Goal: Task Accomplishment & Management: Manage account settings

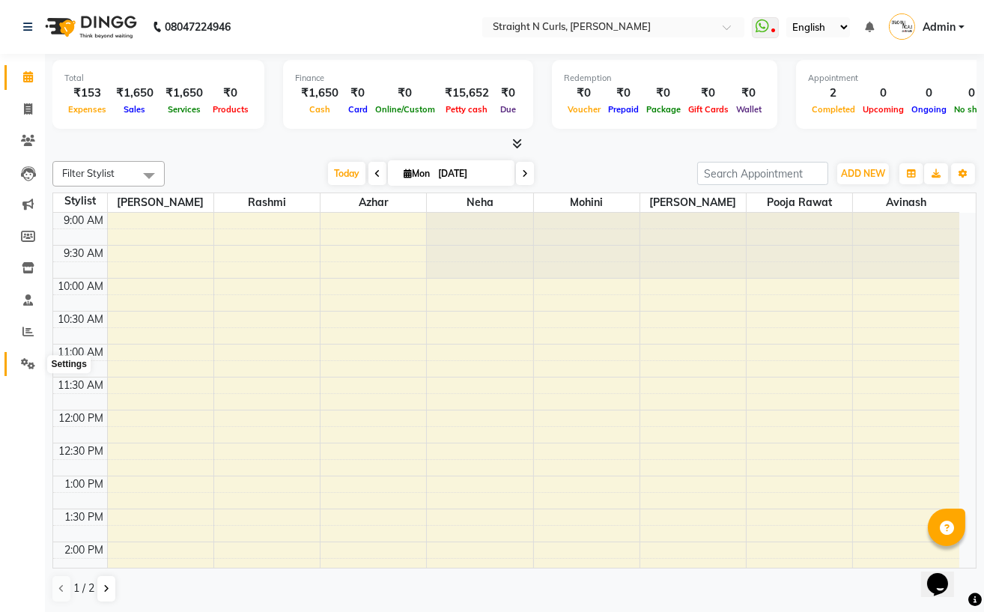
click at [26, 365] on icon at bounding box center [28, 363] width 14 height 11
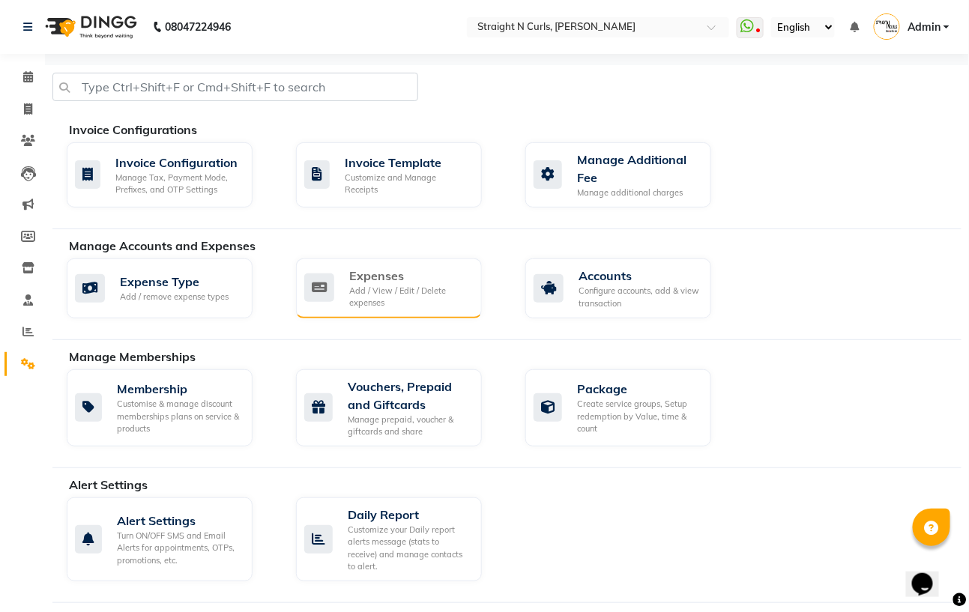
click at [370, 275] on div "Expenses" at bounding box center [409, 276] width 121 height 18
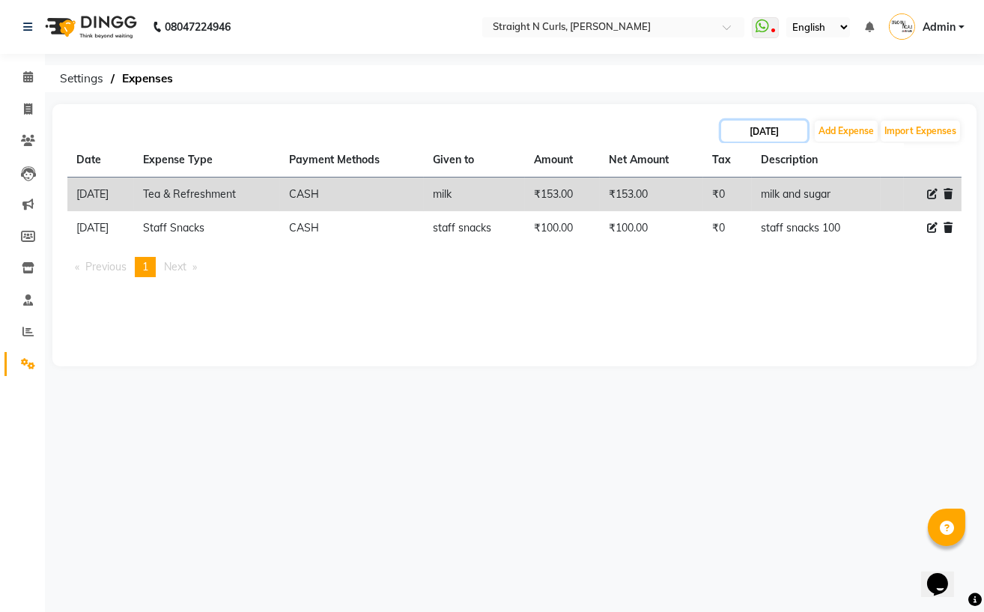
click at [743, 133] on input "[DATE]" at bounding box center [764, 131] width 86 height 21
select select "9"
select select "2025"
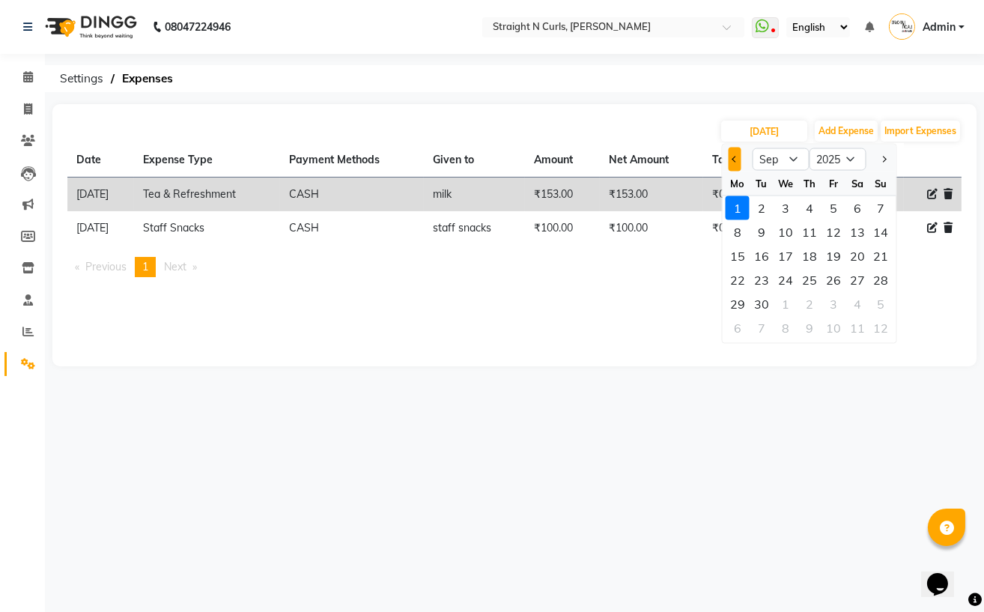
click at [736, 159] on span "Previous month" at bounding box center [735, 159] width 6 height 6
select select "8"
click at [832, 205] on div "1" at bounding box center [834, 208] width 24 height 24
type input "[DATE]"
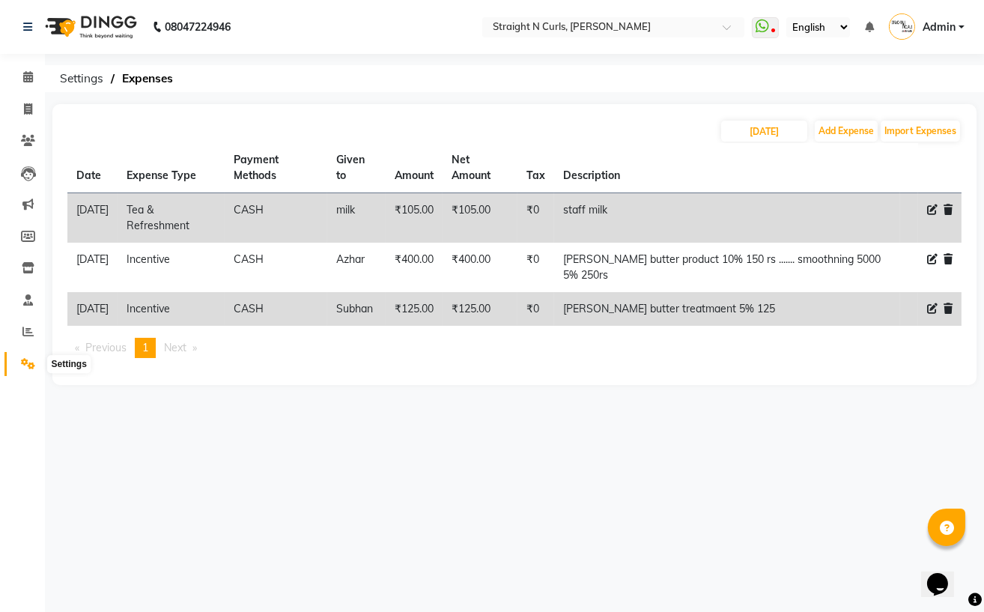
click at [28, 363] on icon at bounding box center [28, 363] width 14 height 11
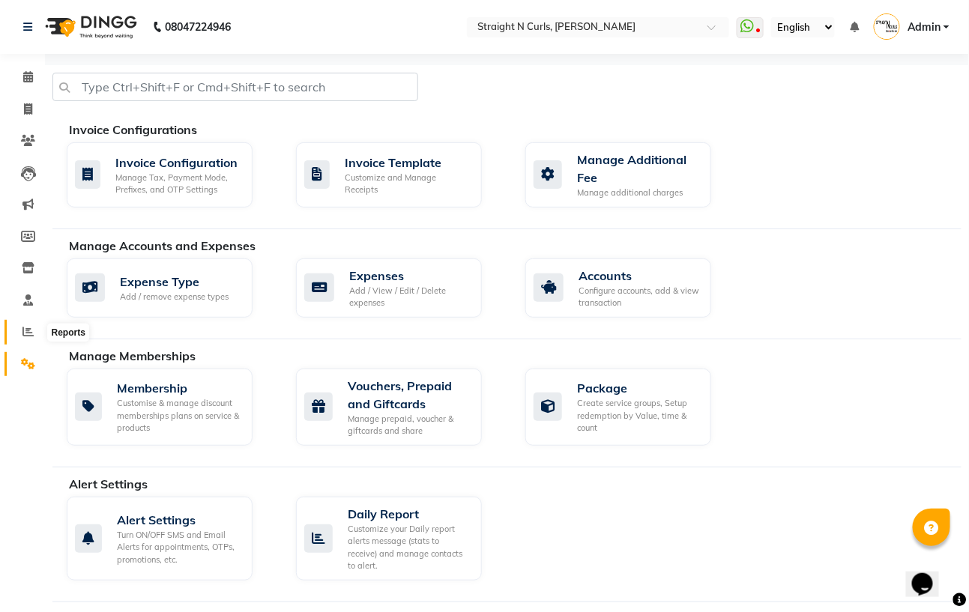
click at [28, 337] on icon at bounding box center [27, 331] width 11 height 11
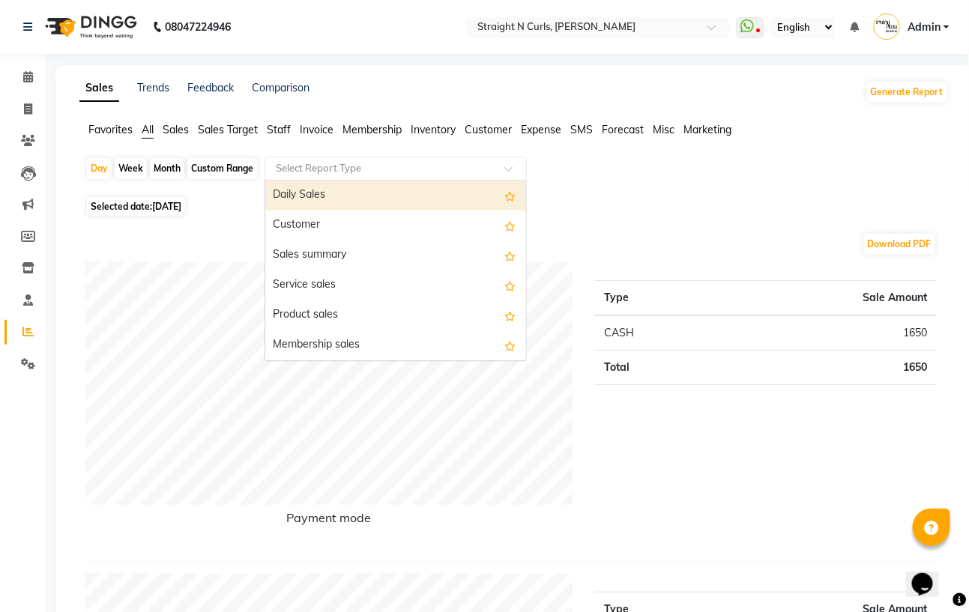
click at [370, 163] on input "text" at bounding box center [381, 168] width 216 height 15
click at [539, 130] on span "Expense" at bounding box center [541, 129] width 40 height 13
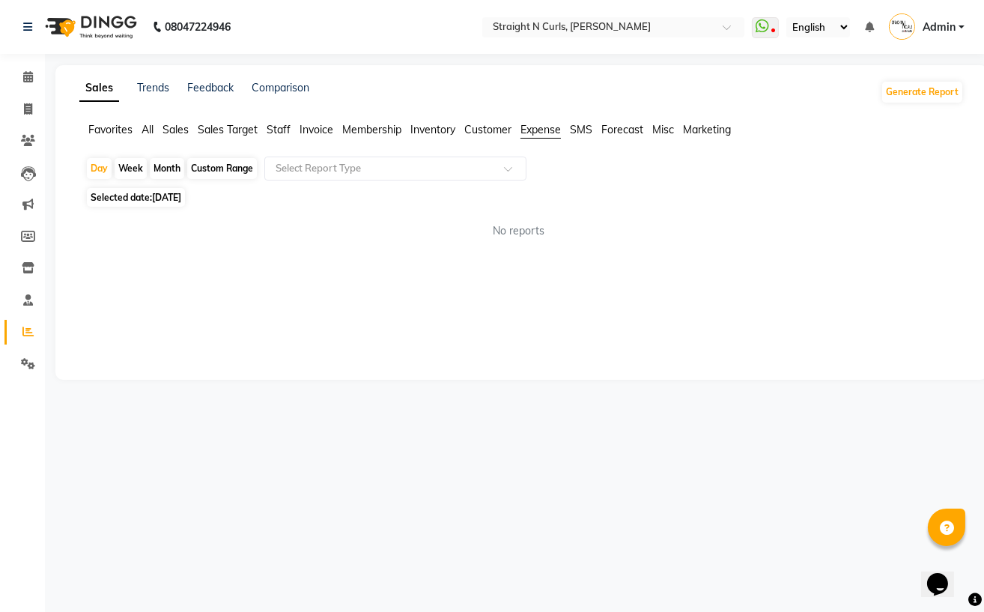
click at [236, 163] on div "Custom Range" at bounding box center [222, 168] width 70 height 21
select select "9"
select select "2025"
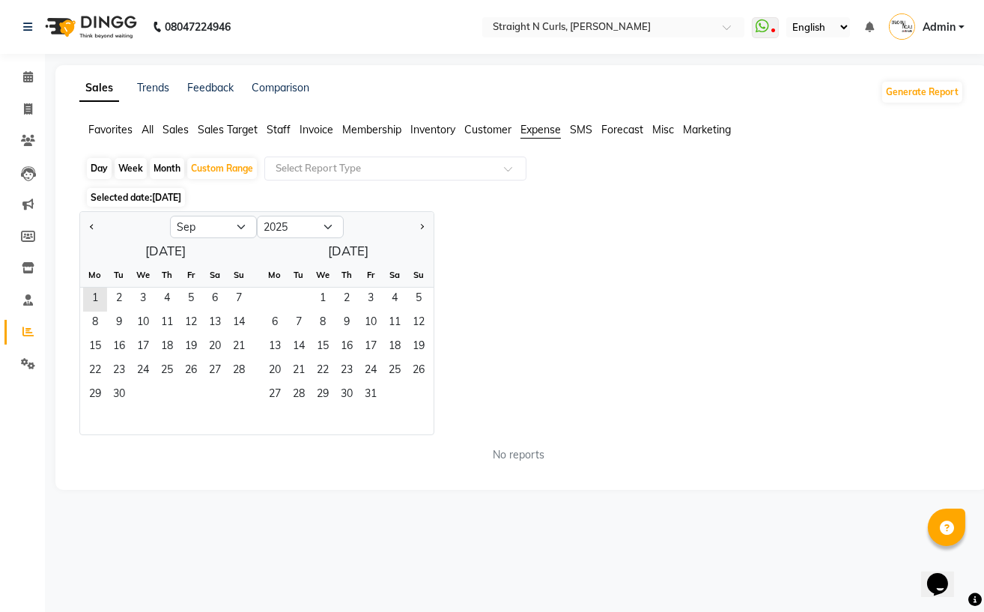
click at [82, 226] on div at bounding box center [125, 227] width 90 height 24
click at [94, 230] on button "Previous month" at bounding box center [92, 227] width 12 height 24
select select "8"
click at [193, 299] on span "1" at bounding box center [191, 300] width 24 height 24
click at [235, 393] on span "31" at bounding box center [239, 396] width 24 height 24
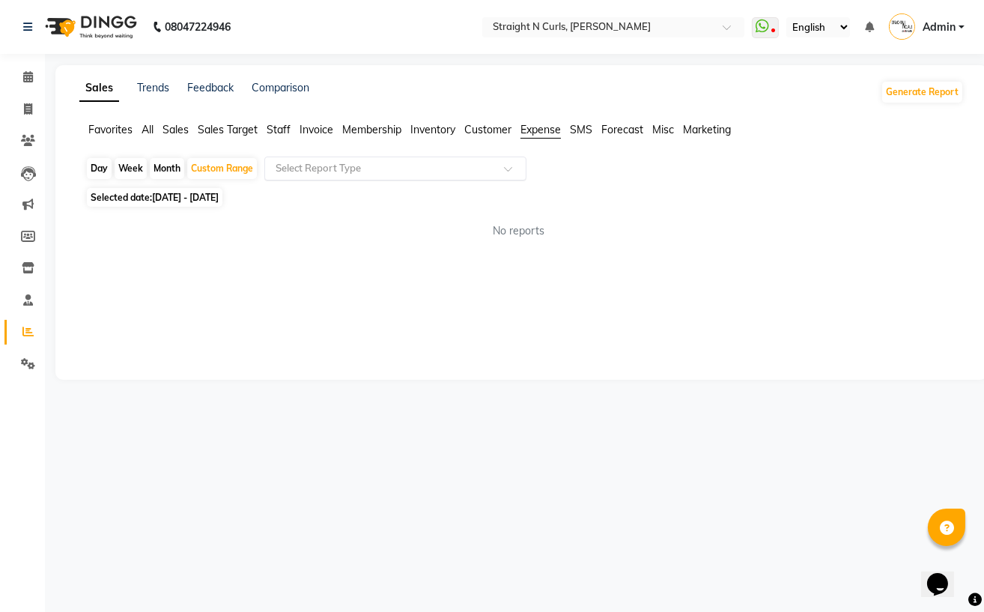
click at [437, 167] on input "text" at bounding box center [381, 168] width 216 height 15
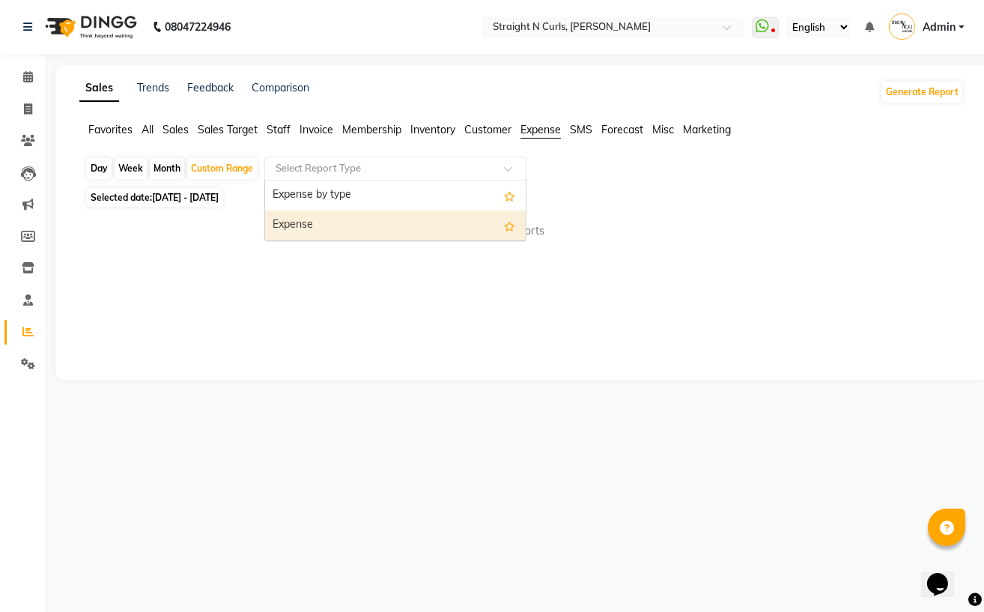
click at [417, 222] on div "Expense" at bounding box center [395, 226] width 261 height 30
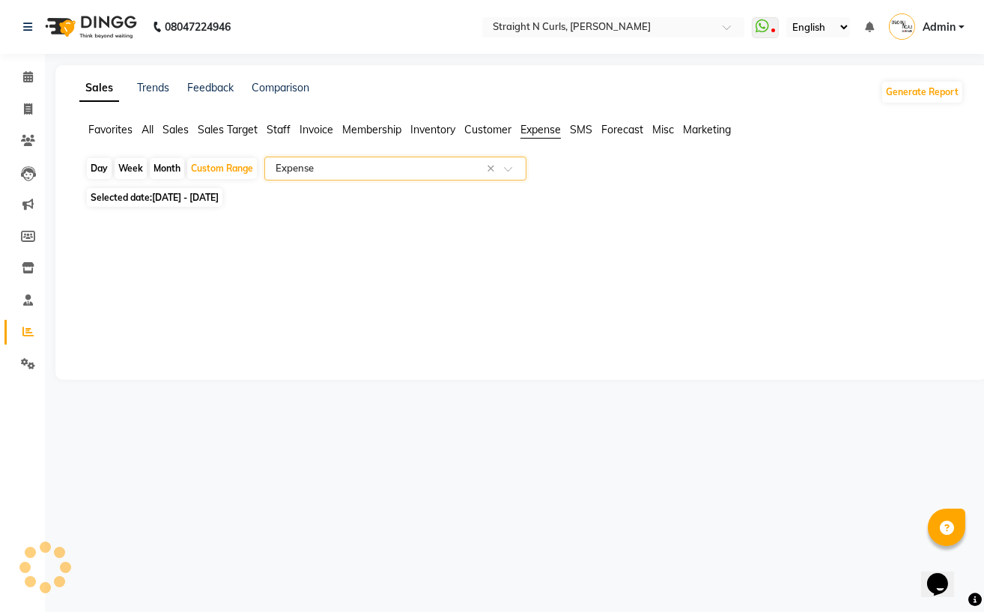
select select "filtered_report"
select select "pdf"
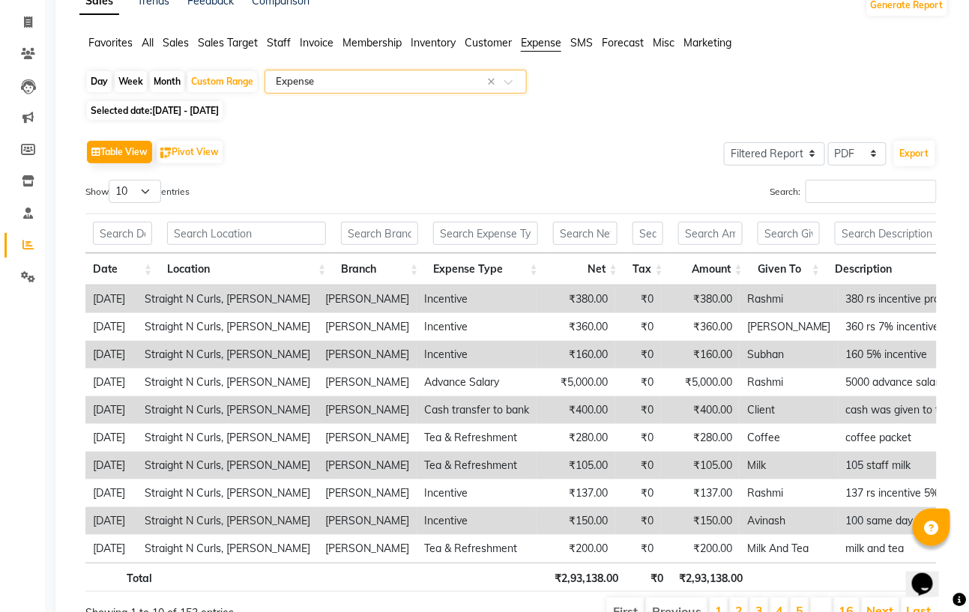
scroll to position [100, 0]
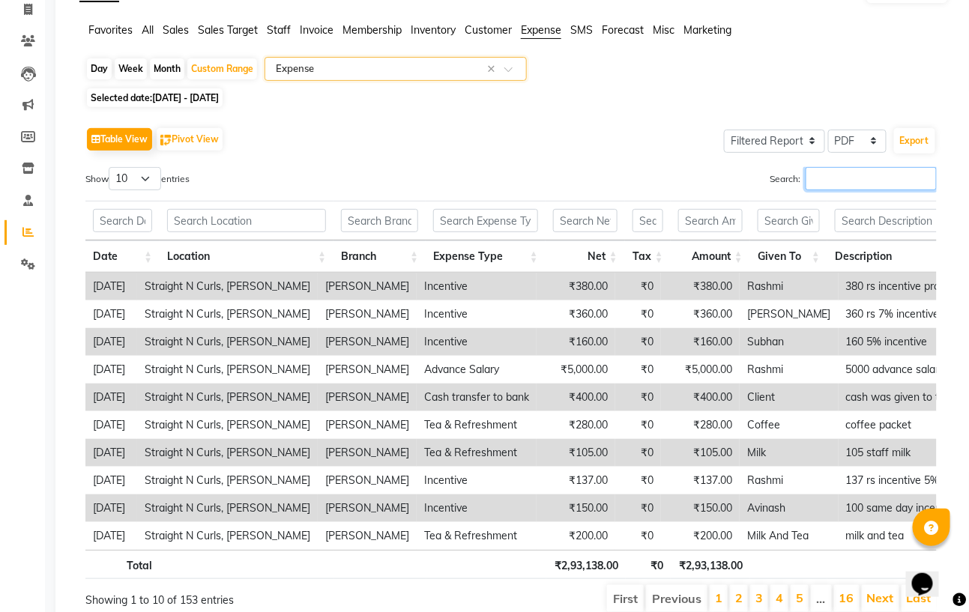
click at [835, 179] on input "Search:" at bounding box center [870, 178] width 131 height 23
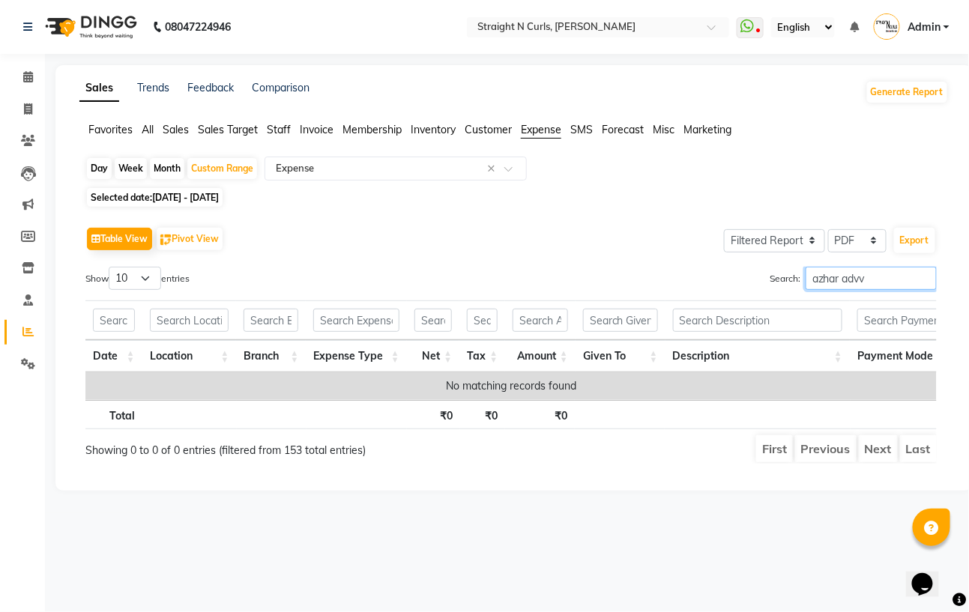
scroll to position [0, 0]
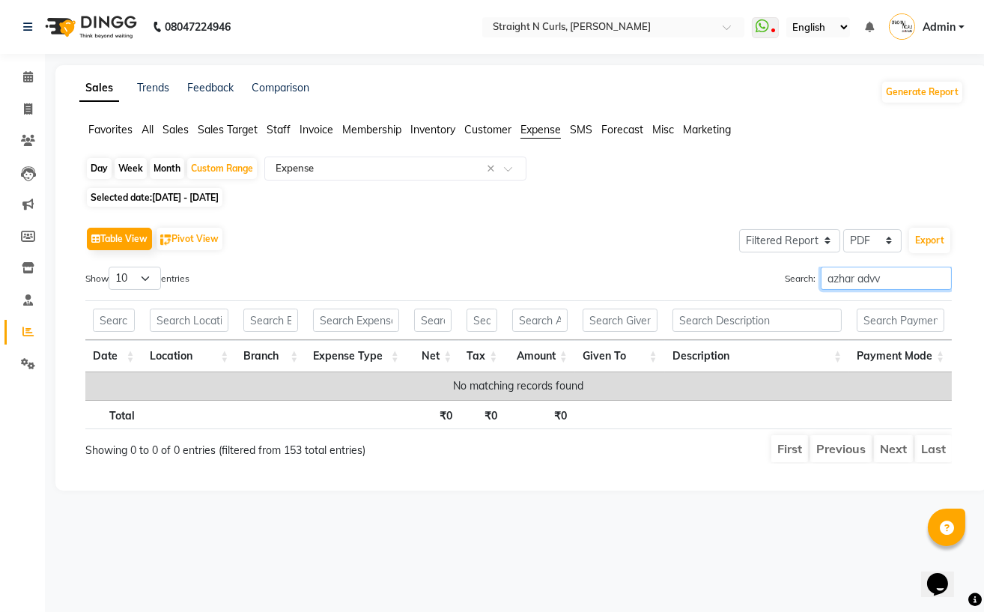
type input "azhar adv"
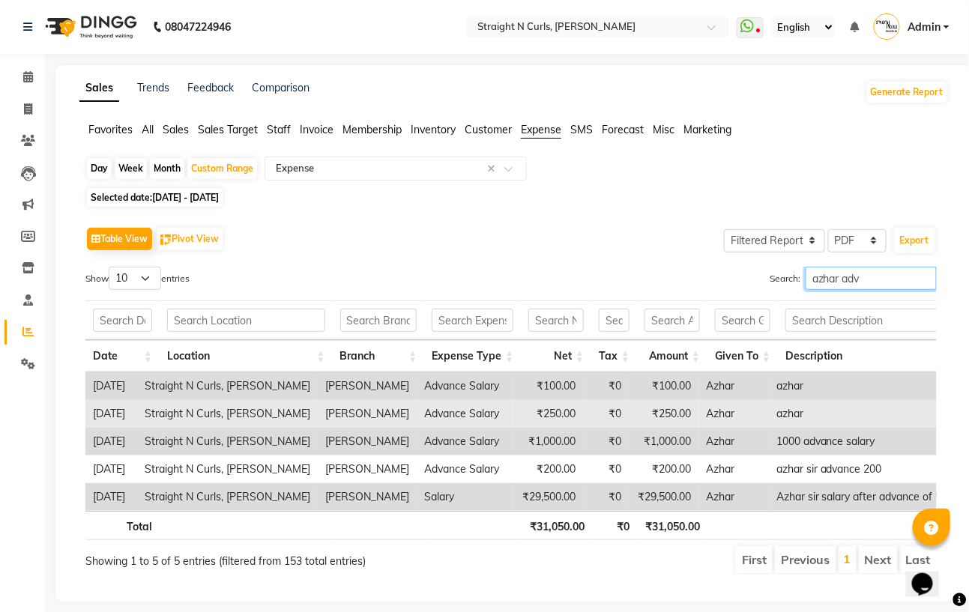
scroll to position [43, 0]
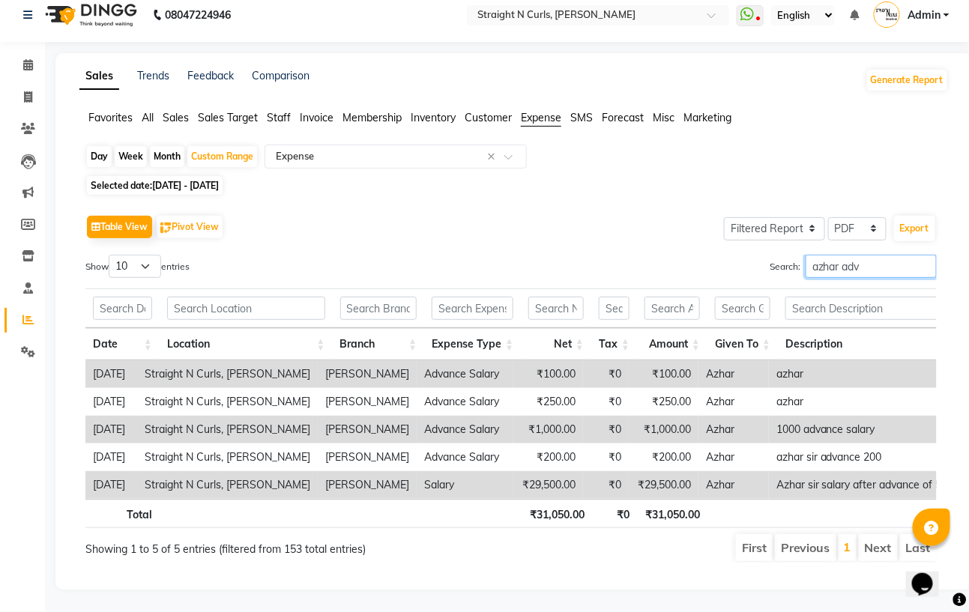
click at [925, 255] on input "azhar adv" at bounding box center [870, 266] width 131 height 23
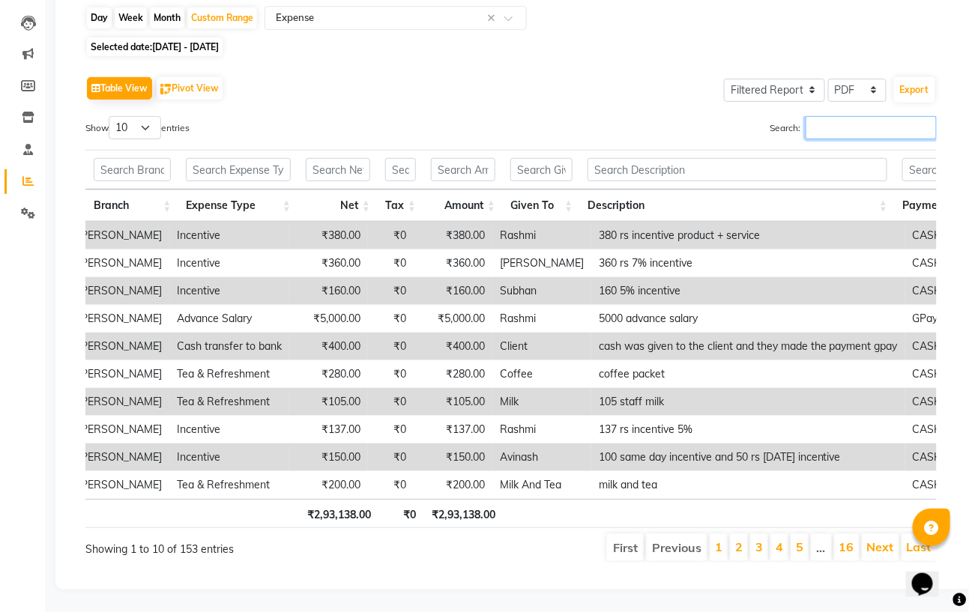
scroll to position [0, 196]
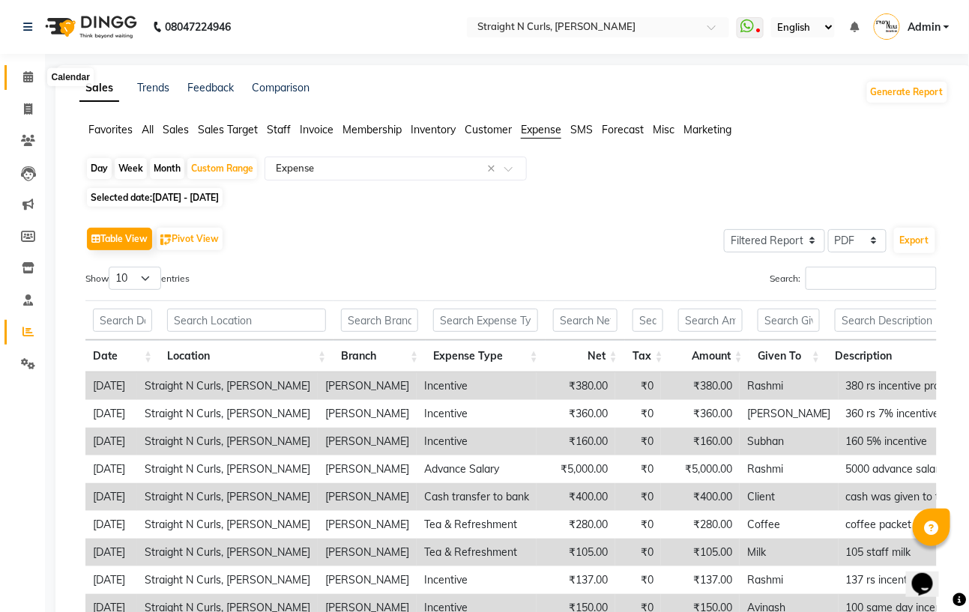
click at [36, 78] on span at bounding box center [28, 77] width 26 height 17
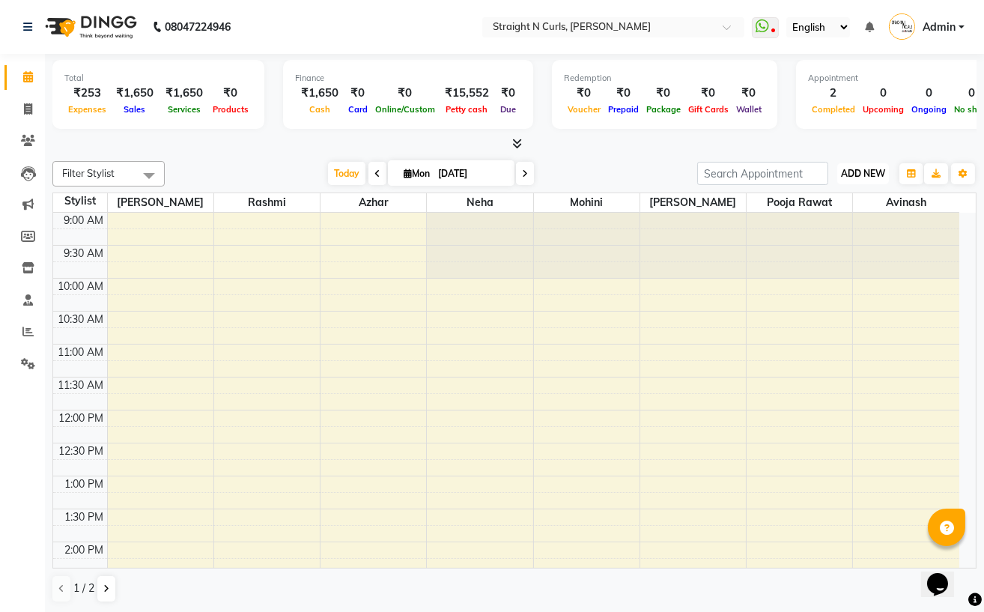
click at [869, 174] on span "ADD NEW" at bounding box center [863, 173] width 44 height 11
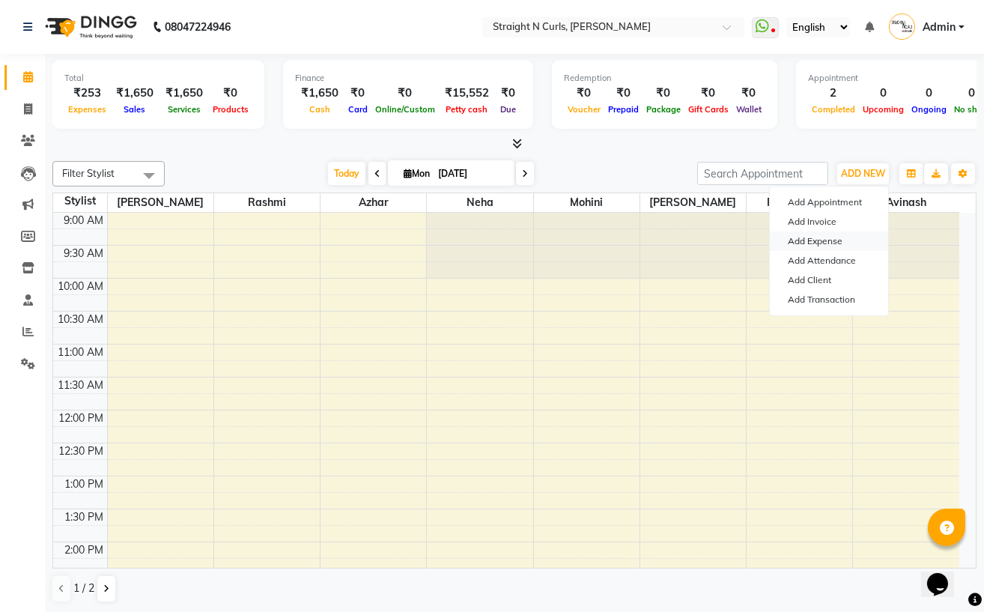
click at [829, 237] on link "Add Expense" at bounding box center [829, 241] width 118 height 19
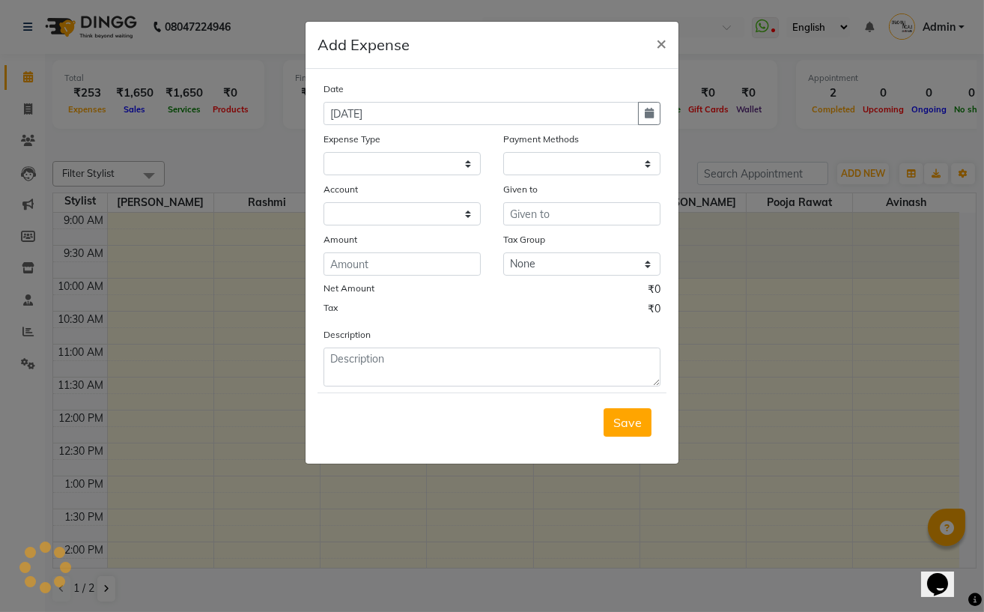
select select "1"
select select "6102"
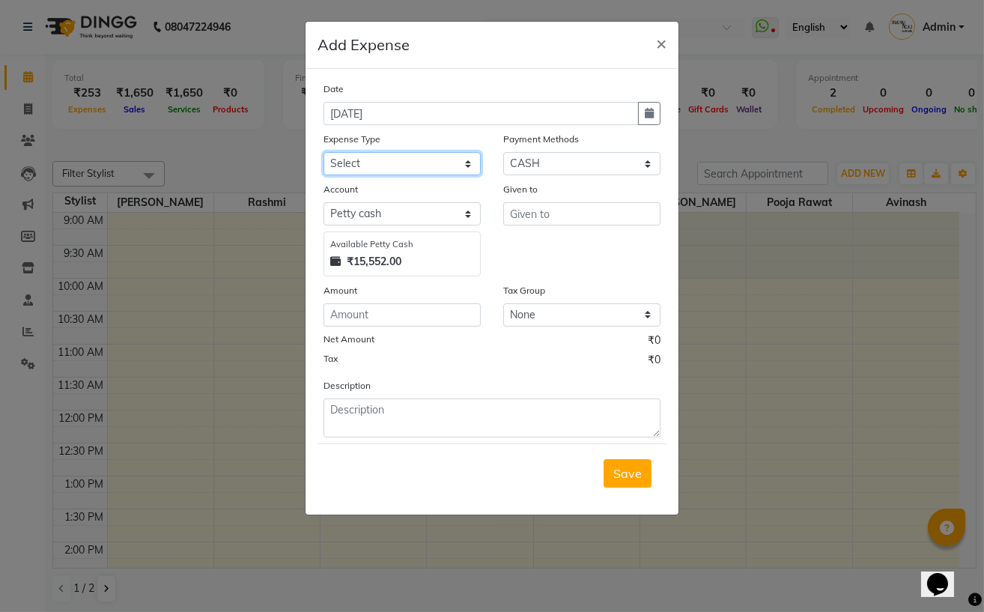
click at [368, 164] on select "Select Advance Salary Cash transfer to bank Client Snacks Electricity Fuel Ince…" at bounding box center [402, 163] width 157 height 23
select select "18825"
click at [324, 154] on select "Select Advance Salary Cash transfer to bank Client Snacks Electricity Fuel Ince…" at bounding box center [402, 163] width 157 height 23
click at [553, 211] on input "text" at bounding box center [581, 213] width 157 height 23
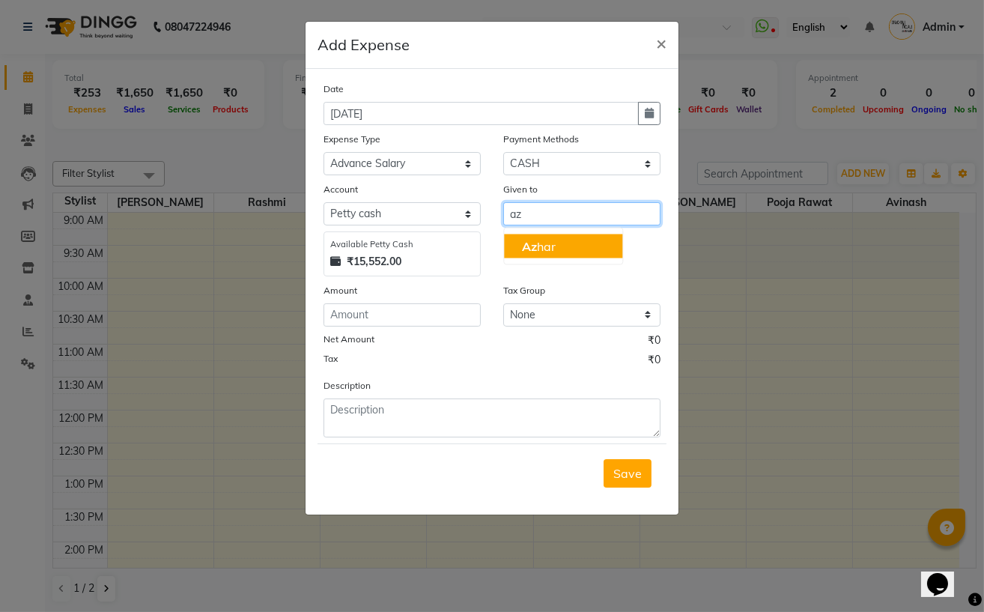
click at [553, 250] on ngb-highlight "Az har" at bounding box center [539, 246] width 34 height 15
type input "Azhar"
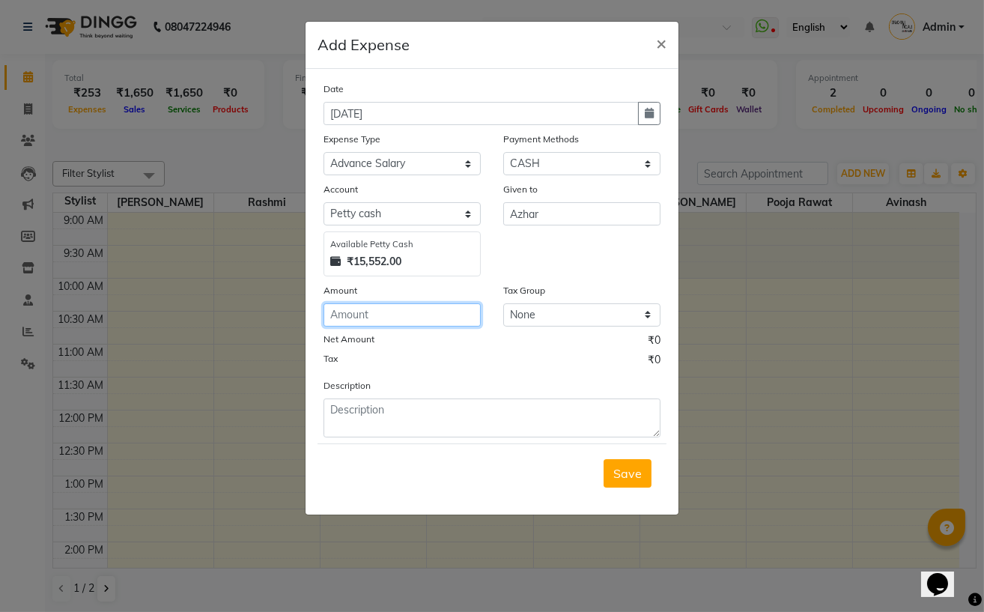
click at [383, 319] on input "number" at bounding box center [402, 314] width 157 height 23
type input "1000"
click at [399, 361] on div "Tax ₹0" at bounding box center [492, 361] width 337 height 19
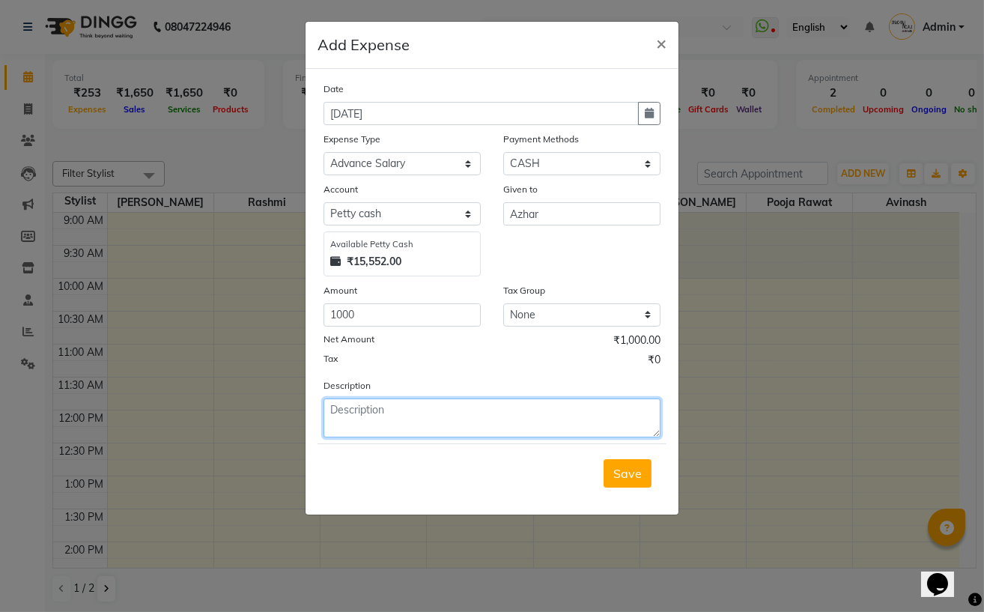
click at [375, 415] on textarea at bounding box center [492, 418] width 337 height 39
type textarea "1000 rs advance"
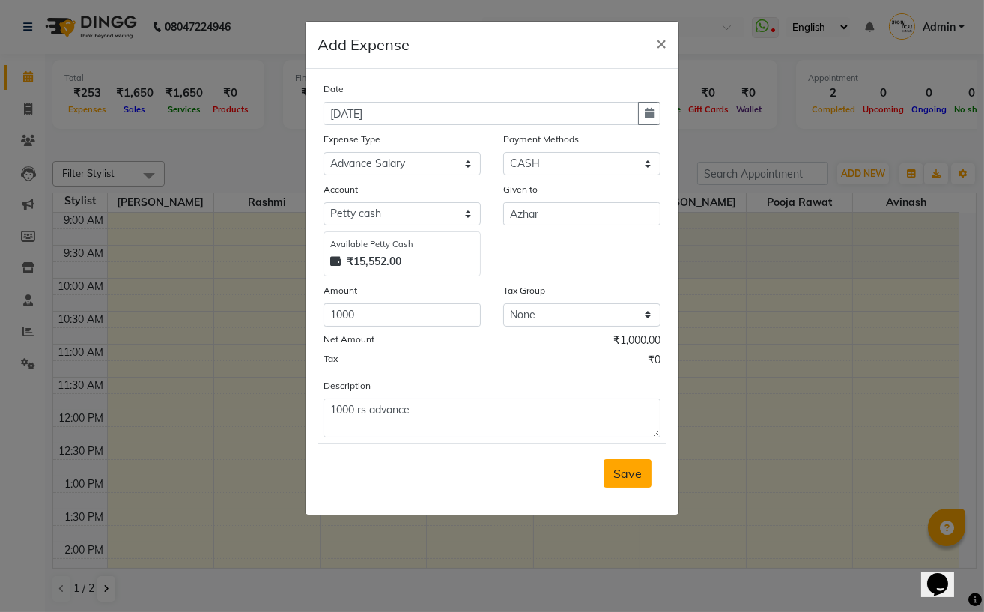
click at [638, 479] on span "Save" at bounding box center [628, 473] width 28 height 15
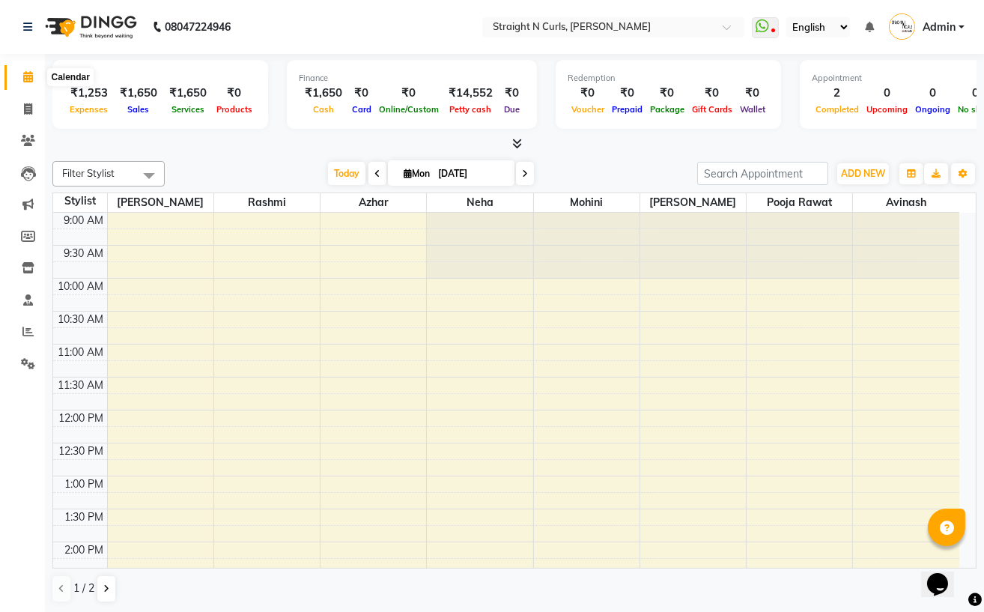
click at [23, 73] on icon at bounding box center [28, 76] width 10 height 11
click at [254, 157] on div "Filter Stylist Select All Avinash Azhar Mohini Neha Paras Kamboj parvez pooja r…" at bounding box center [514, 382] width 925 height 454
click at [625, 169] on div "Today Mon 01-09-2025" at bounding box center [431, 174] width 518 height 22
click at [26, 360] on icon at bounding box center [28, 363] width 14 height 11
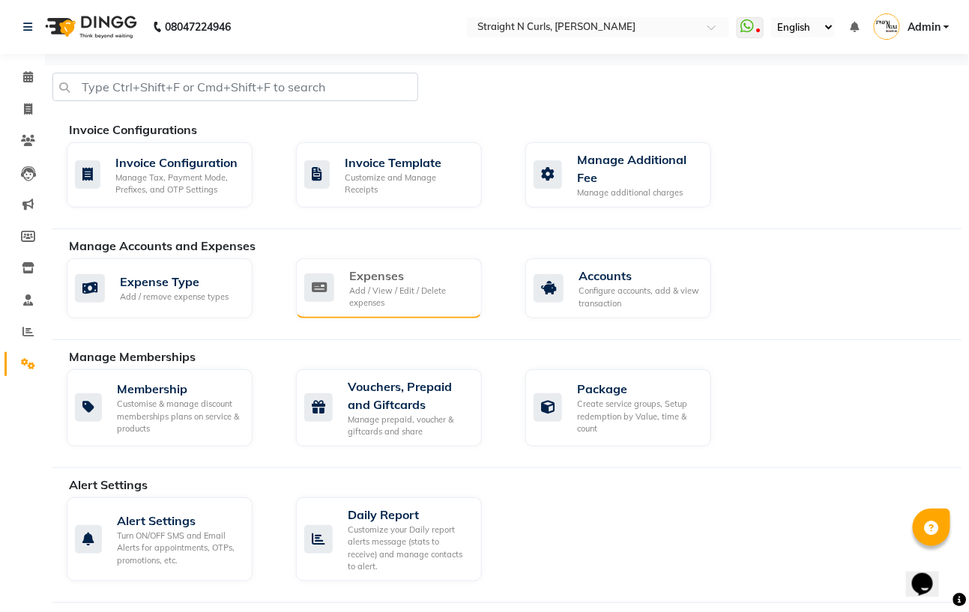
click at [315, 282] on icon at bounding box center [319, 287] width 30 height 28
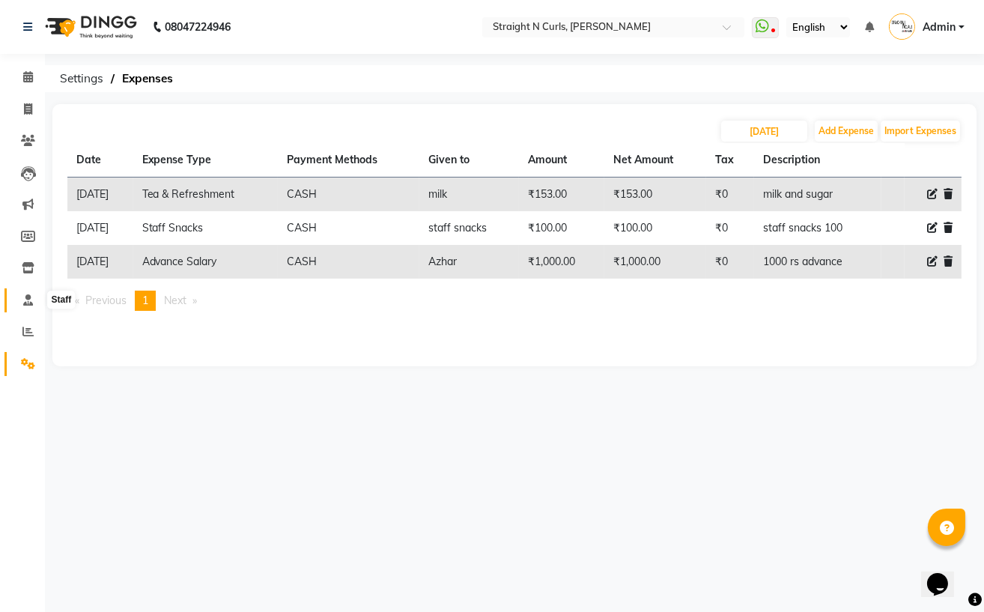
click at [19, 298] on span at bounding box center [28, 300] width 26 height 17
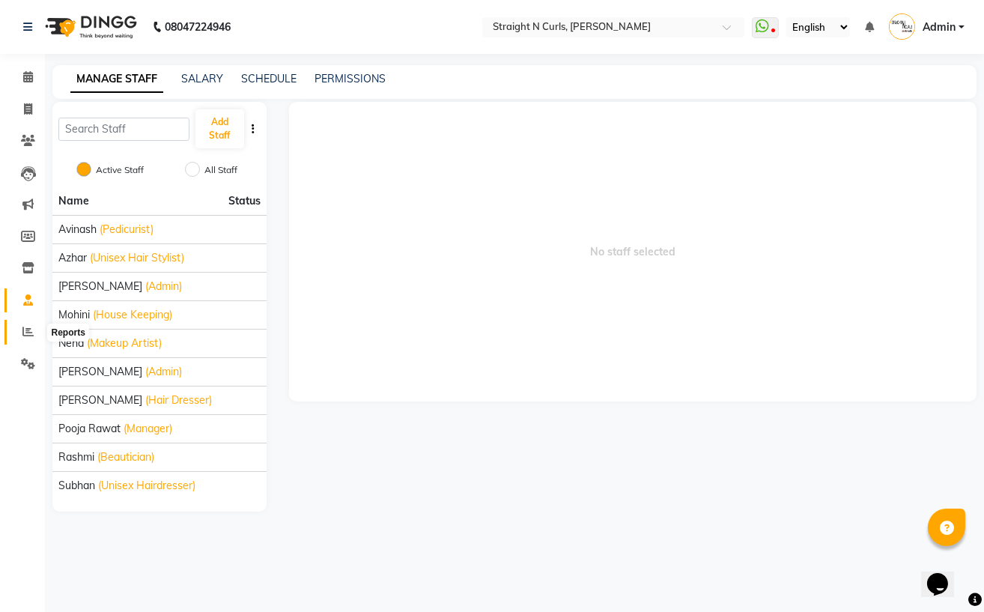
click at [29, 327] on icon at bounding box center [27, 331] width 11 height 11
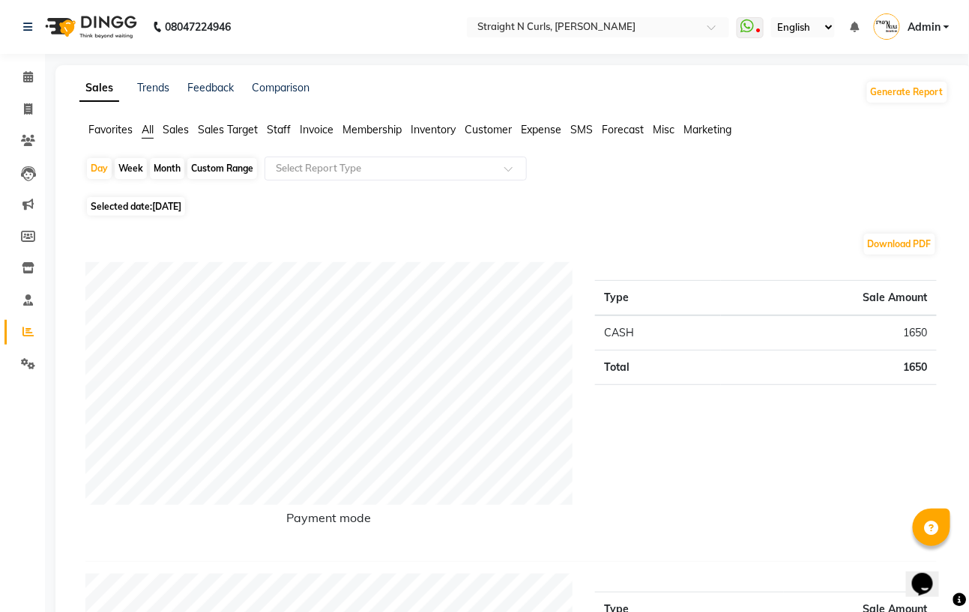
click at [533, 131] on span "Expense" at bounding box center [541, 129] width 40 height 13
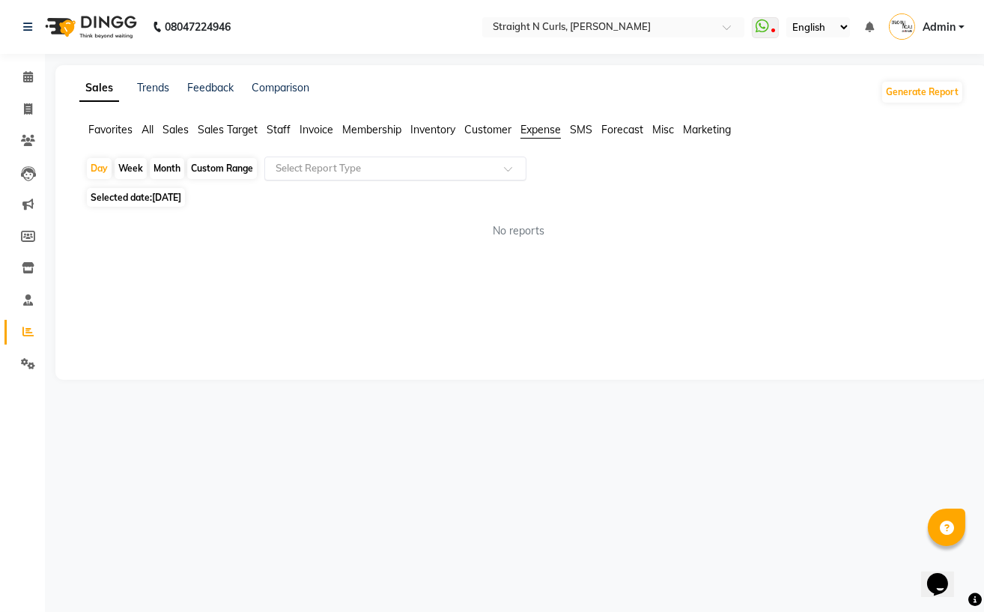
click at [424, 176] on div "Select Report Type" at bounding box center [395, 169] width 262 height 24
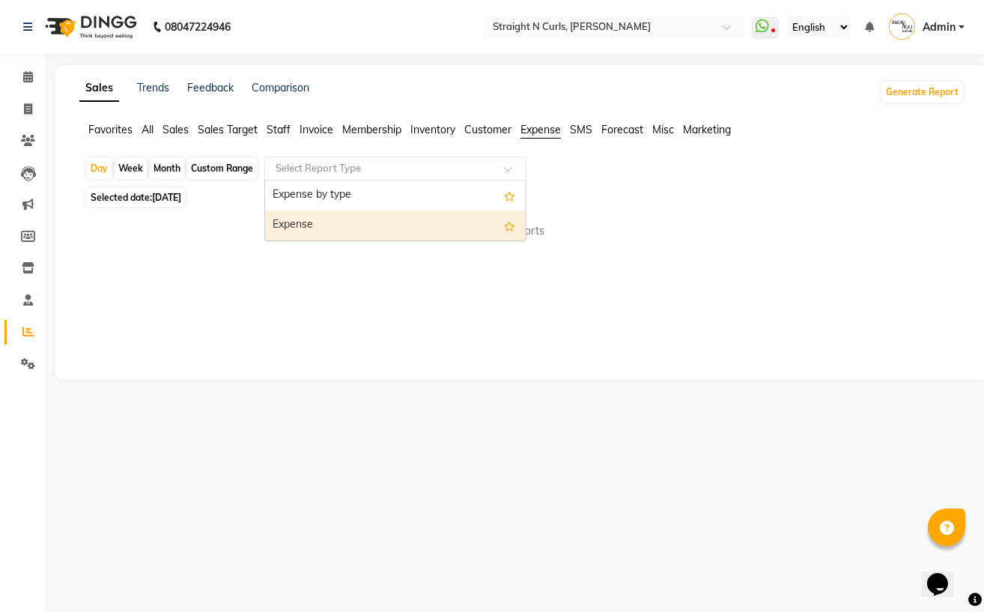
click at [409, 220] on div "Expense" at bounding box center [395, 226] width 261 height 30
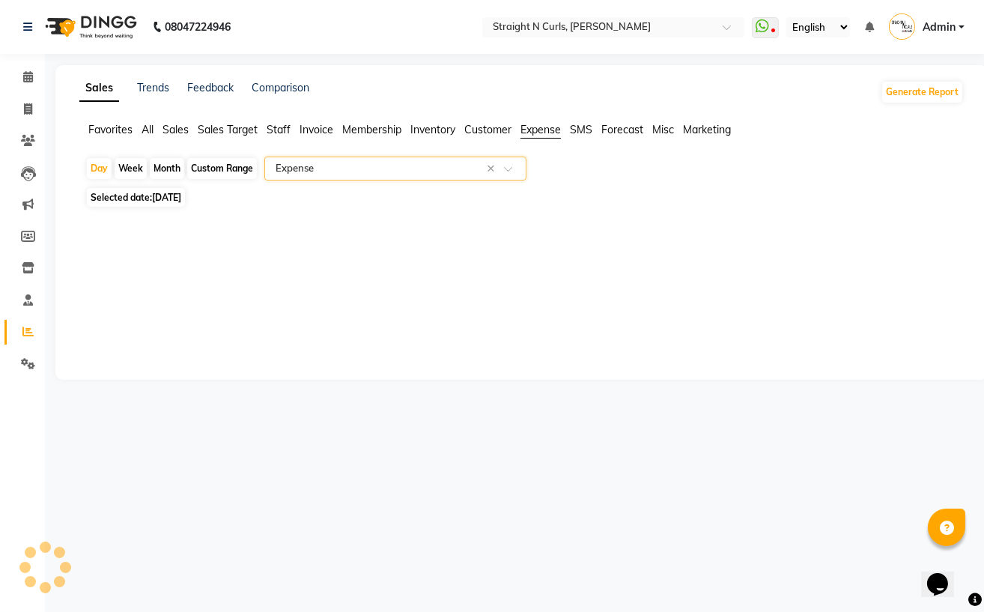
select select "filtered_report"
select select "pdf"
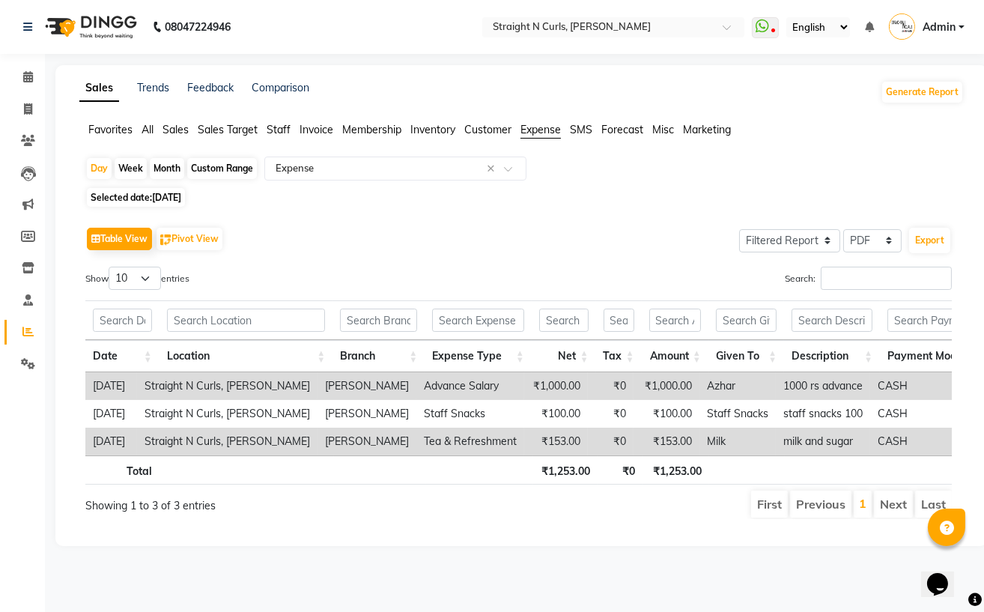
click at [203, 164] on div "Custom Range" at bounding box center [222, 168] width 70 height 21
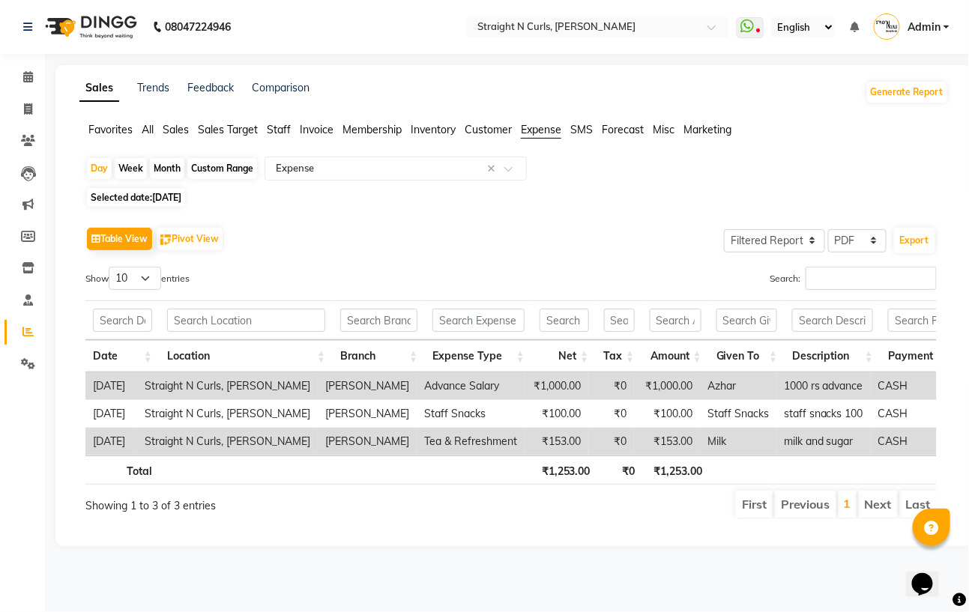
select select "9"
select select "2025"
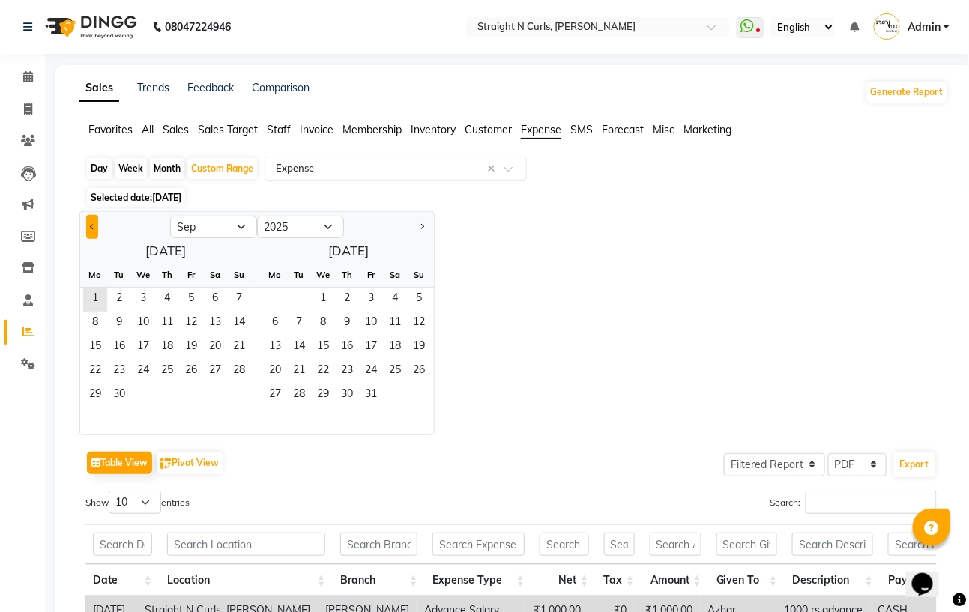
click at [87, 227] on button "Previous month" at bounding box center [92, 227] width 12 height 24
select select "8"
click at [191, 294] on span "1" at bounding box center [191, 300] width 24 height 24
drag, startPoint x: 240, startPoint y: 396, endPoint x: 416, endPoint y: 400, distance: 176.1
click at [237, 397] on span "31" at bounding box center [239, 396] width 24 height 24
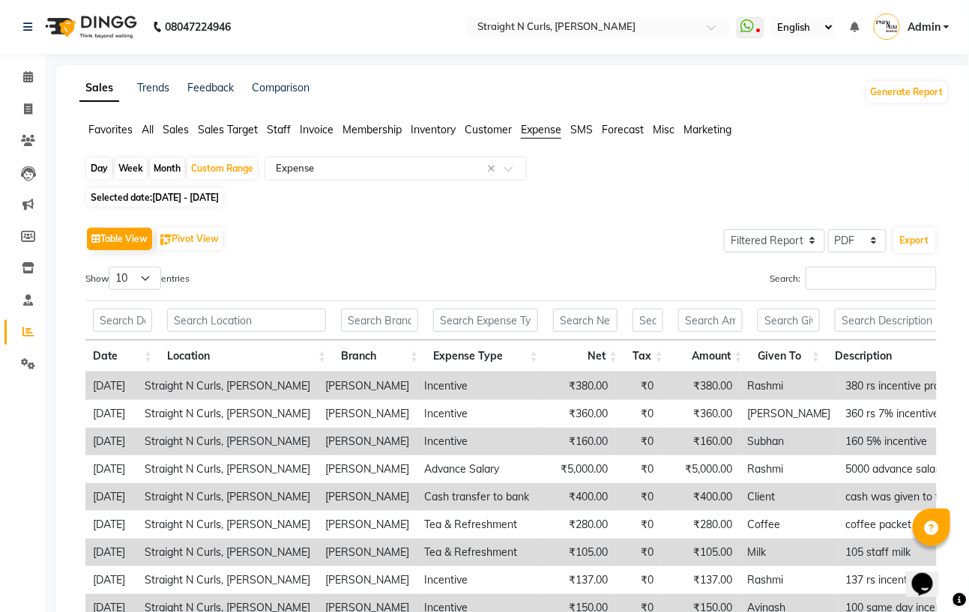
scroll to position [183, 0]
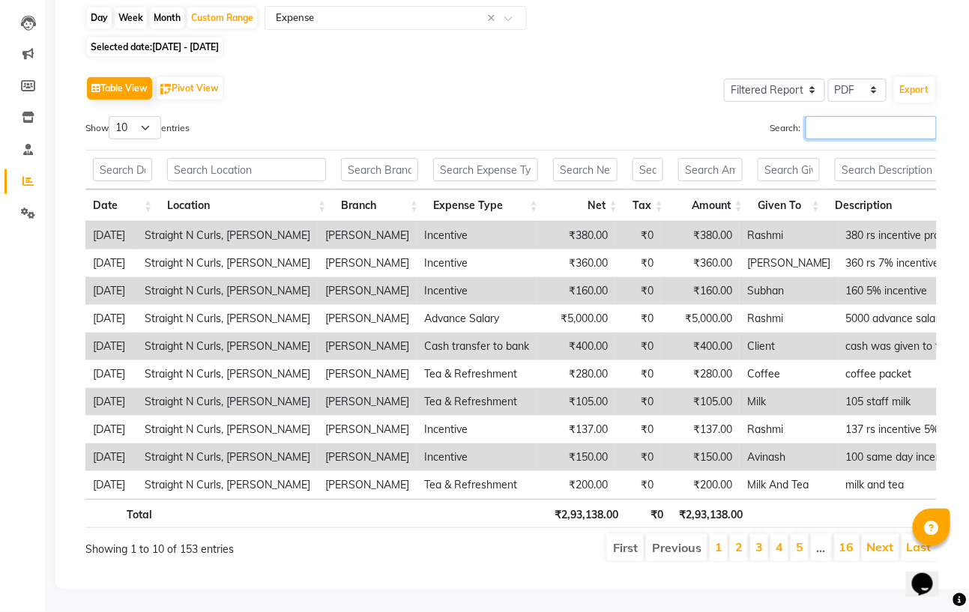
click at [835, 116] on input "Search:" at bounding box center [870, 127] width 131 height 23
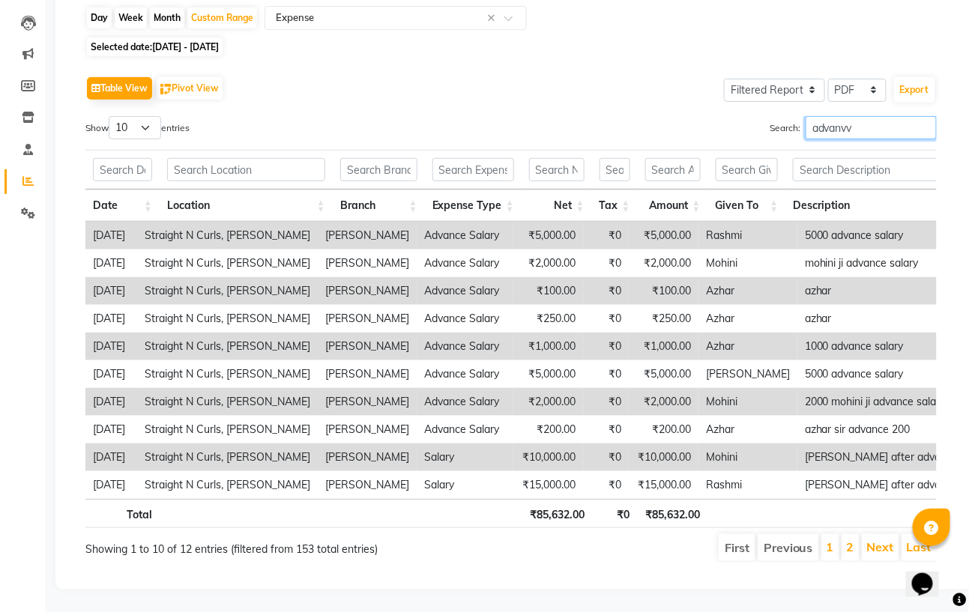
scroll to position [0, 0]
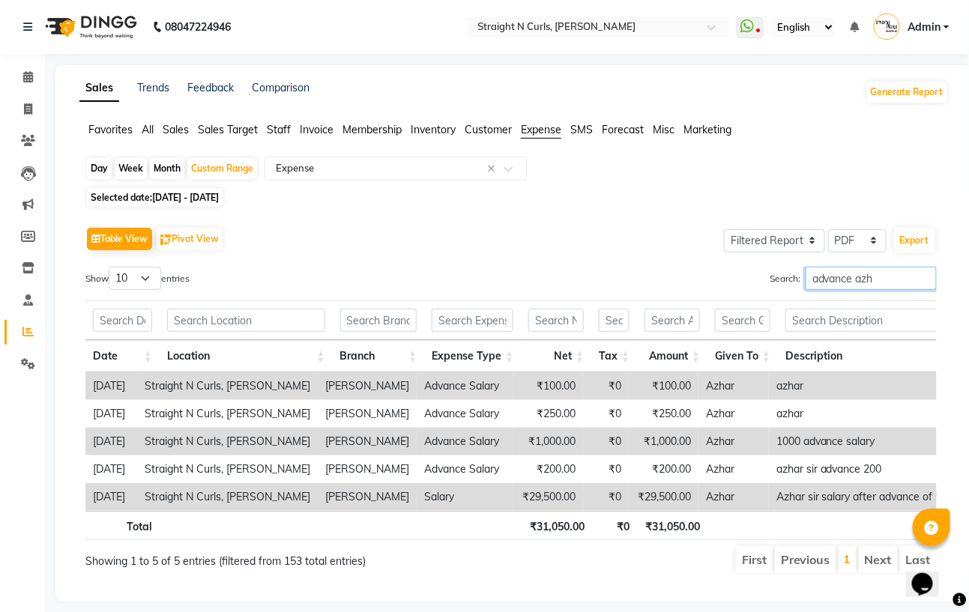
type input "advance azh"
click at [494, 358] on th "Expense Type" at bounding box center [472, 356] width 97 height 32
click at [511, 357] on th "Expense Type" at bounding box center [472, 356] width 97 height 32
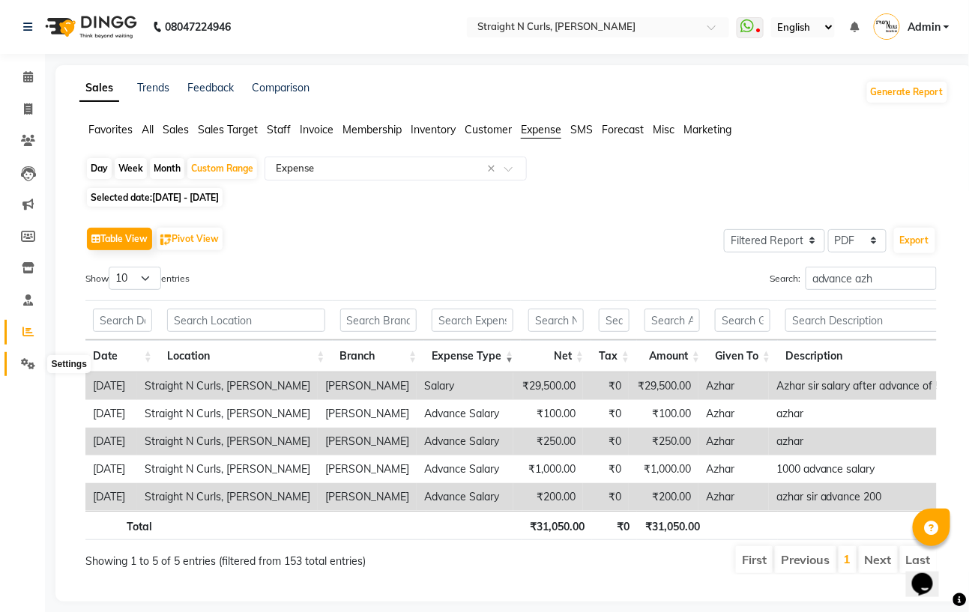
click at [21, 363] on icon at bounding box center [28, 363] width 14 height 11
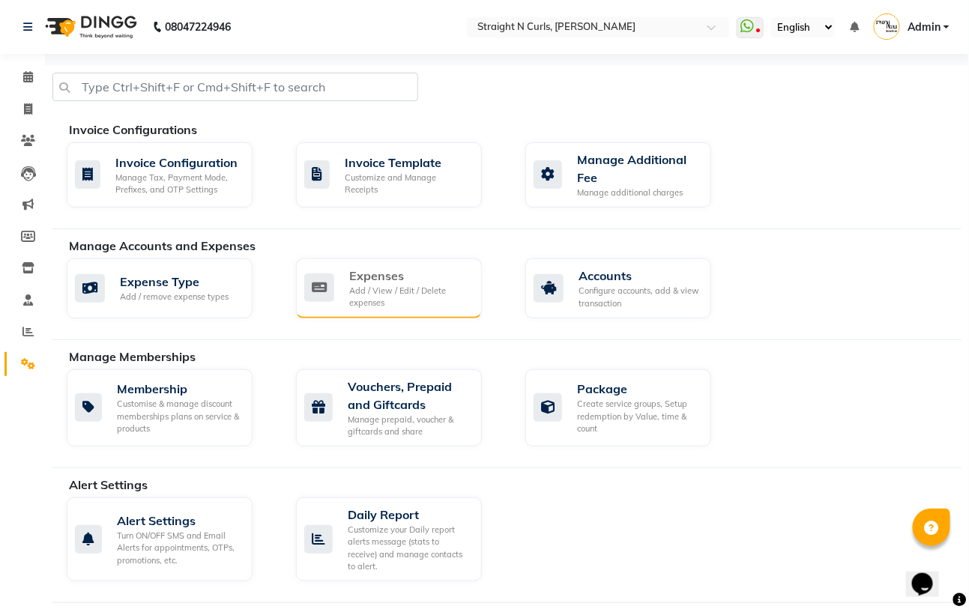
click at [358, 274] on div "Expenses" at bounding box center [409, 276] width 121 height 18
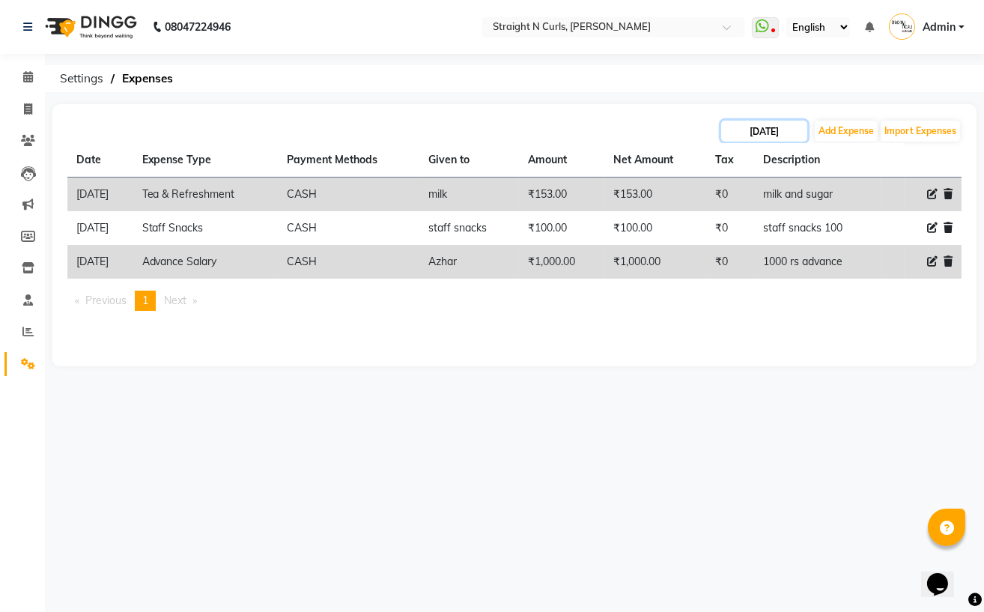
click at [749, 132] on input "[DATE]" at bounding box center [764, 131] width 86 height 21
select select "9"
select select "2025"
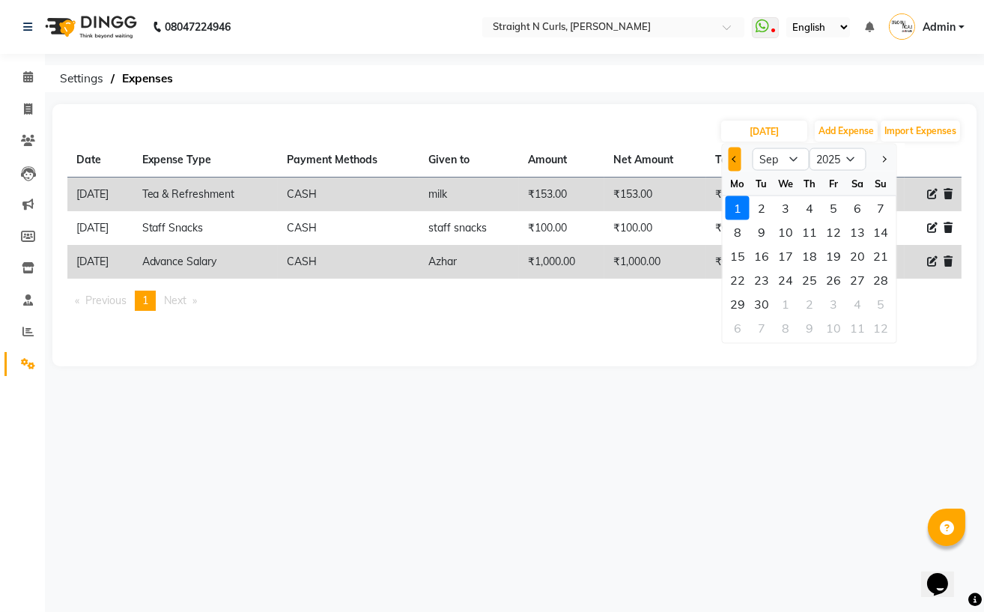
click at [736, 163] on button "Previous month" at bounding box center [735, 160] width 13 height 24
select select "8"
click at [837, 202] on div "1" at bounding box center [834, 208] width 24 height 24
type input "[DATE]"
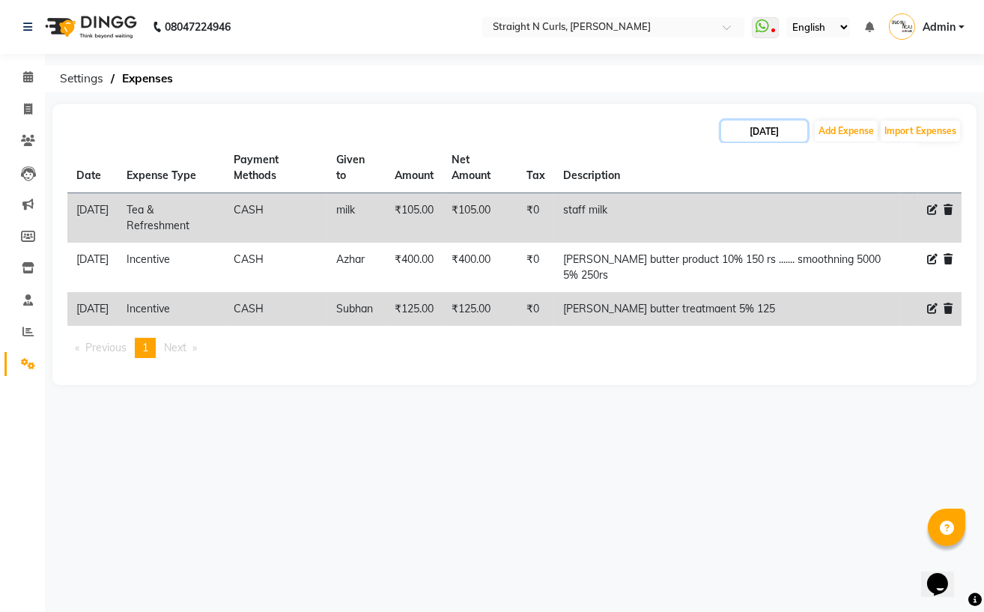
click at [744, 133] on input "[DATE]" at bounding box center [764, 131] width 86 height 21
select select "8"
select select "2025"
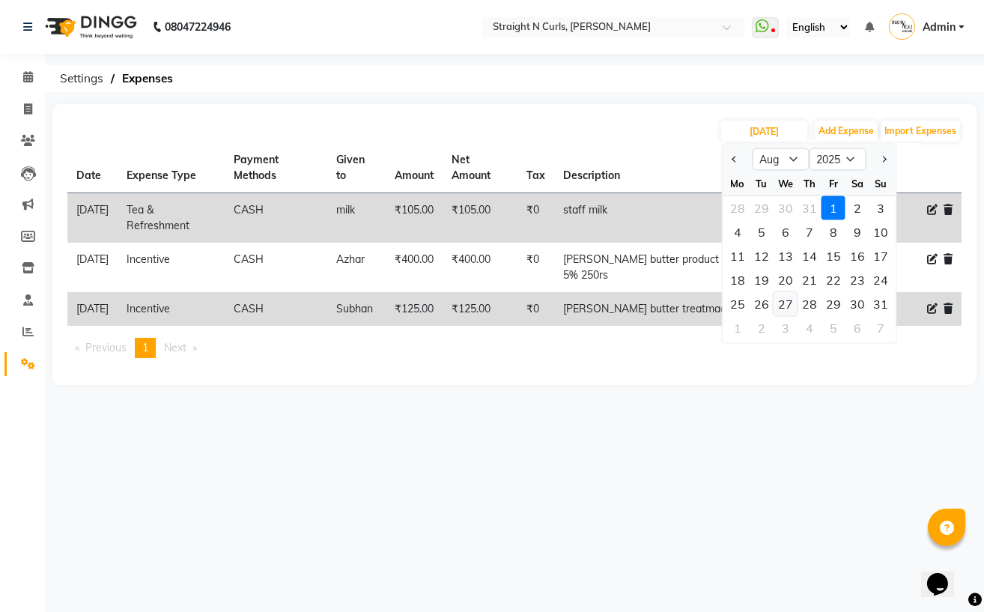
click at [780, 307] on div "27" at bounding box center [786, 304] width 24 height 24
type input "[DATE]"
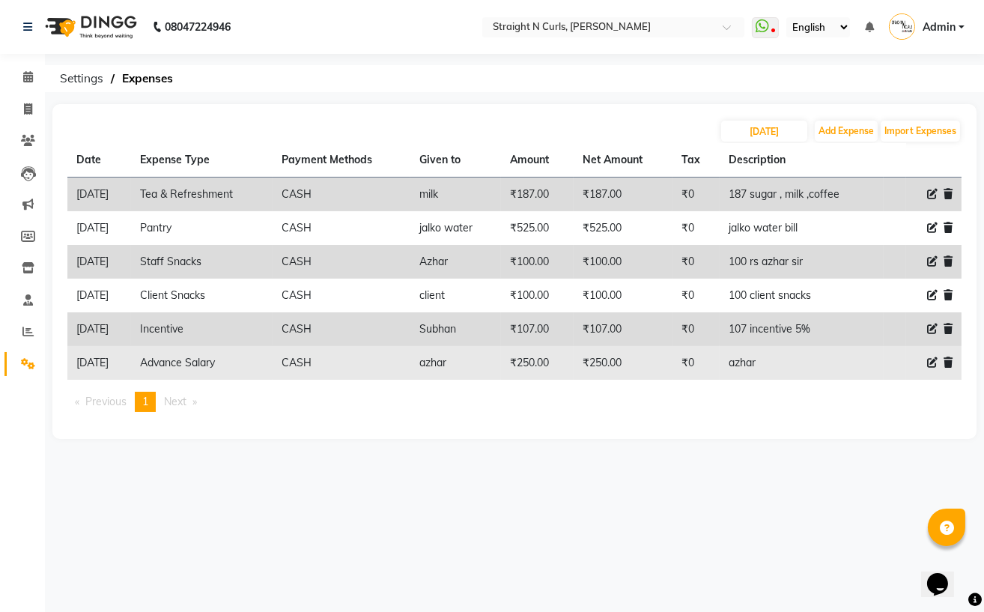
click at [930, 361] on icon at bounding box center [933, 362] width 10 height 10
select select "18825"
select select "1"
select select "6102"
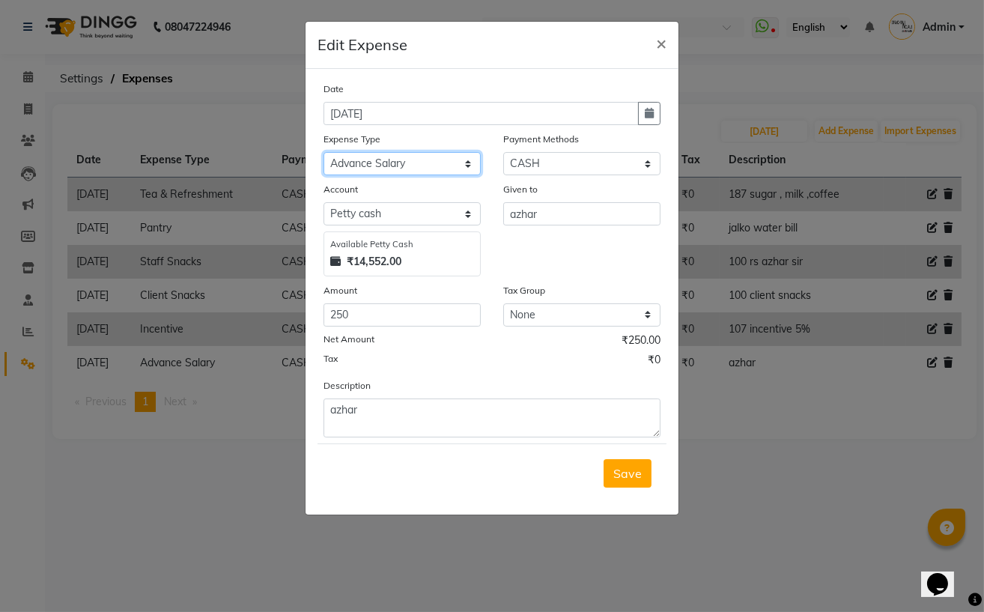
click at [445, 166] on select "Select Advance Salary Cash transfer to bank Client Snacks Electricity Fuel Ince…" at bounding box center [402, 163] width 157 height 23
select select "18820"
click at [324, 154] on select "Select Advance Salary Cash transfer to bank Client Snacks Electricity Fuel Ince…" at bounding box center [402, 163] width 157 height 23
click at [622, 477] on span "Save" at bounding box center [628, 473] width 28 height 15
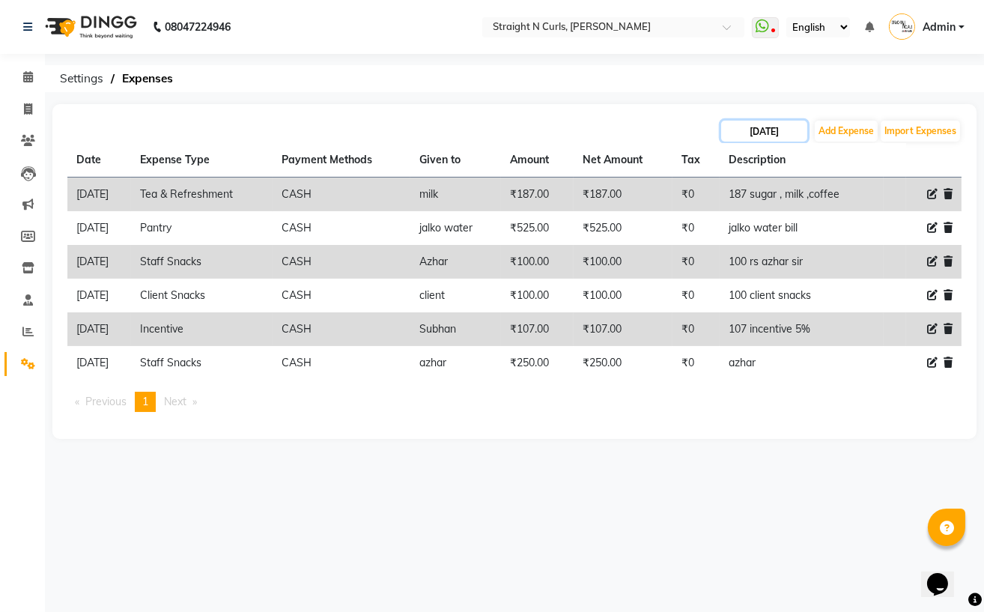
click at [748, 128] on input "[DATE]" at bounding box center [764, 131] width 86 height 21
select select "8"
select select "2025"
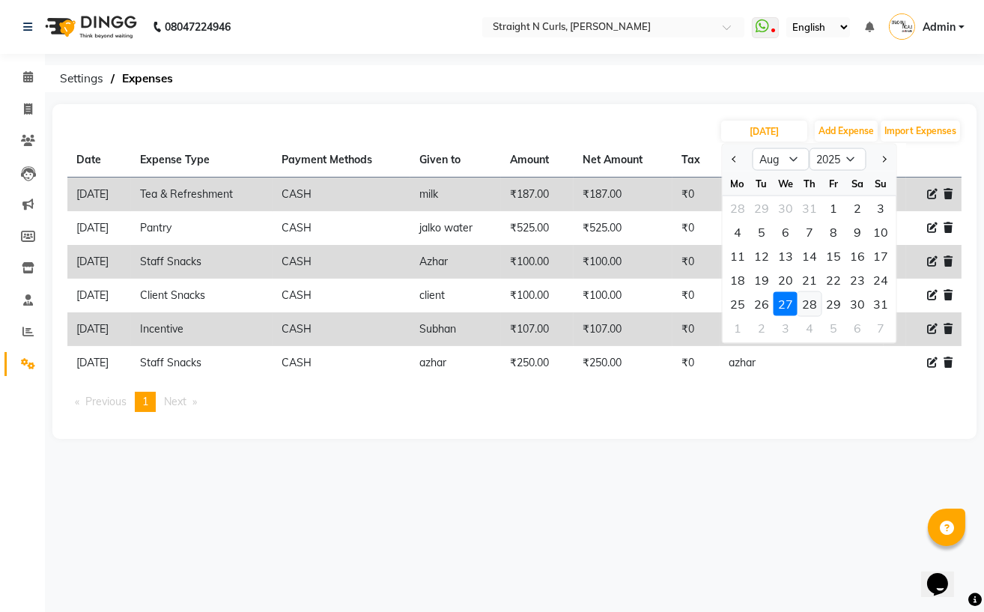
click at [814, 305] on div "28" at bounding box center [810, 304] width 24 height 24
type input "[DATE]"
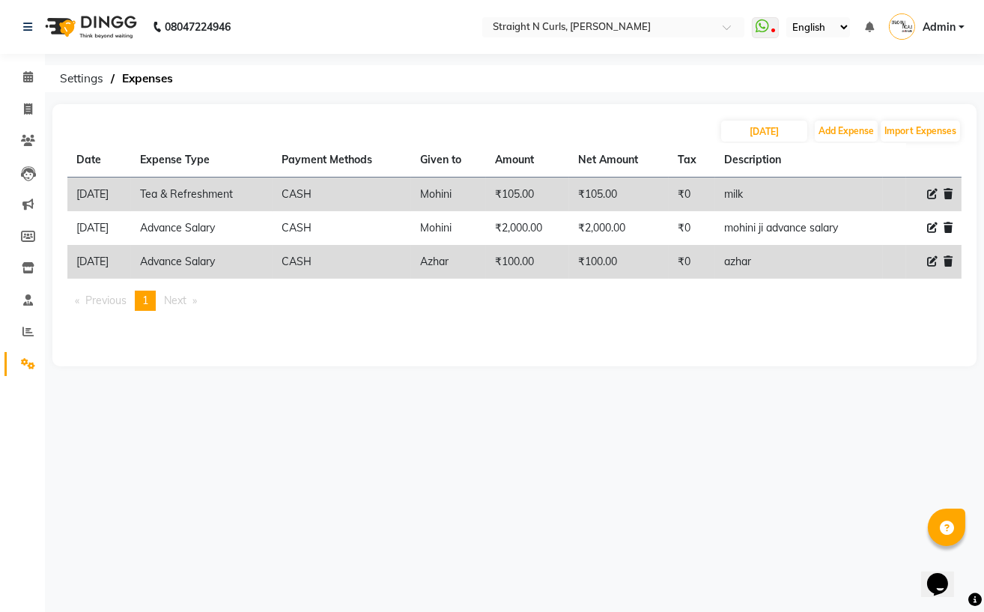
click at [931, 259] on icon at bounding box center [933, 261] width 10 height 10
select select "18825"
select select "1"
select select "6102"
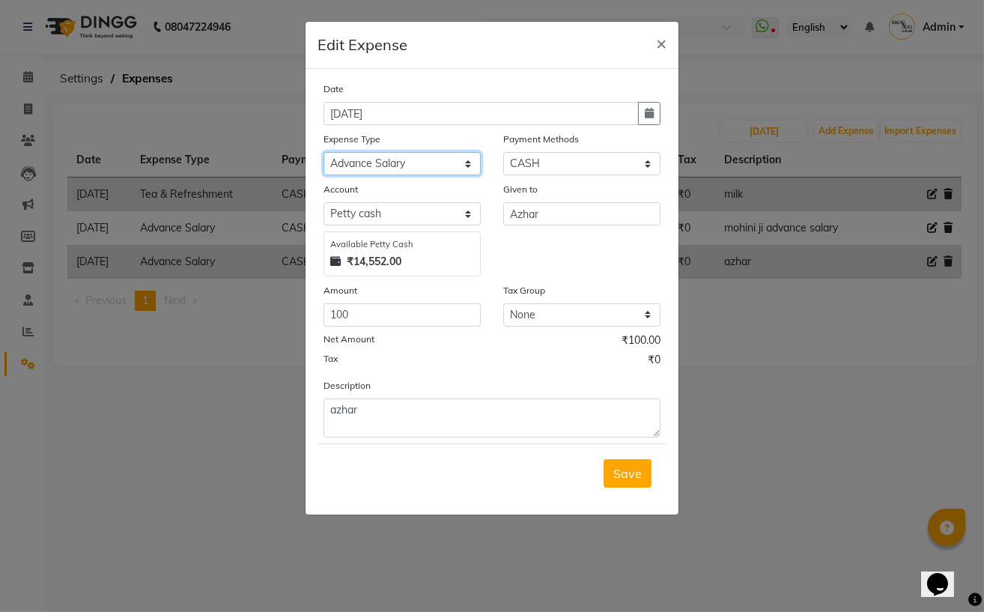
click at [401, 166] on select "Select Advance Salary Cash transfer to bank Client Snacks Electricity Fuel Ince…" at bounding box center [402, 163] width 157 height 23
select select "18820"
click at [324, 154] on select "Select Advance Salary Cash transfer to bank Client Snacks Electricity Fuel Ince…" at bounding box center [402, 163] width 157 height 23
click at [634, 484] on button "Save" at bounding box center [628, 473] width 48 height 28
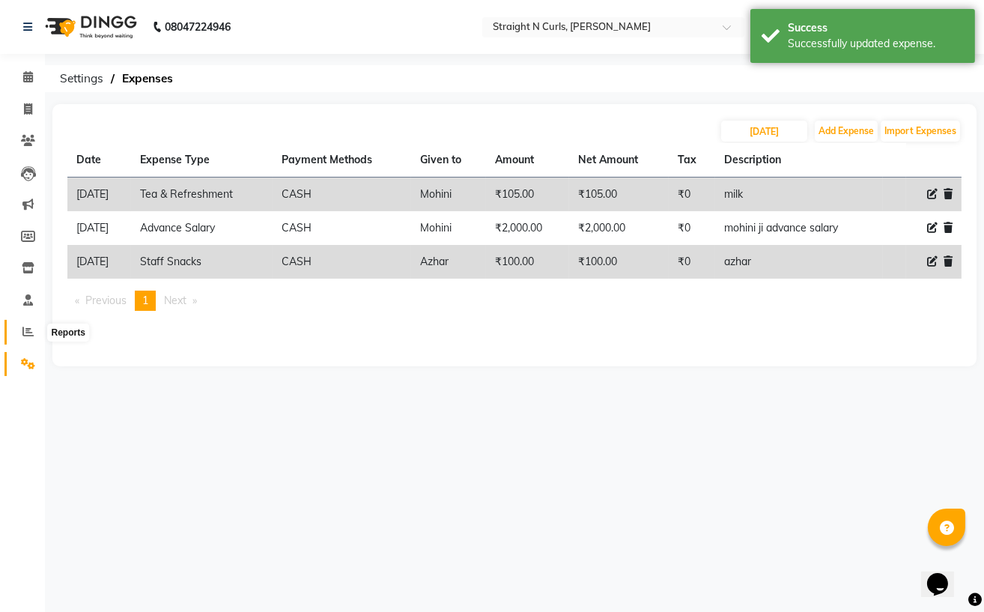
click at [28, 329] on icon at bounding box center [27, 331] width 11 height 11
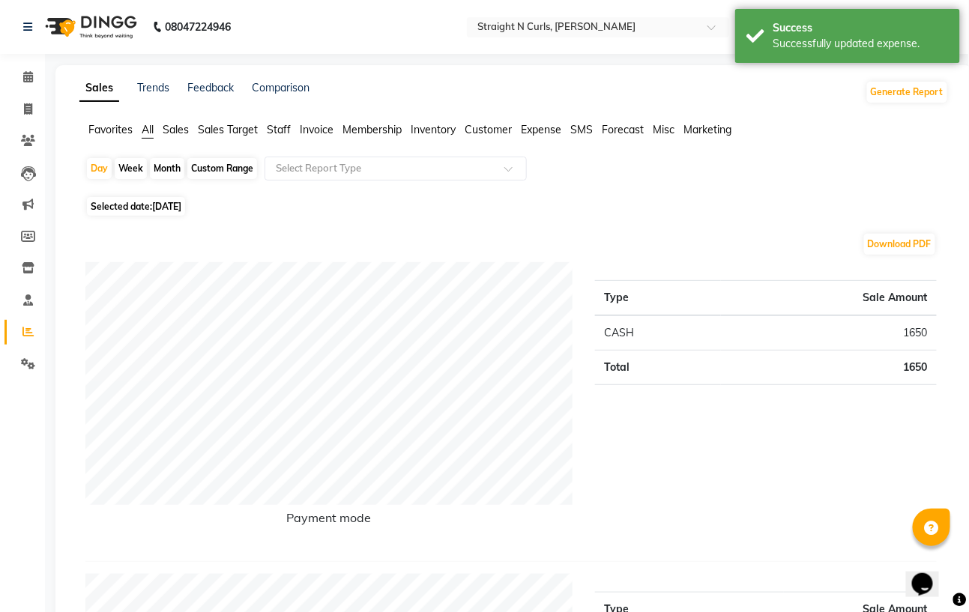
click at [556, 127] on span "Expense" at bounding box center [541, 129] width 40 height 13
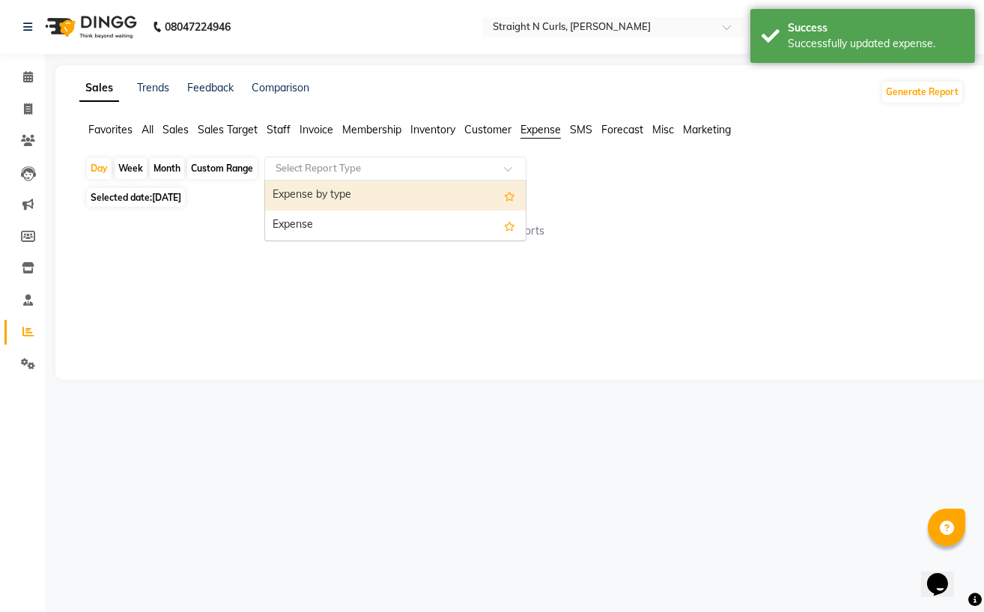
click at [460, 169] on input "text" at bounding box center [381, 168] width 216 height 15
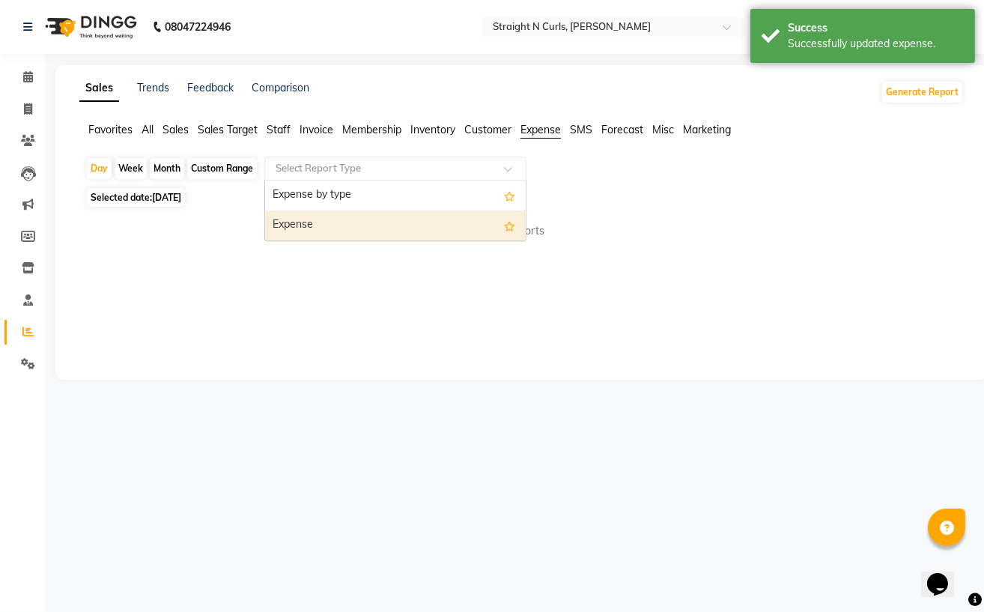
click at [399, 221] on div "Expense" at bounding box center [395, 226] width 261 height 30
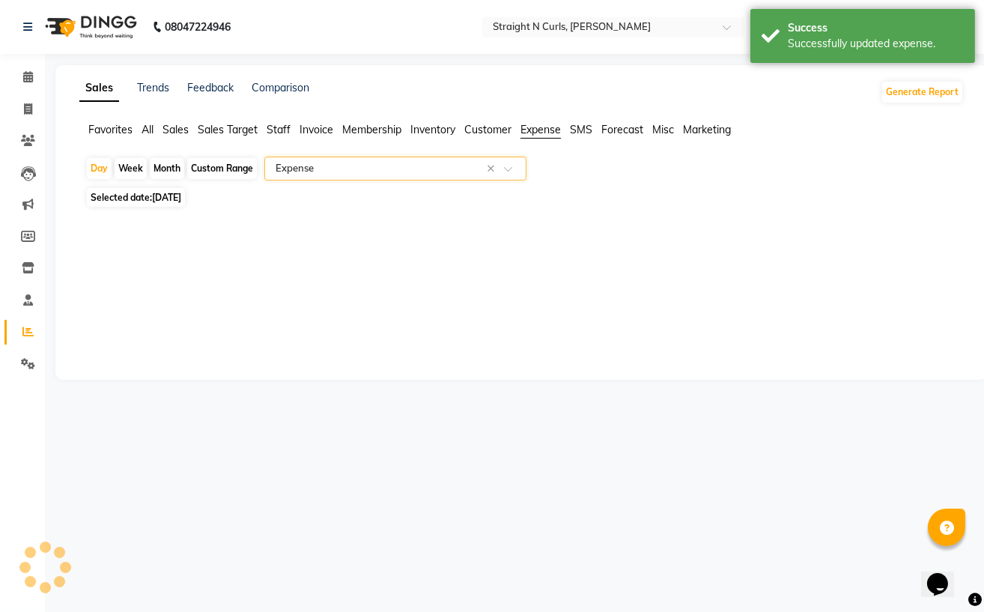
select select "filtered_report"
select select "pdf"
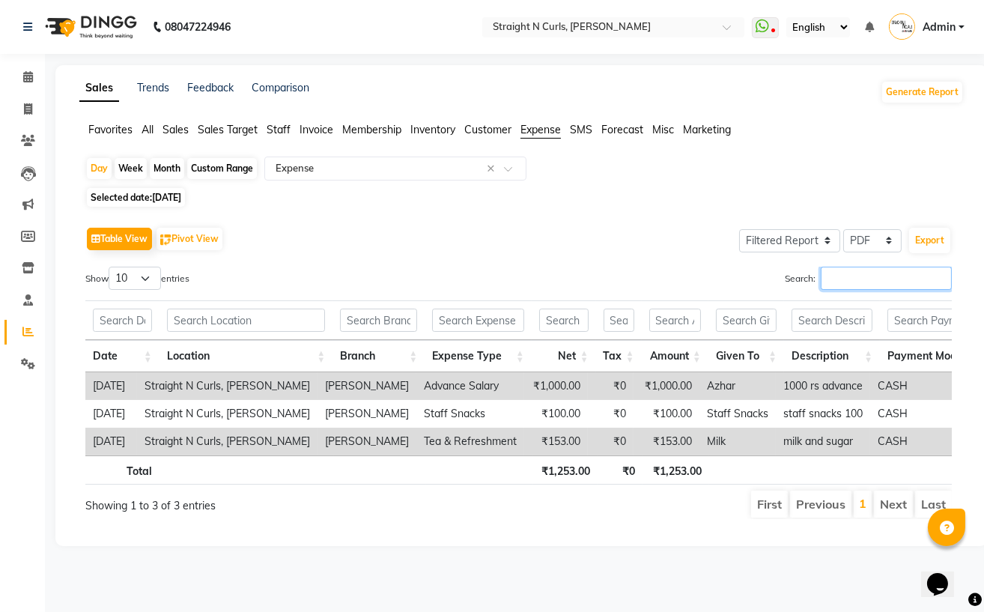
click at [832, 276] on input "Search:" at bounding box center [886, 278] width 131 height 23
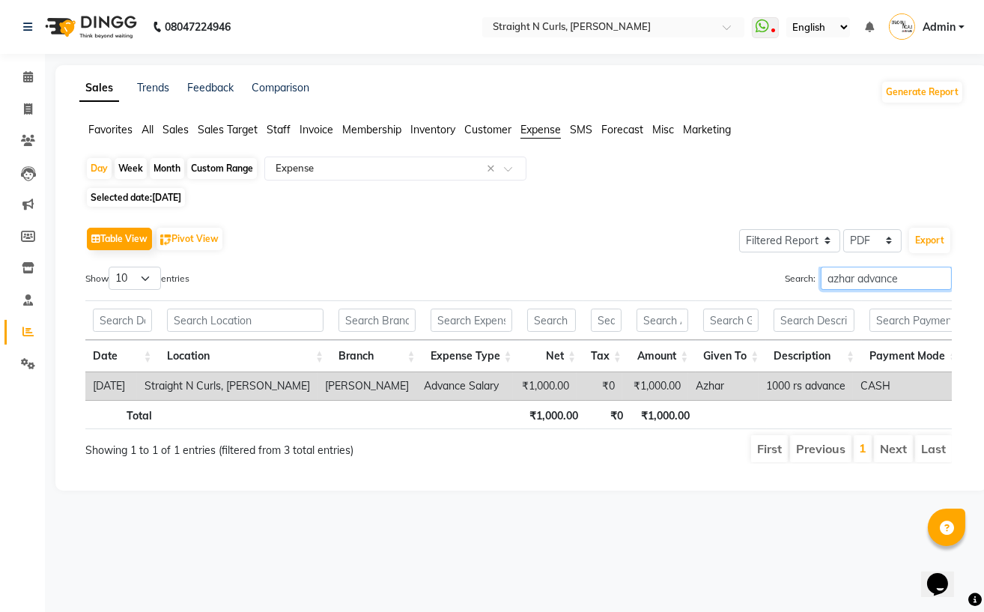
type input "azhar advance"
click at [942, 278] on input "azhar advance" at bounding box center [886, 278] width 131 height 23
click at [938, 274] on input "azhar advance" at bounding box center [886, 278] width 131 height 23
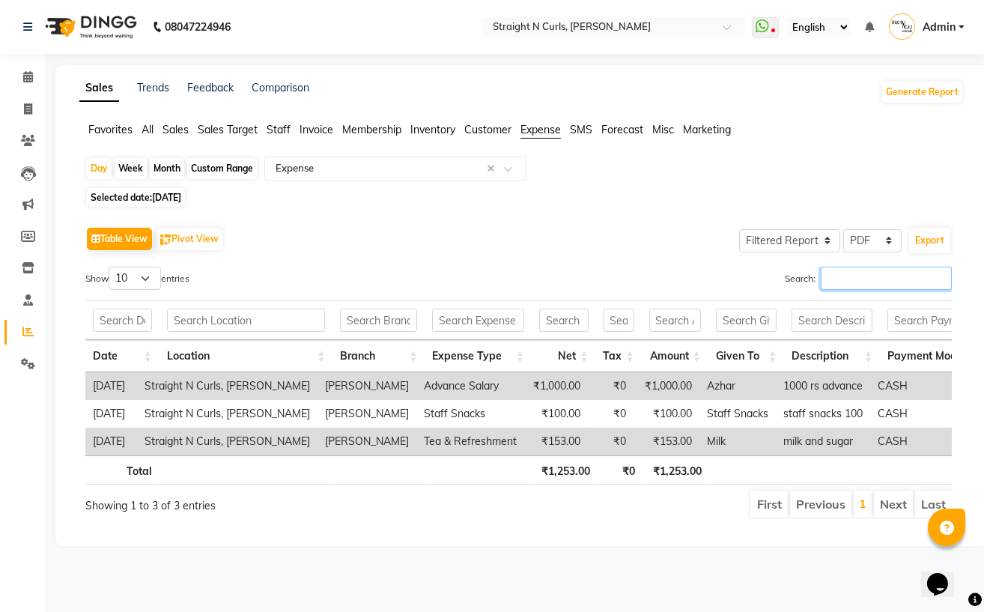
scroll to position [0, 31]
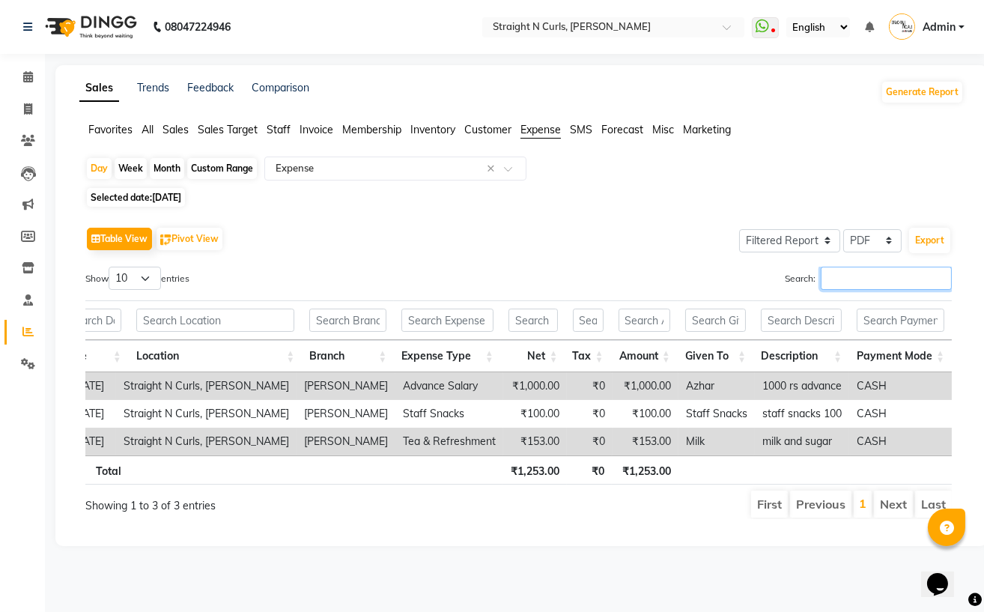
click at [841, 282] on input "Search:" at bounding box center [886, 278] width 131 height 23
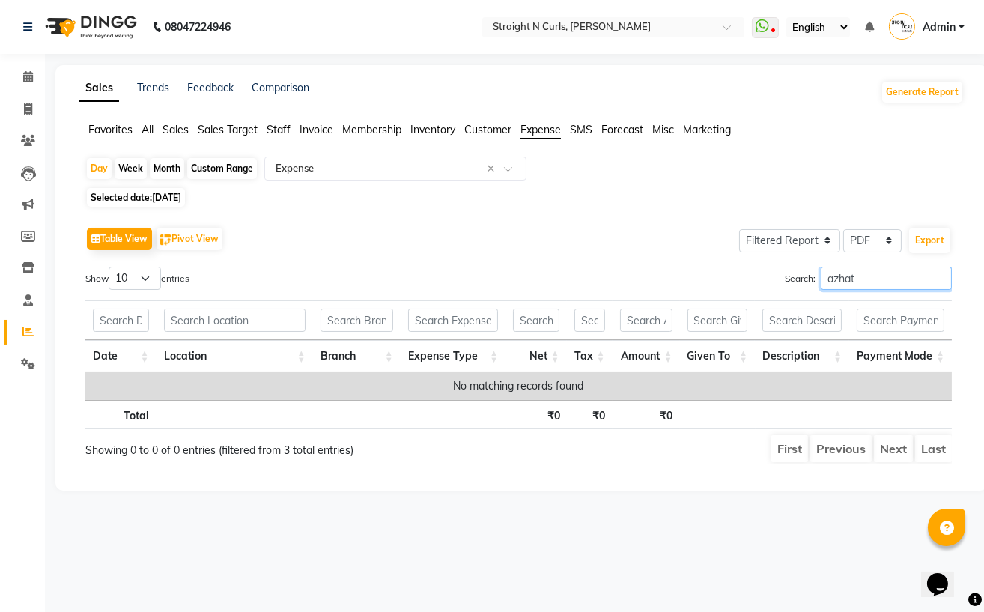
scroll to position [0, 0]
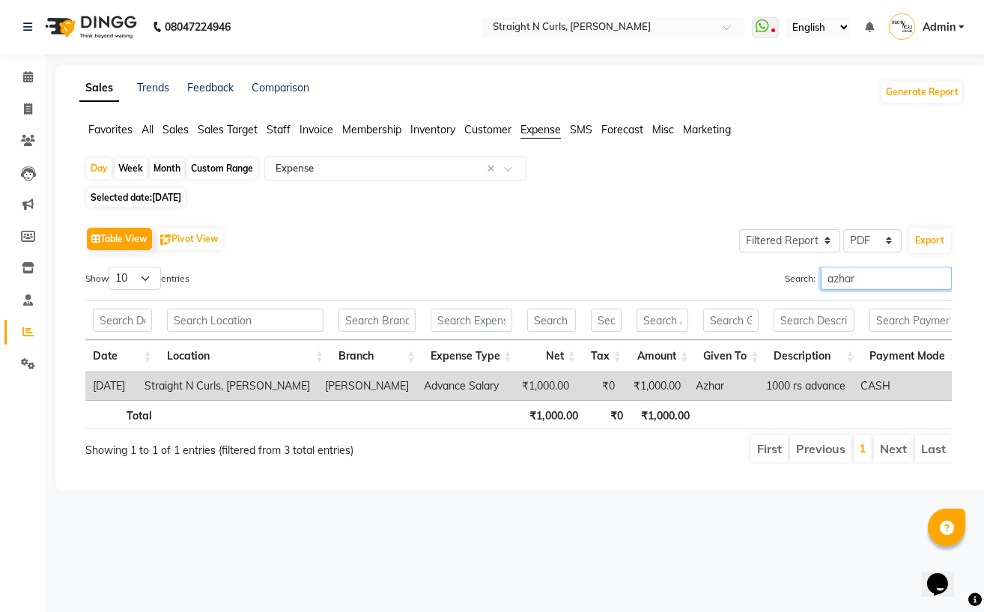
type input "azhar"
click at [455, 259] on div "Table View Pivot View Select Full Report Filtered Report Select CSV PDF Export …" at bounding box center [518, 343] width 867 height 240
click at [28, 78] on icon at bounding box center [28, 76] width 10 height 11
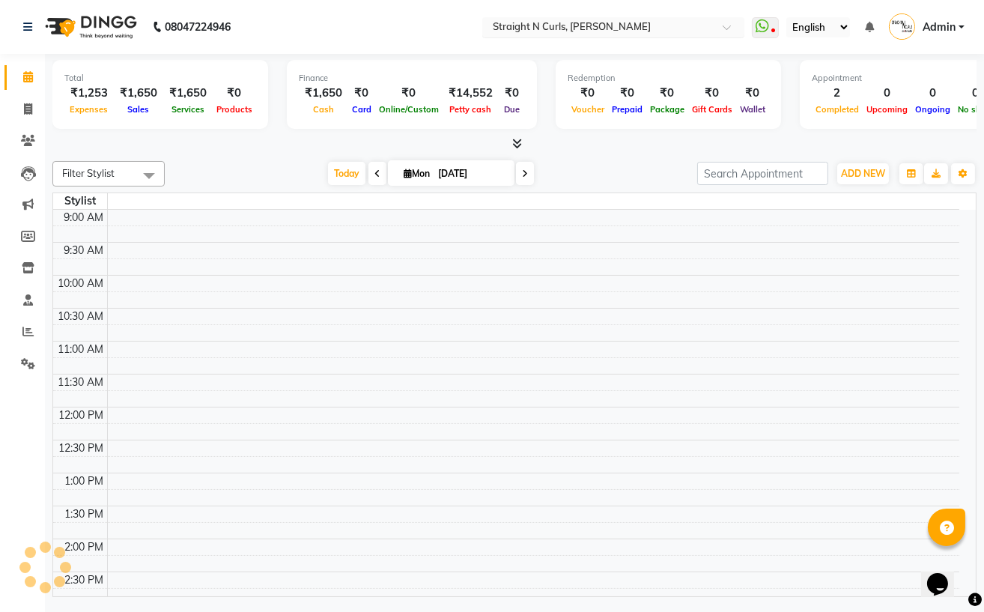
scroll to position [417, 0]
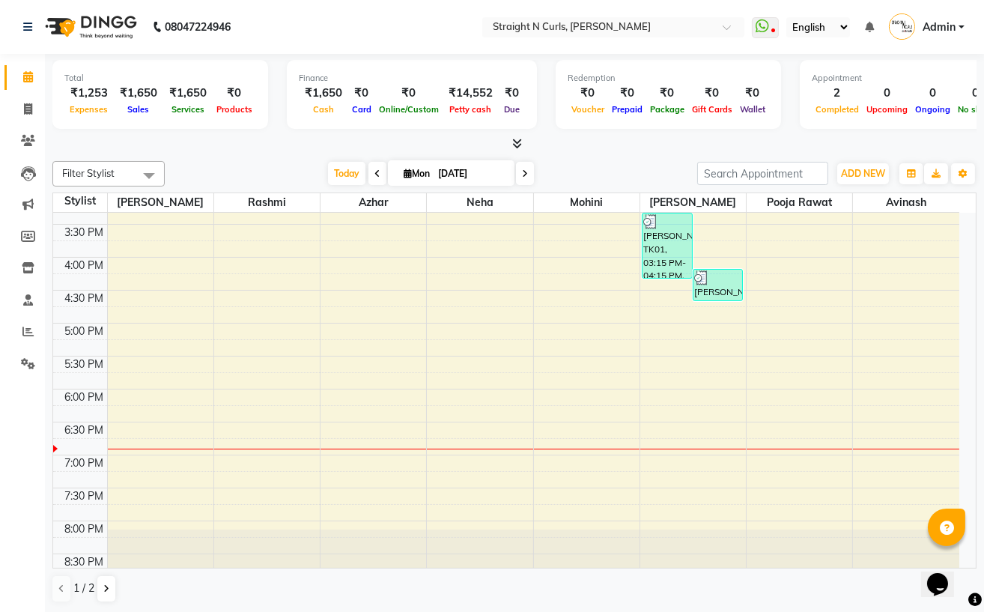
click at [243, 161] on div "Filter Stylist Select All Avinash Azhar Mohini Neha Paras Kamboj parvez pooja r…" at bounding box center [514, 173] width 925 height 25
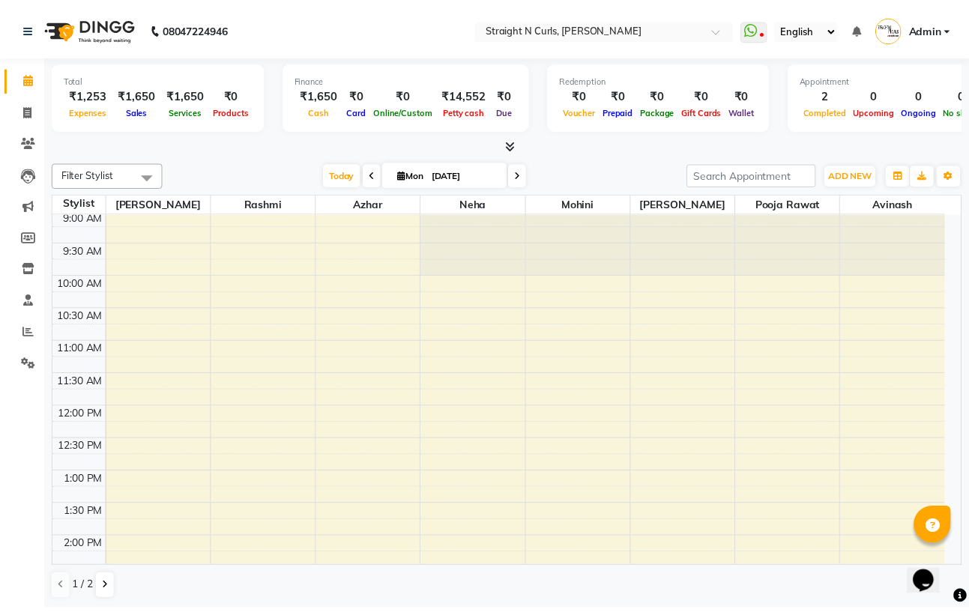
scroll to position [0, 0]
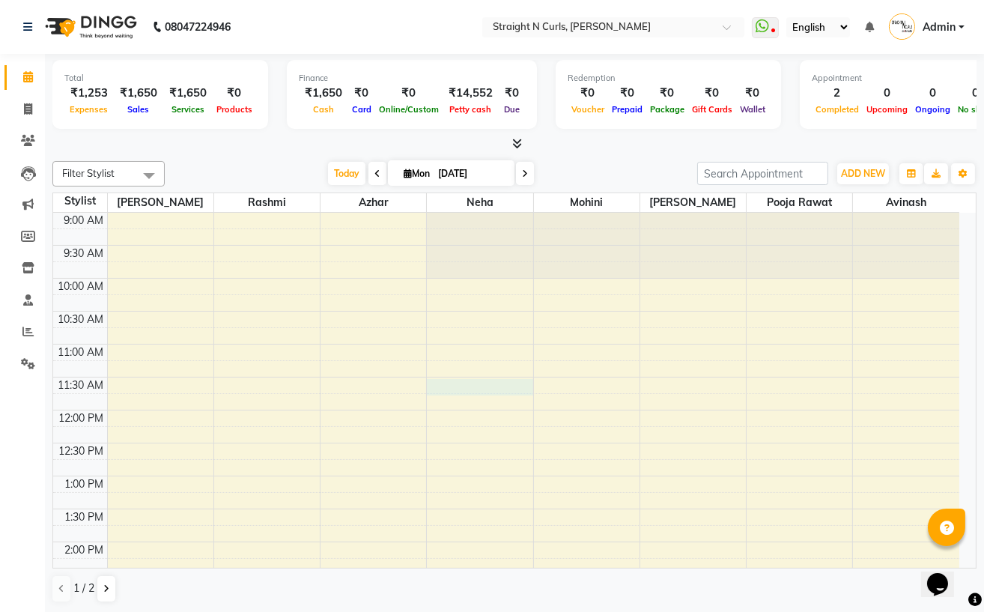
click at [497, 380] on div "9:00 AM 9:30 AM 10:00 AM 10:30 AM 11:00 AM 11:30 AM 12:00 PM 12:30 PM 1:00 PM 1…" at bounding box center [506, 608] width 907 height 790
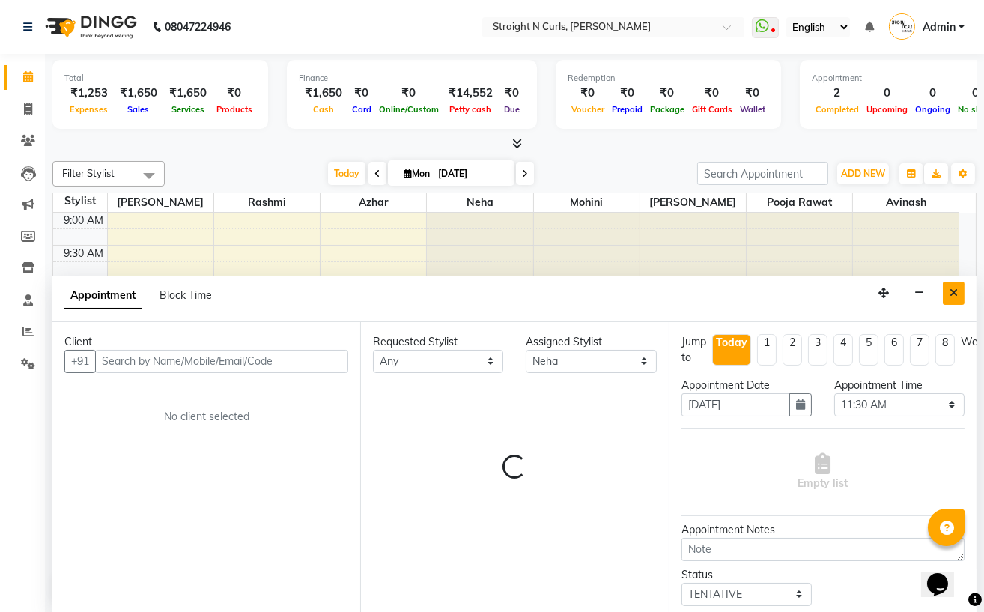
click at [950, 292] on icon "Close" at bounding box center [954, 293] width 8 height 10
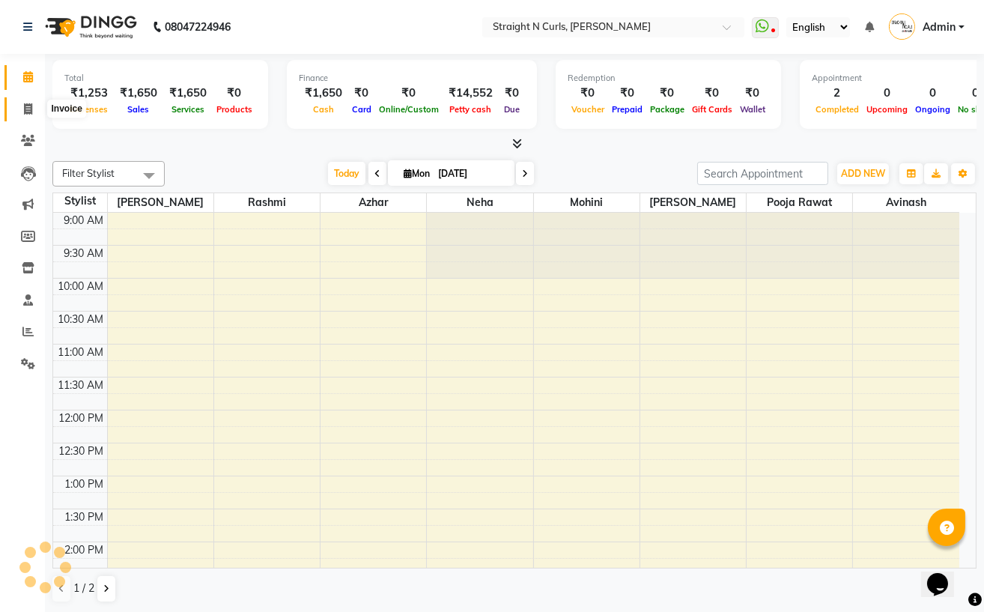
click at [29, 106] on icon at bounding box center [28, 108] width 8 height 11
select select "service"
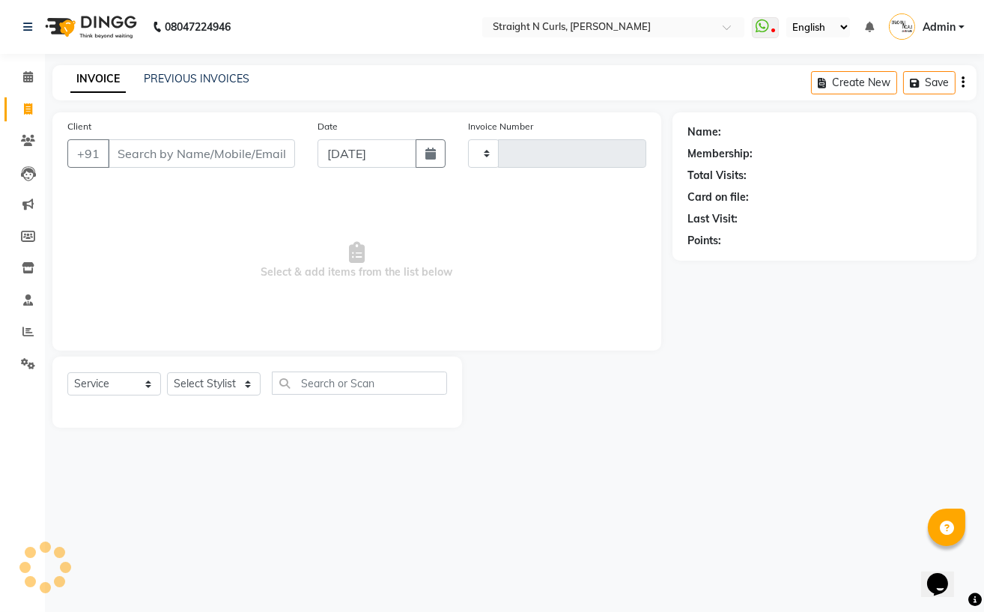
type input "1012"
select select "7039"
click at [22, 336] on icon at bounding box center [27, 331] width 11 height 11
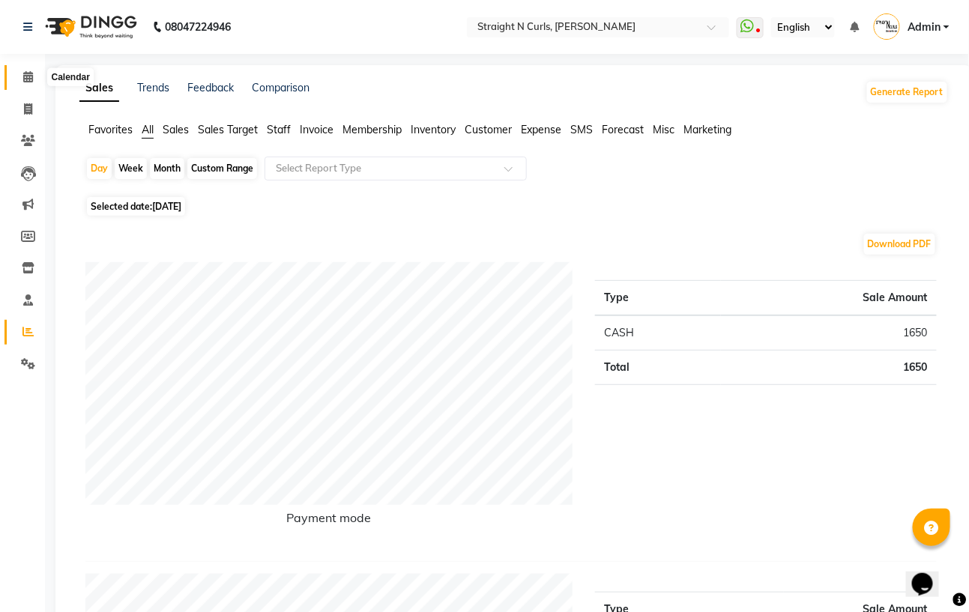
click at [25, 73] on icon at bounding box center [28, 76] width 10 height 11
click at [28, 72] on icon at bounding box center [28, 76] width 10 height 11
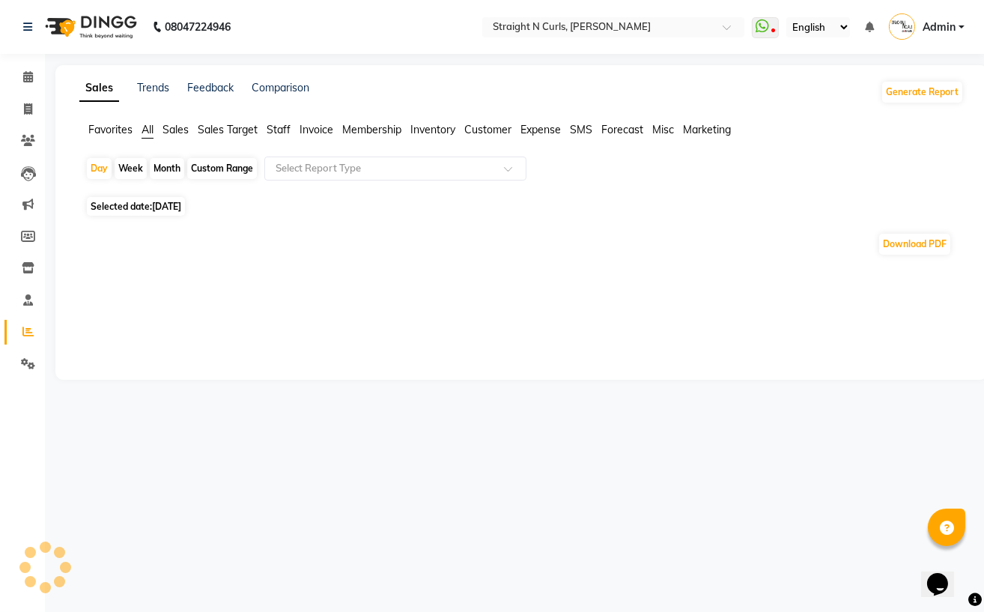
select select "service"
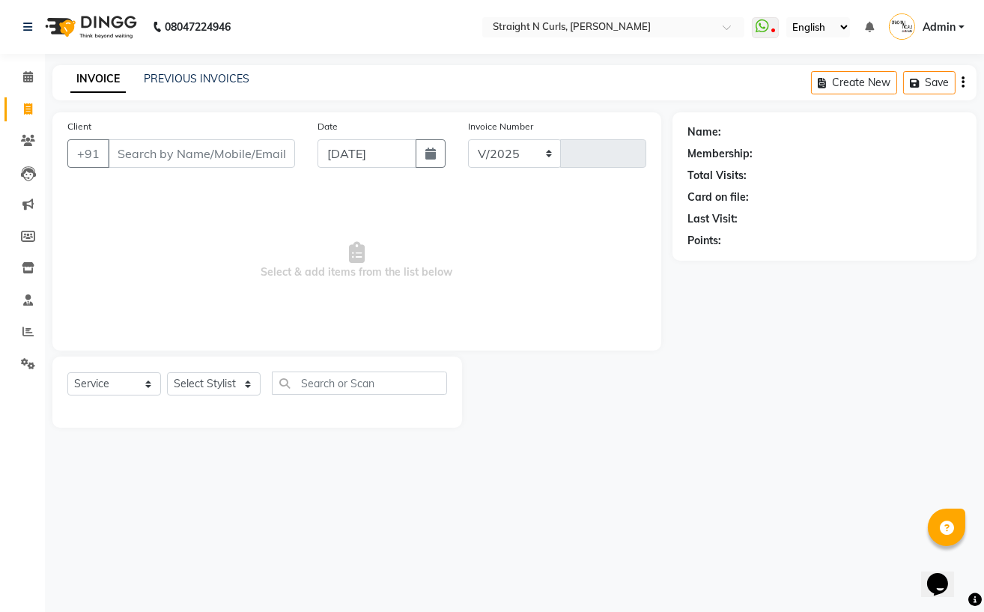
select select "7039"
type input "1012"
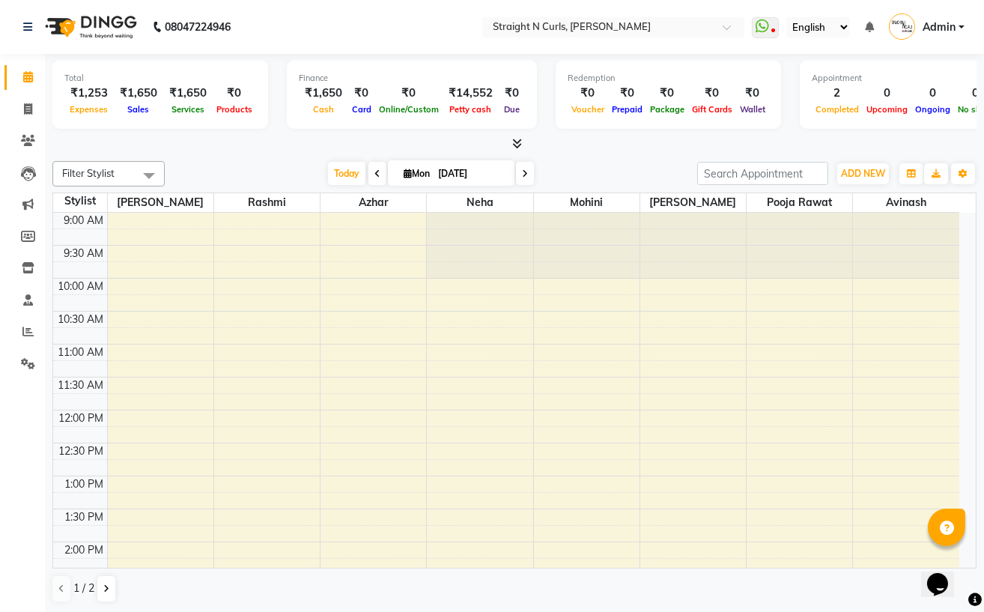
click at [1, 64] on li "Calendar" at bounding box center [22, 77] width 45 height 32
click at [880, 173] on span "ADD NEW" at bounding box center [863, 173] width 44 height 11
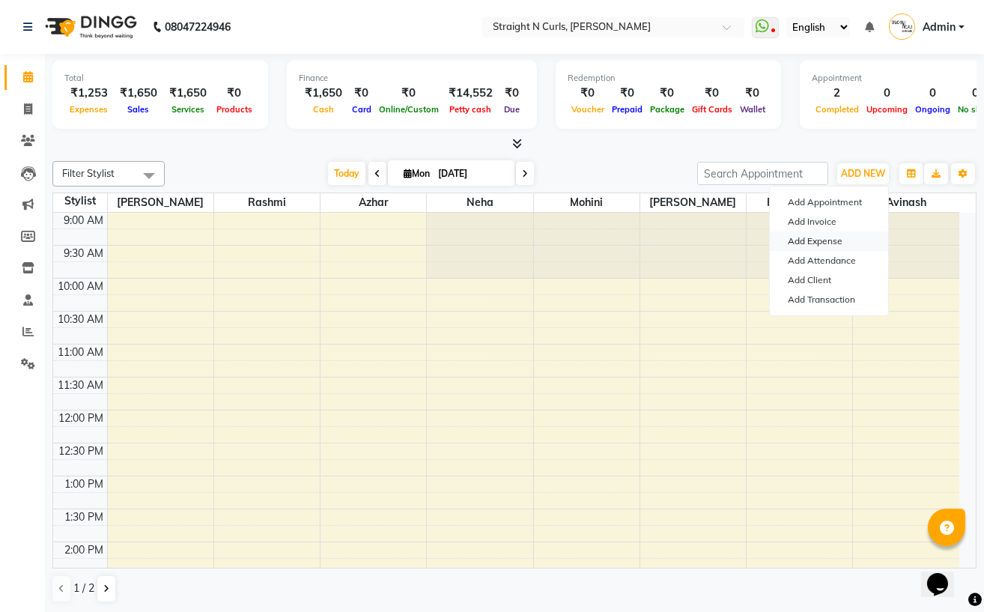
click at [833, 240] on link "Add Expense" at bounding box center [829, 241] width 118 height 19
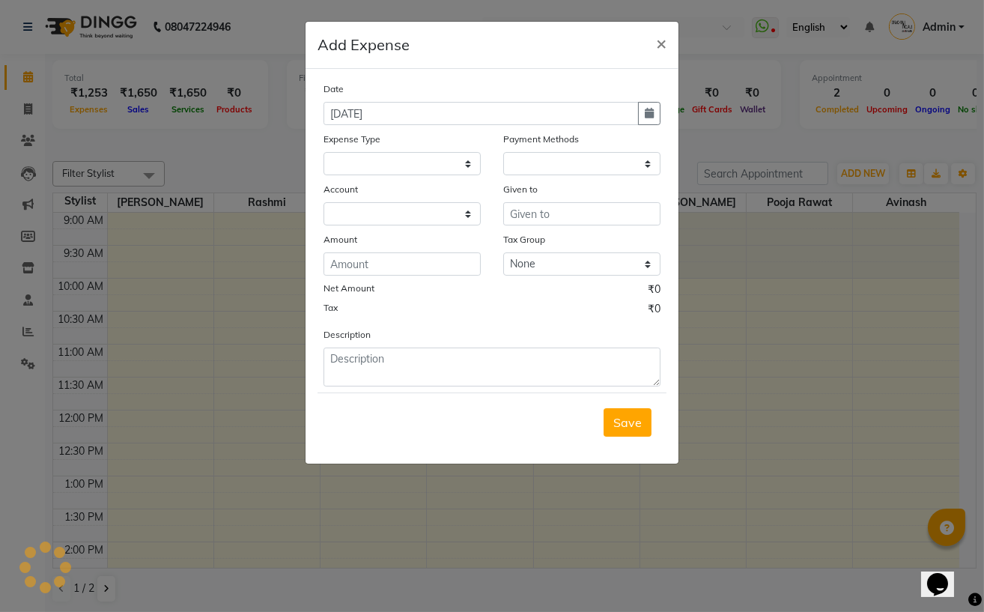
select select "1"
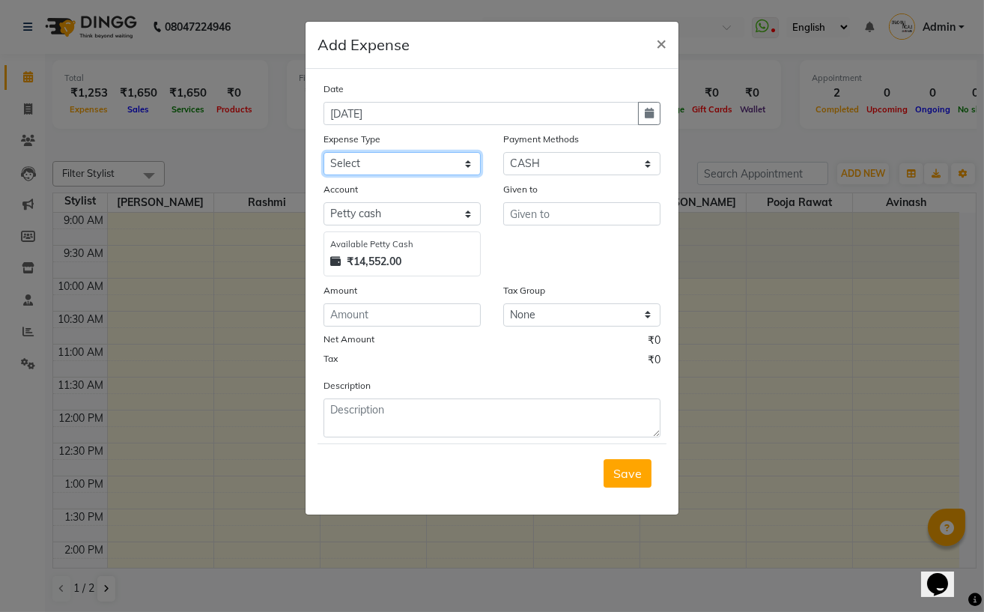
click at [414, 167] on select "Select Advance Salary Cash transfer to bank Client Snacks Electricity Fuel Ince…" at bounding box center [402, 163] width 157 height 23
click at [536, 251] on div "Given to" at bounding box center [582, 228] width 180 height 95
click at [389, 214] on select "Select Petty cash Default account" at bounding box center [402, 213] width 157 height 23
select select "6103"
click at [324, 204] on select "Select Petty cash Default account" at bounding box center [402, 213] width 157 height 23
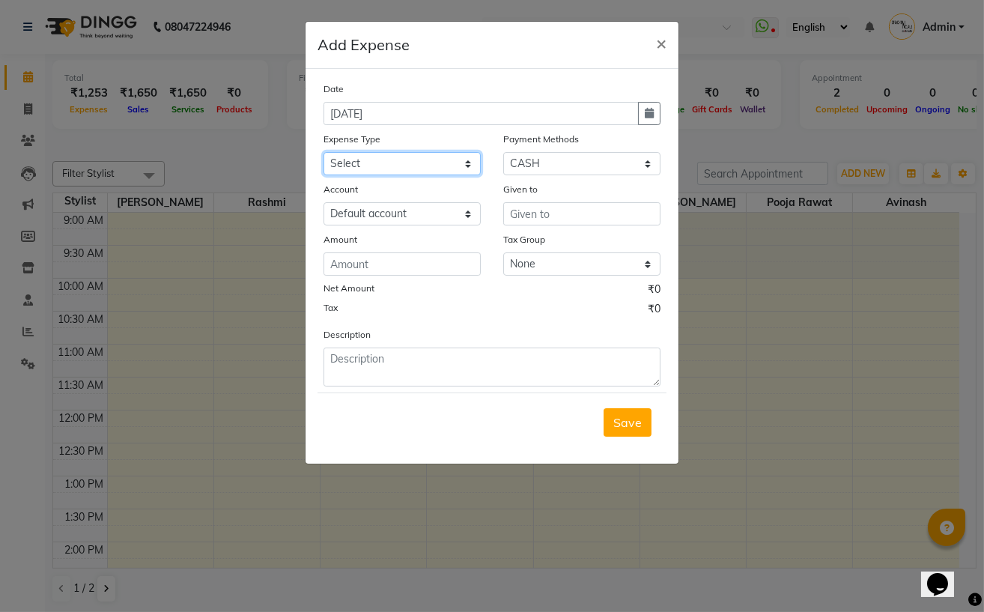
click at [397, 163] on select "Select Advance Salary Cash transfer to bank Client Snacks Electricity Fuel Ince…" at bounding box center [402, 163] width 157 height 23
select select "18810"
click at [324, 154] on select "Select Advance Salary Cash transfer to bank Client Snacks Electricity Fuel Ince…" at bounding box center [402, 163] width 157 height 23
click at [566, 217] on input "text" at bounding box center [581, 213] width 157 height 23
type input "j"
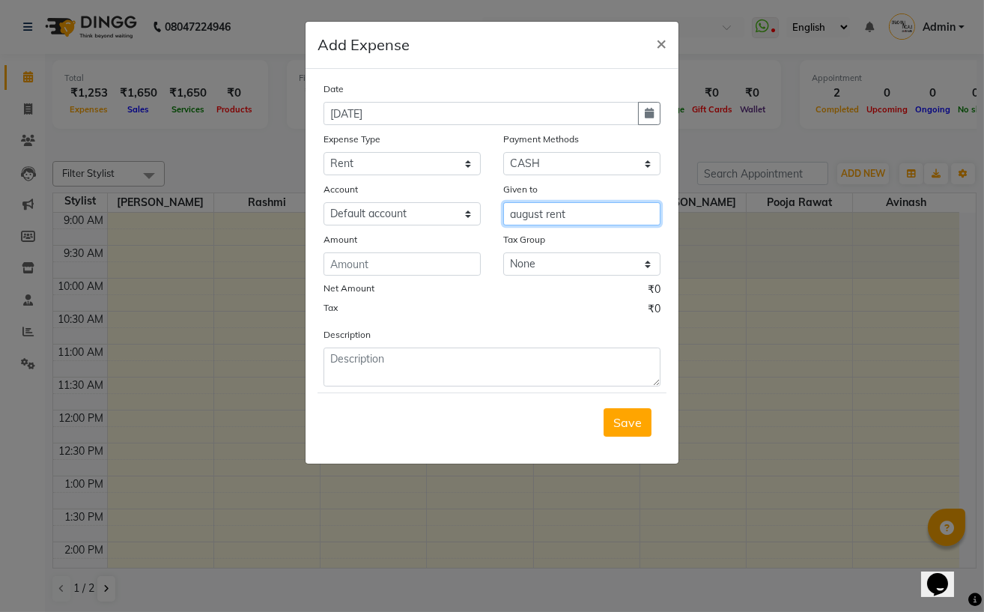
click at [566, 217] on input "august rent" at bounding box center [581, 213] width 157 height 23
type input "august rent"
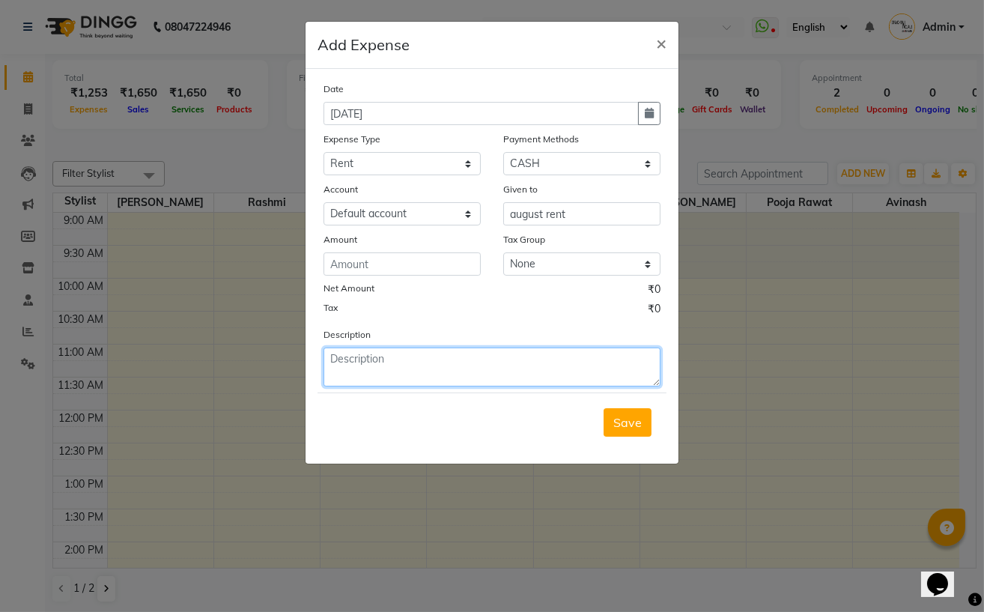
click at [377, 363] on textarea at bounding box center [492, 367] width 337 height 39
paste textarea "august rent"
drag, startPoint x: 465, startPoint y: 363, endPoint x: 392, endPoint y: 361, distance: 73.5
click at [392, 361] on textarea "august rent august rent" at bounding box center [492, 367] width 337 height 39
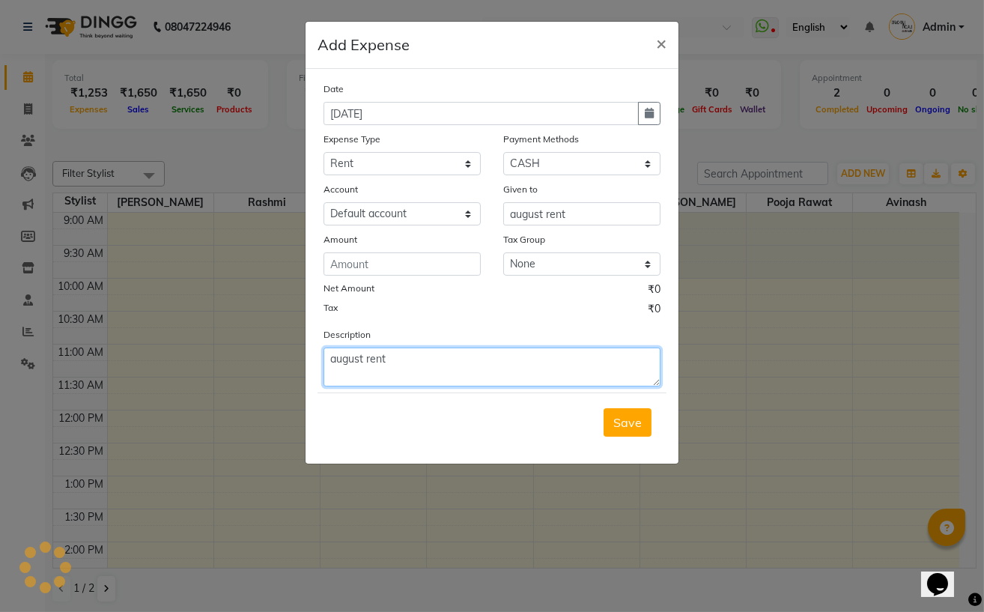
type textarea "august rent"
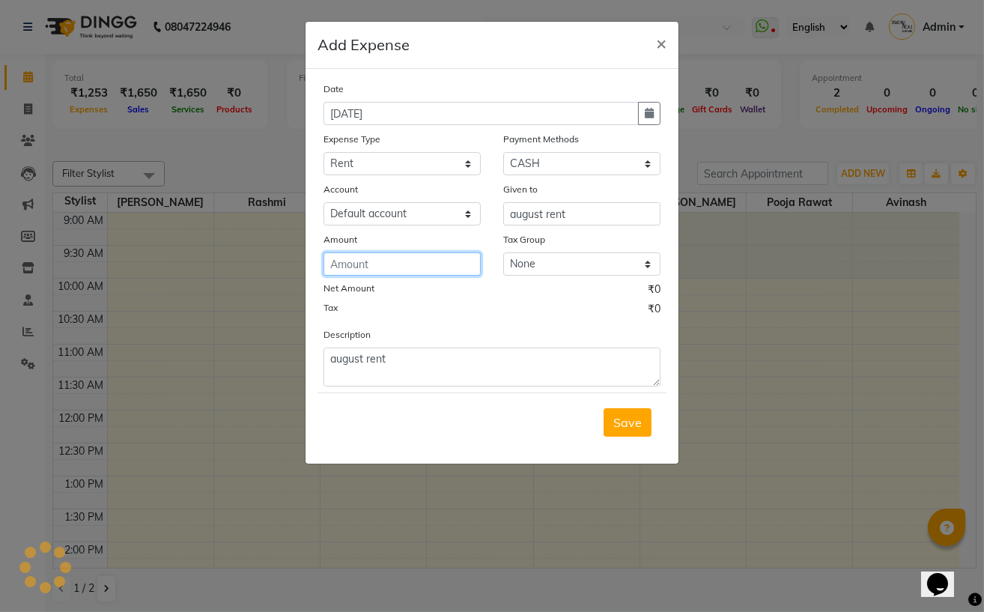
click at [385, 255] on input "number" at bounding box center [402, 263] width 157 height 23
click at [375, 265] on input "88800" at bounding box center [402, 263] width 157 height 23
type input "88800"
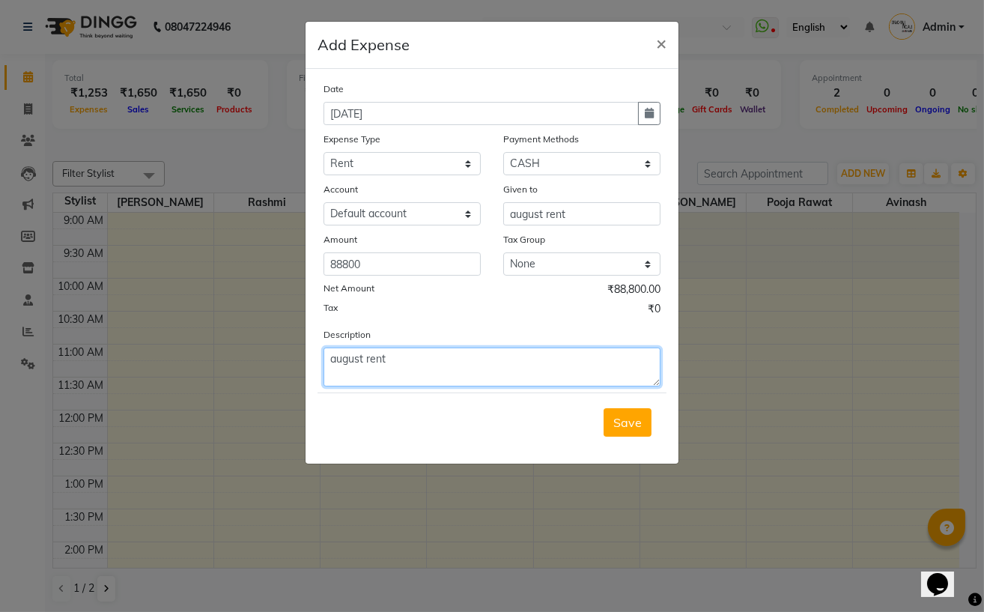
click at [421, 369] on textarea "august rent" at bounding box center [492, 367] width 337 height 39
paste textarea "88800"
drag, startPoint x: 459, startPoint y: 363, endPoint x: 436, endPoint y: 365, distance: 22.6
click at [436, 365] on textarea "august rent 8880088800" at bounding box center [492, 367] width 337 height 39
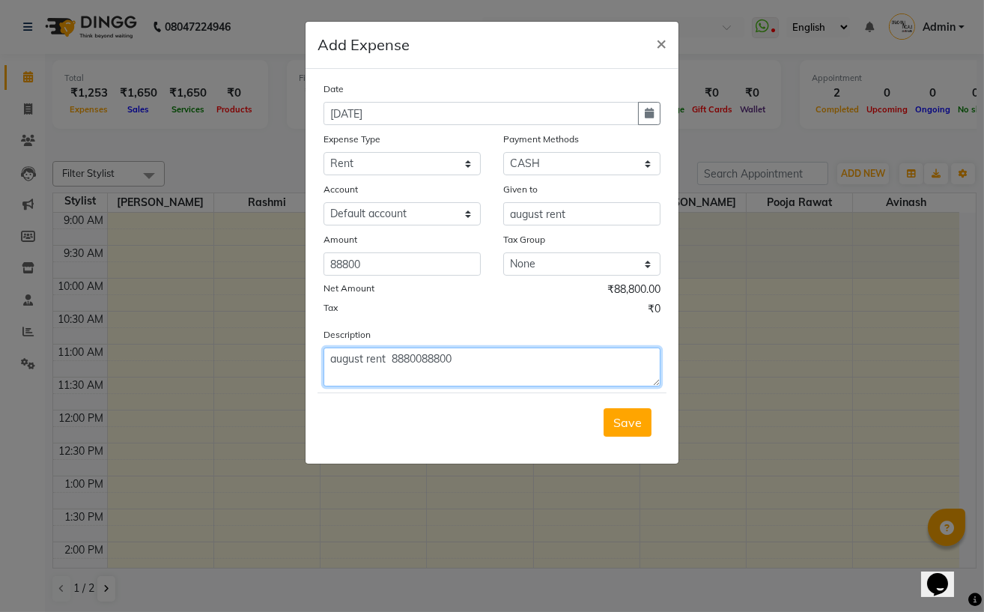
click at [430, 365] on textarea "august rent 8880088800" at bounding box center [492, 367] width 337 height 39
drag, startPoint x: 423, startPoint y: 360, endPoint x: 467, endPoint y: 363, distance: 44.4
click at [467, 363] on textarea "august rent 8880088800" at bounding box center [492, 367] width 337 height 39
type textarea "august rent 88800 pay by paras sir ......."
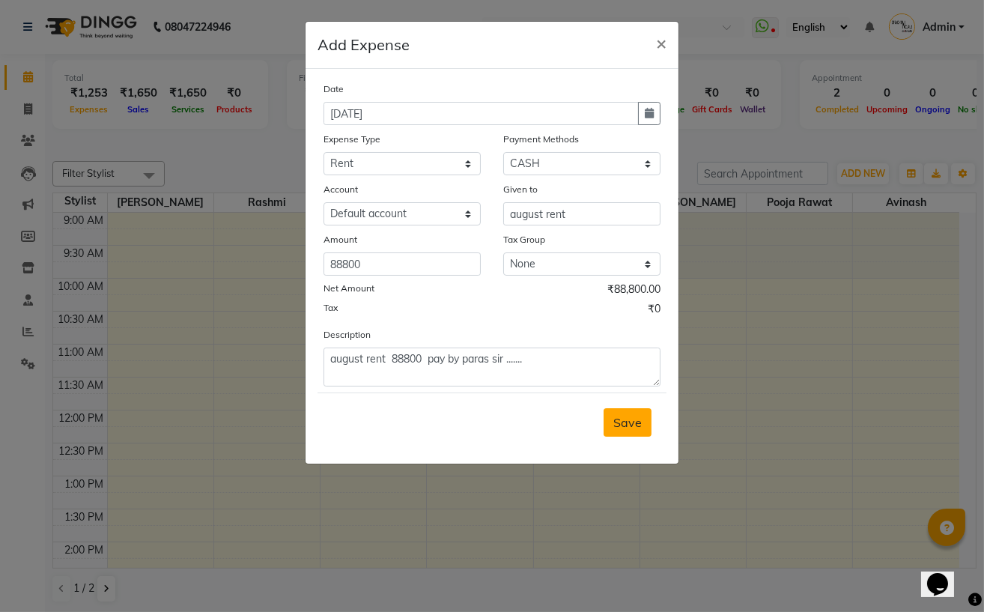
click at [622, 426] on span "Save" at bounding box center [628, 422] width 28 height 15
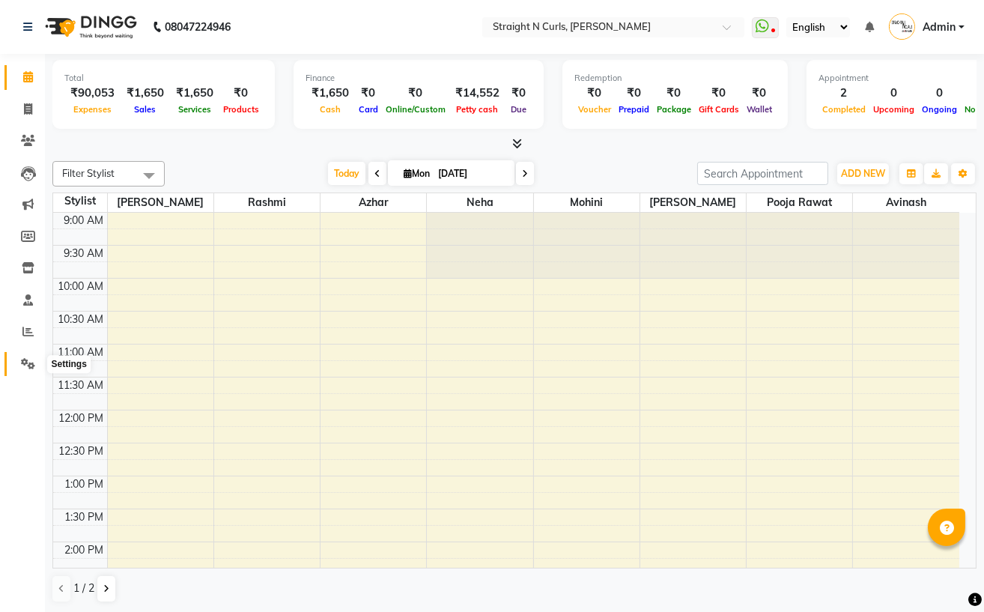
click at [26, 363] on icon at bounding box center [28, 363] width 14 height 11
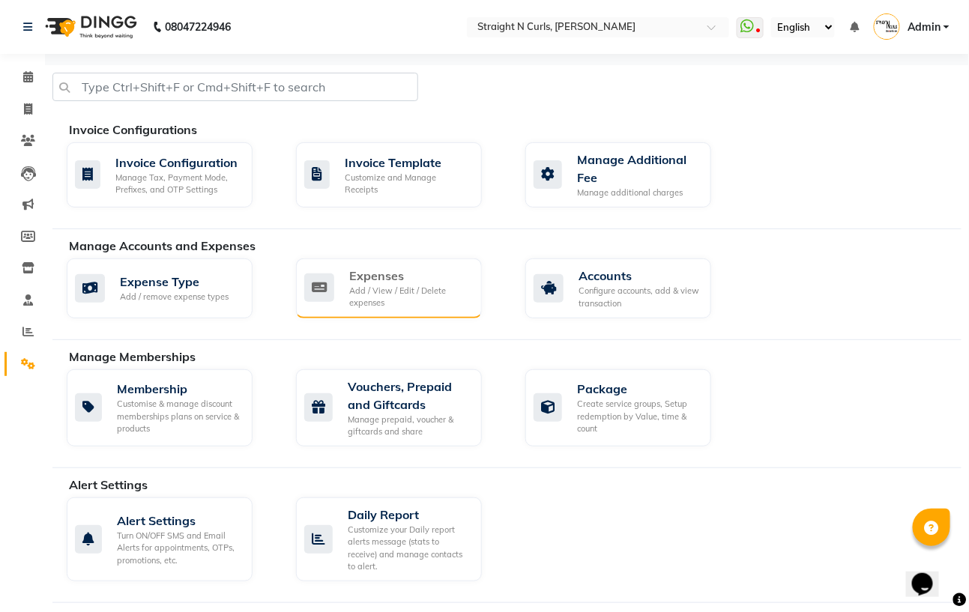
click at [379, 270] on div "Expenses" at bounding box center [409, 276] width 121 height 18
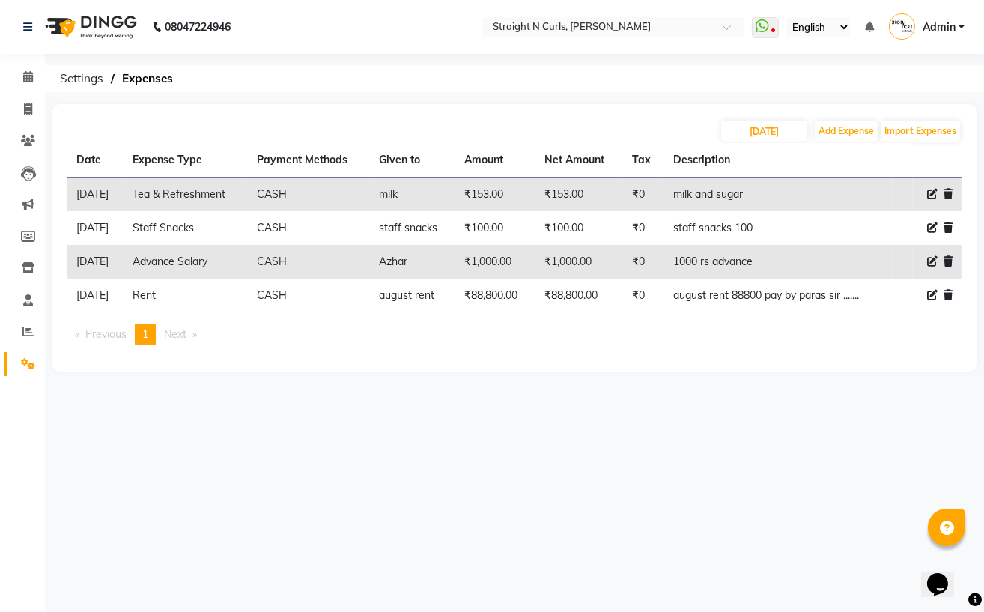
click at [928, 292] on icon at bounding box center [933, 295] width 10 height 10
select select "18810"
select select "1"
select select "6103"
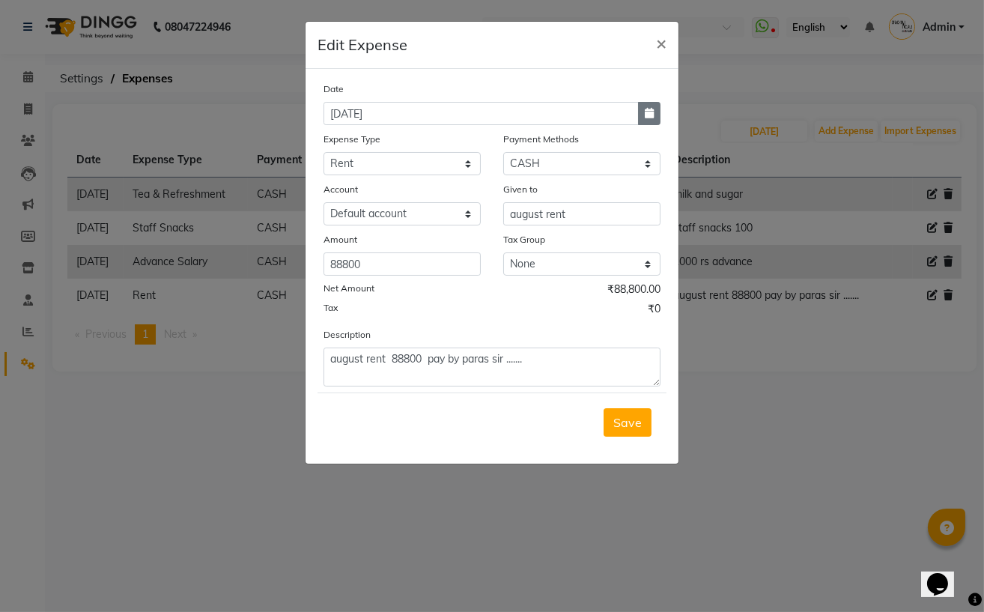
click at [650, 118] on icon "button" at bounding box center [649, 113] width 9 height 10
select select "9"
select select "2025"
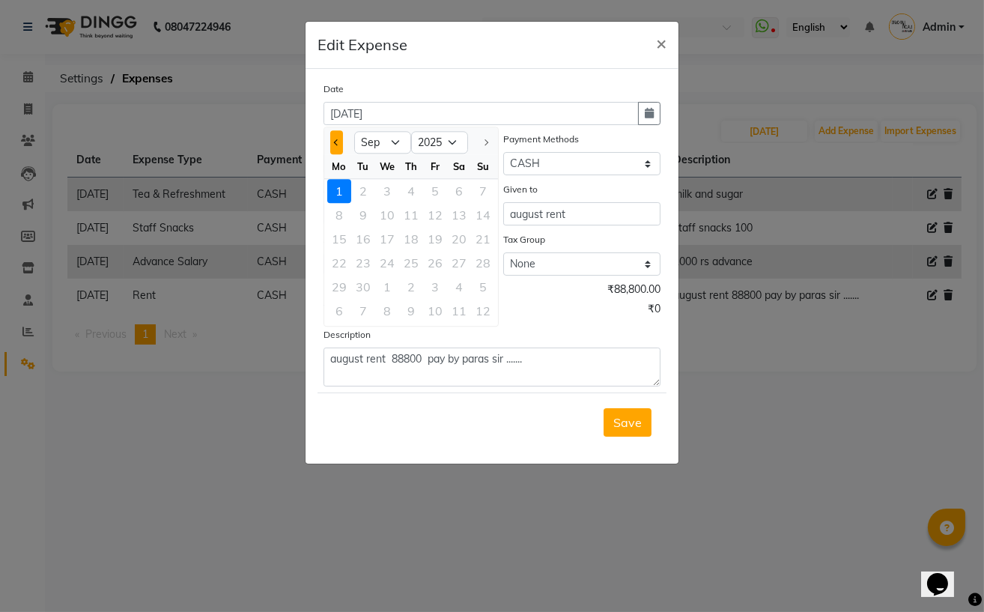
click at [339, 142] on span "Previous month" at bounding box center [337, 142] width 6 height 6
select select "8"
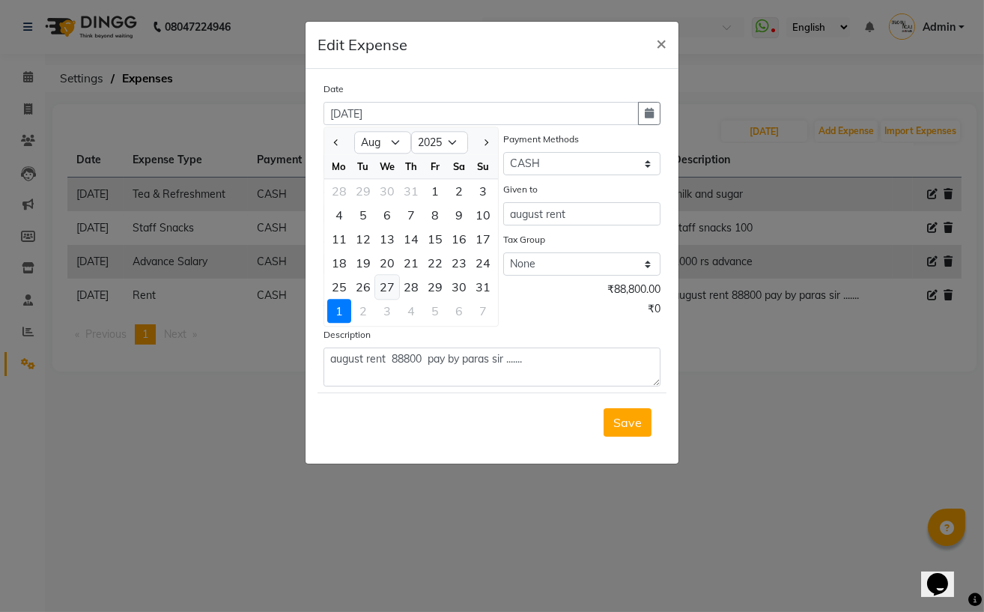
click at [387, 289] on div "27" at bounding box center [387, 287] width 24 height 24
type input "[DATE]"
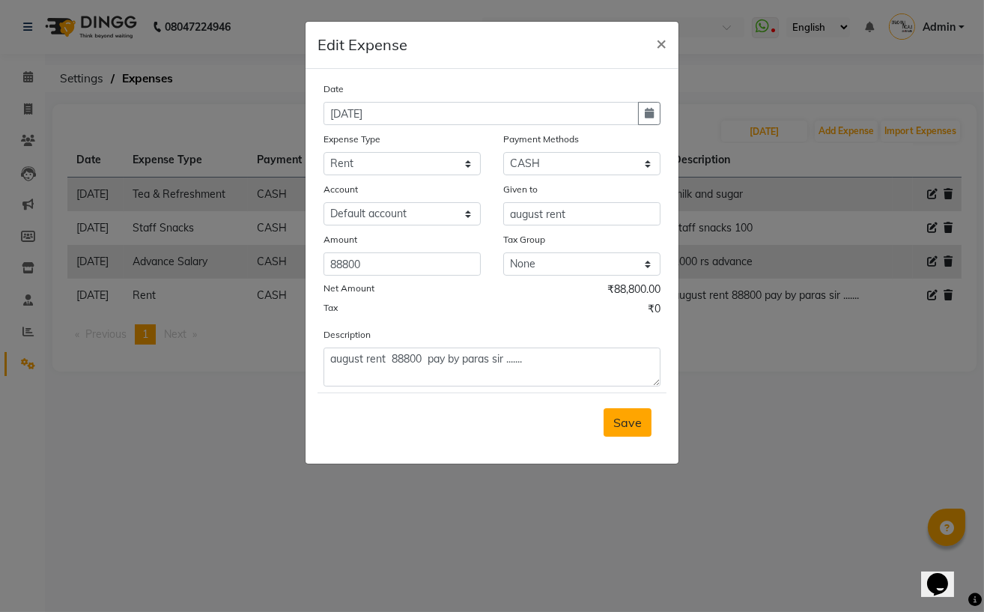
click at [617, 429] on span "Save" at bounding box center [628, 422] width 28 height 15
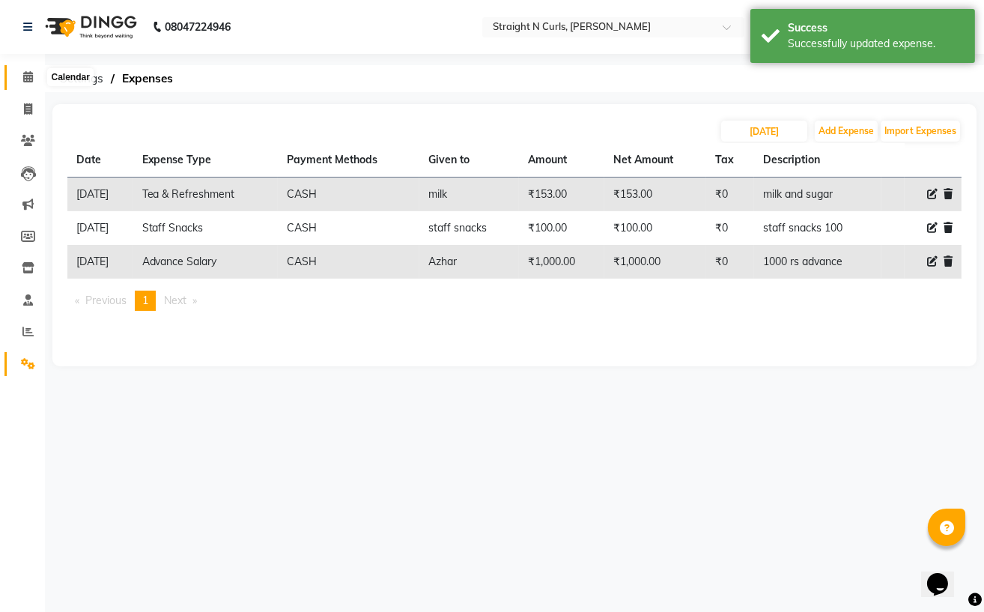
click at [25, 72] on icon at bounding box center [28, 76] width 10 height 11
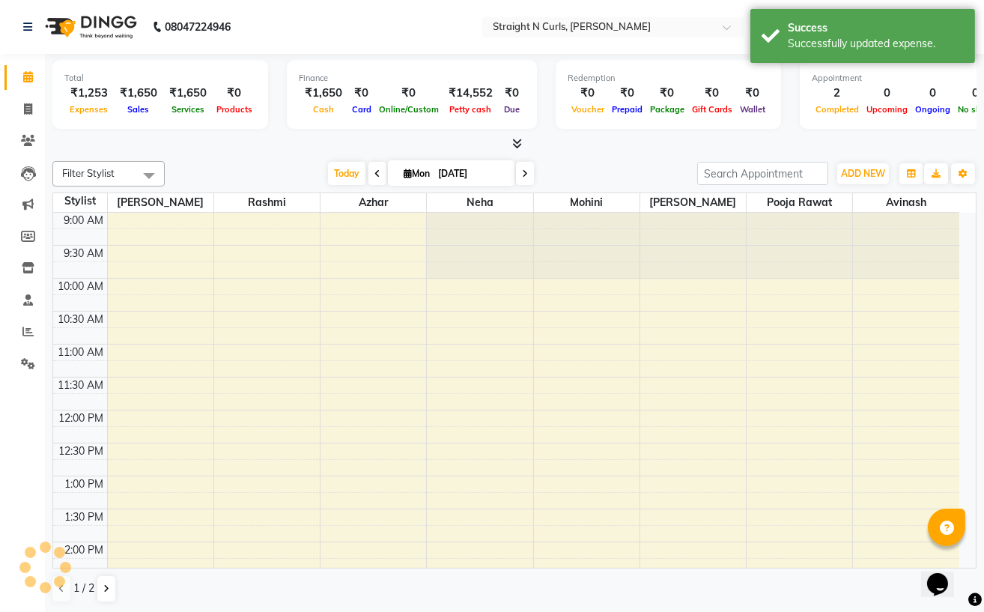
scroll to position [417, 0]
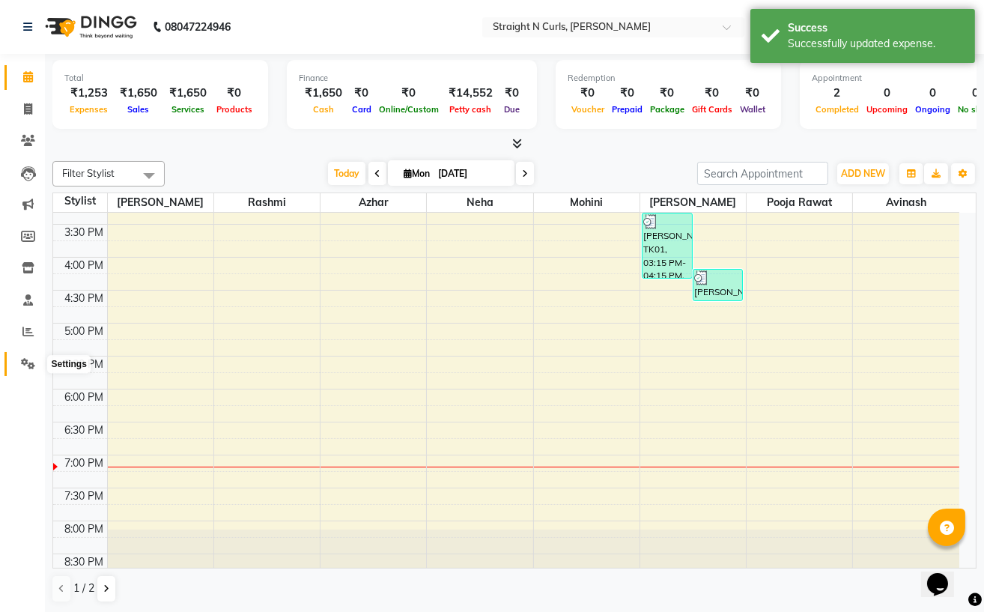
click at [31, 364] on icon at bounding box center [28, 363] width 14 height 11
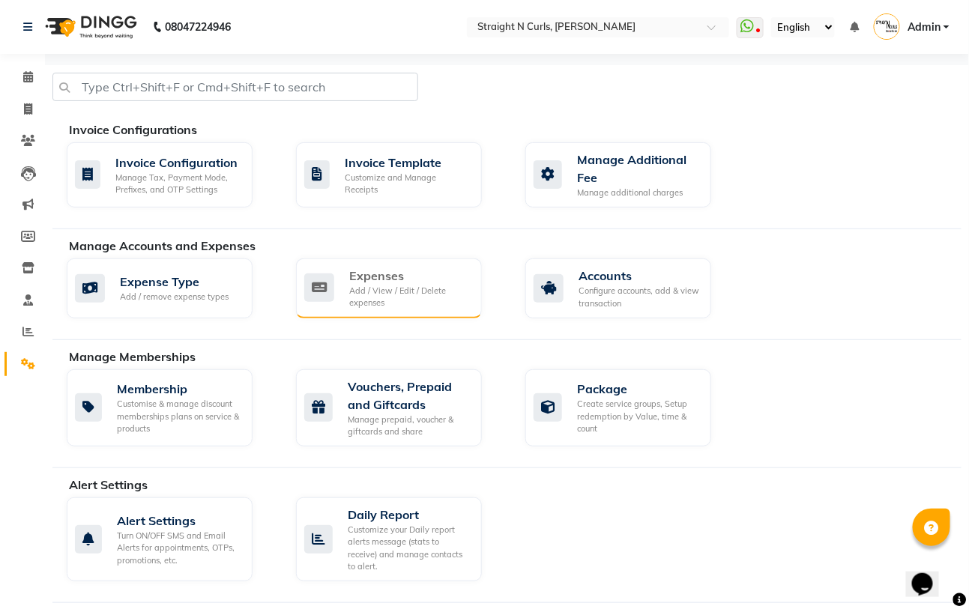
click at [337, 278] on div "Expenses Add / View / Edit / Delete expenses" at bounding box center [387, 288] width 166 height 43
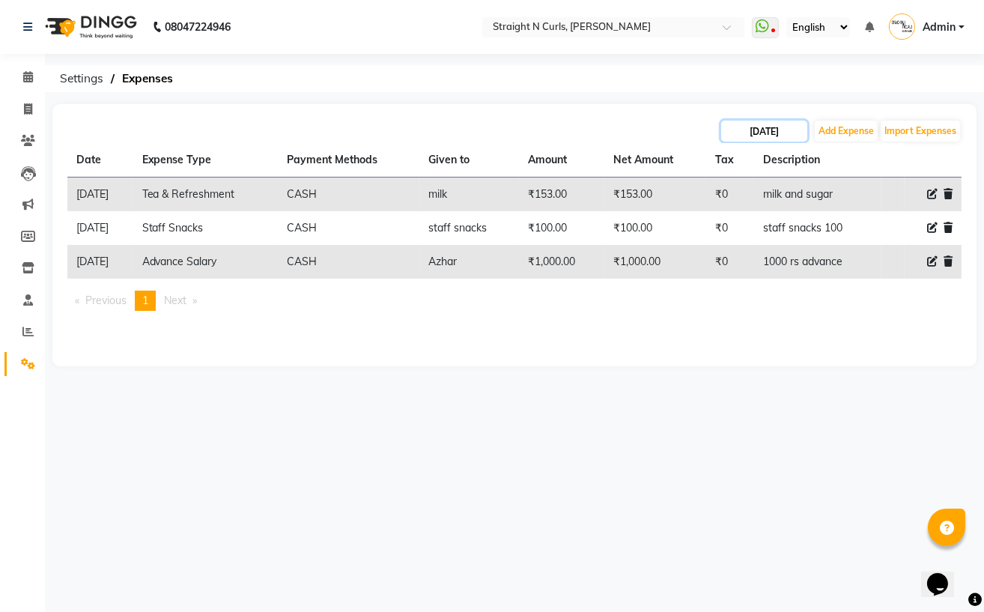
click at [749, 132] on input "01-09-2025" at bounding box center [764, 131] width 86 height 21
select select "9"
select select "2025"
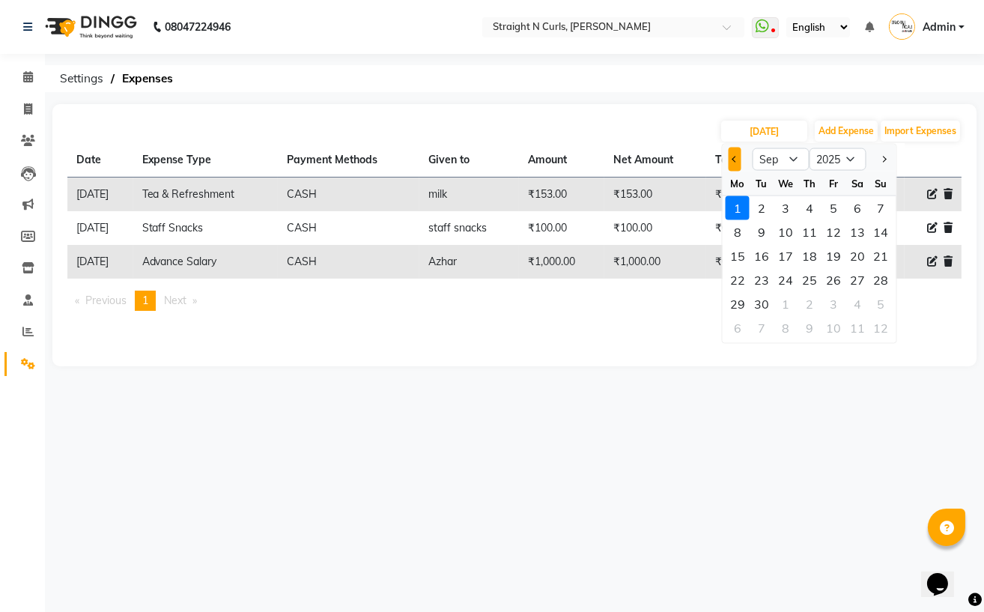
click at [733, 160] on span "Previous month" at bounding box center [735, 159] width 6 height 6
select select "8"
click at [788, 300] on div "27" at bounding box center [786, 304] width 24 height 24
type input "27-08-2025"
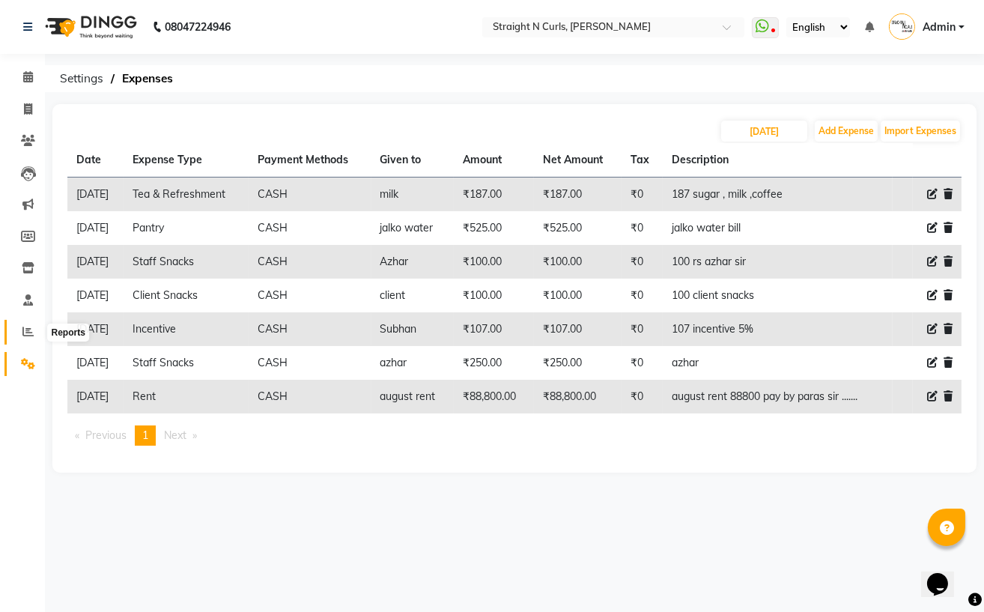
click at [25, 333] on icon at bounding box center [27, 331] width 11 height 11
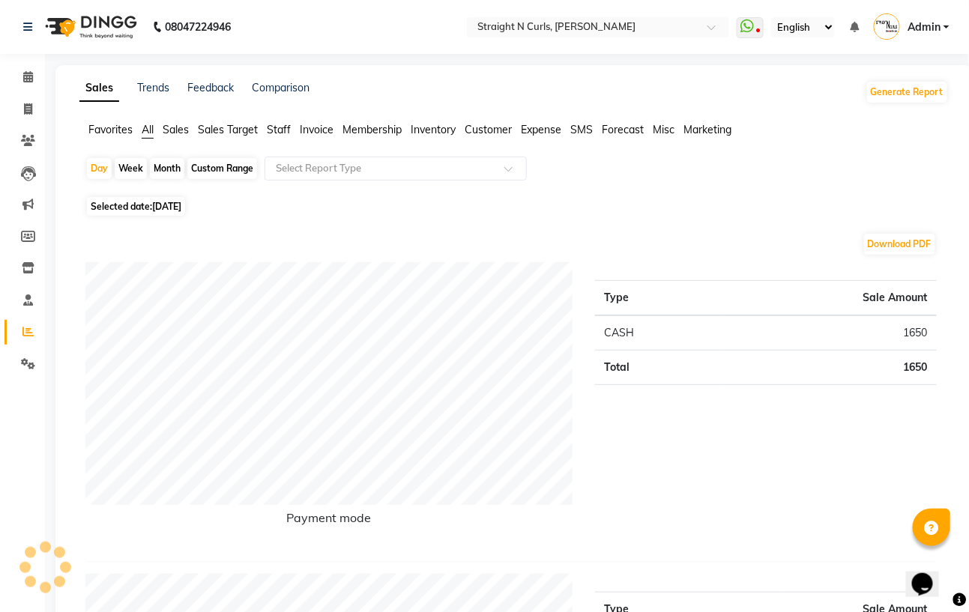
click at [550, 131] on span "Expense" at bounding box center [541, 129] width 40 height 13
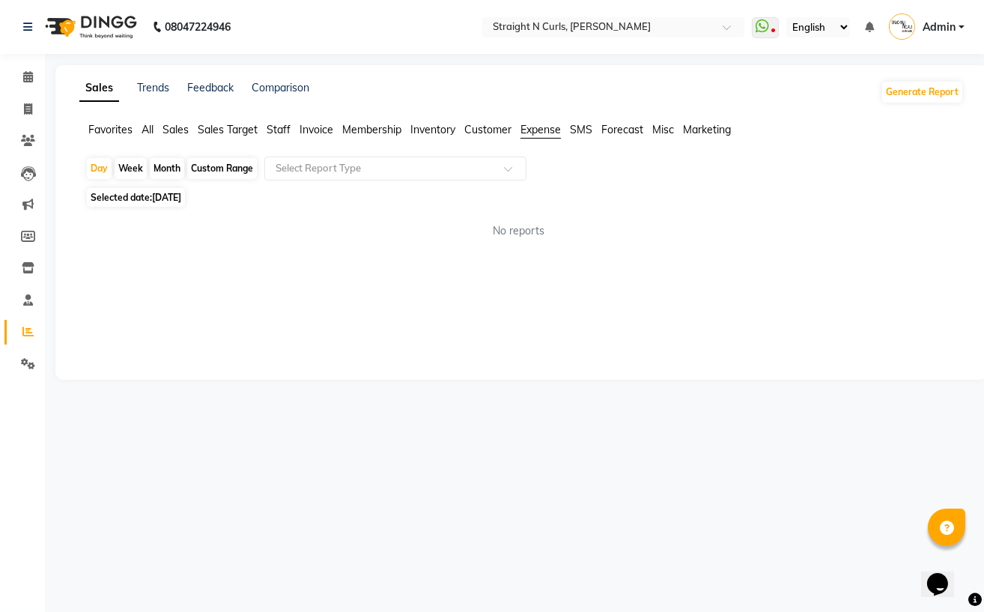
click at [229, 169] on div "Custom Range" at bounding box center [222, 168] width 70 height 21
select select "9"
select select "2025"
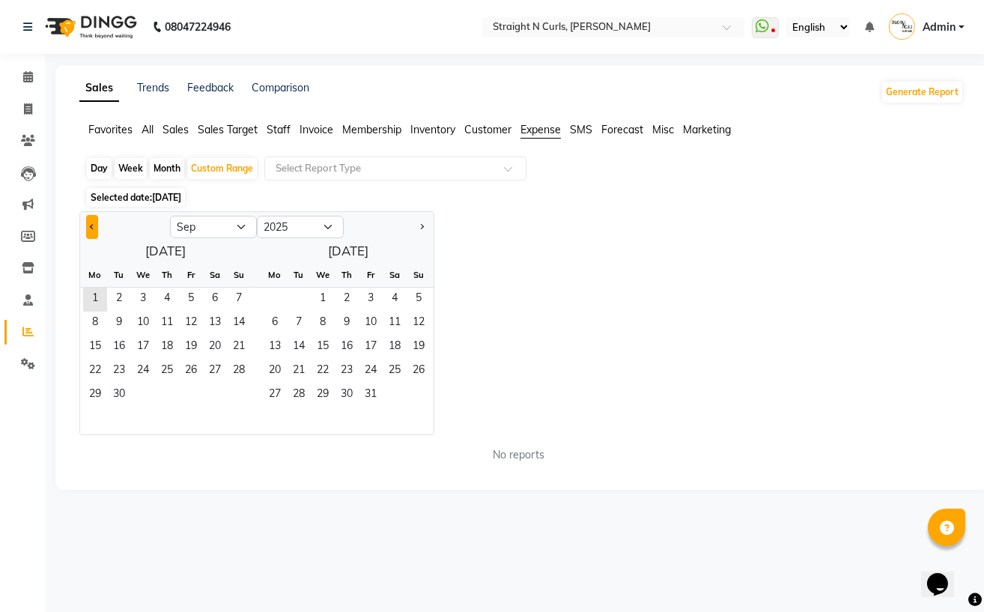
click at [88, 229] on button "Previous month" at bounding box center [92, 227] width 12 height 24
select select "7"
drag, startPoint x: 118, startPoint y: 299, endPoint x: 165, endPoint y: 349, distance: 68.4
click at [118, 300] on span "1" at bounding box center [119, 300] width 24 height 24
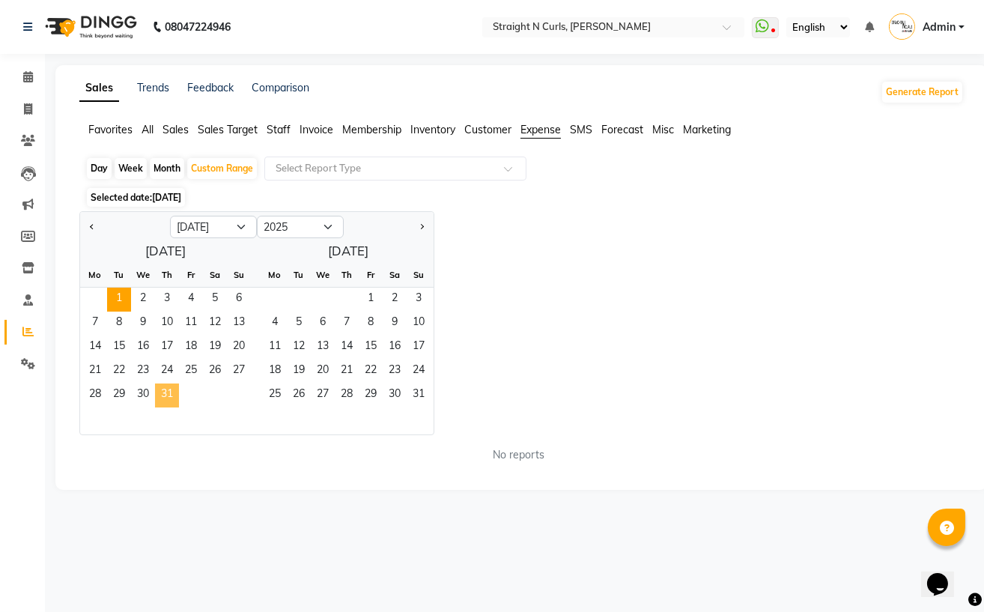
click at [169, 392] on span "31" at bounding box center [167, 396] width 24 height 24
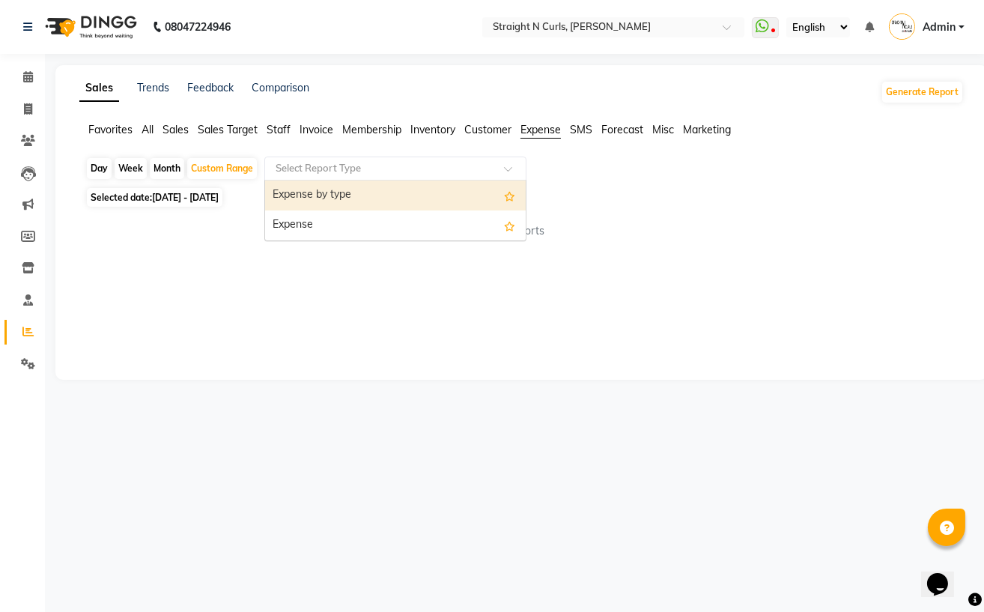
click at [363, 166] on input "text" at bounding box center [381, 168] width 216 height 15
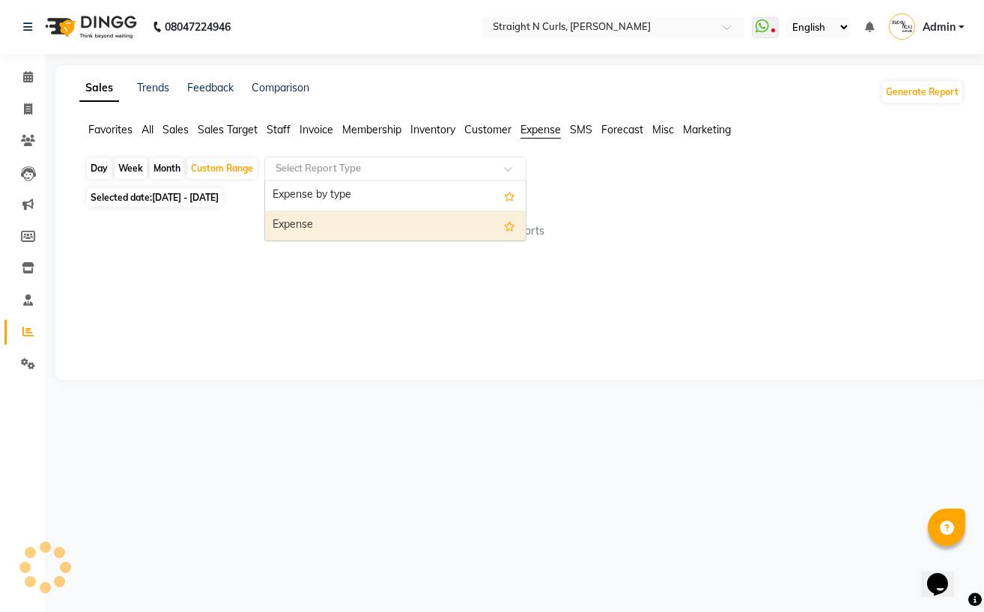
click at [362, 222] on div "Expense" at bounding box center [395, 226] width 261 height 30
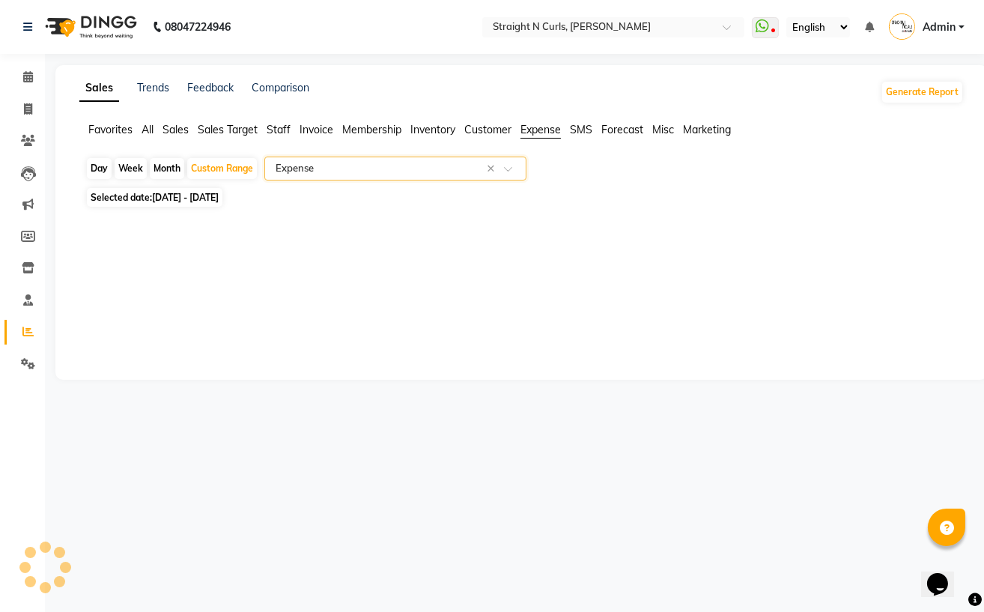
select select "filtered_report"
select select "pdf"
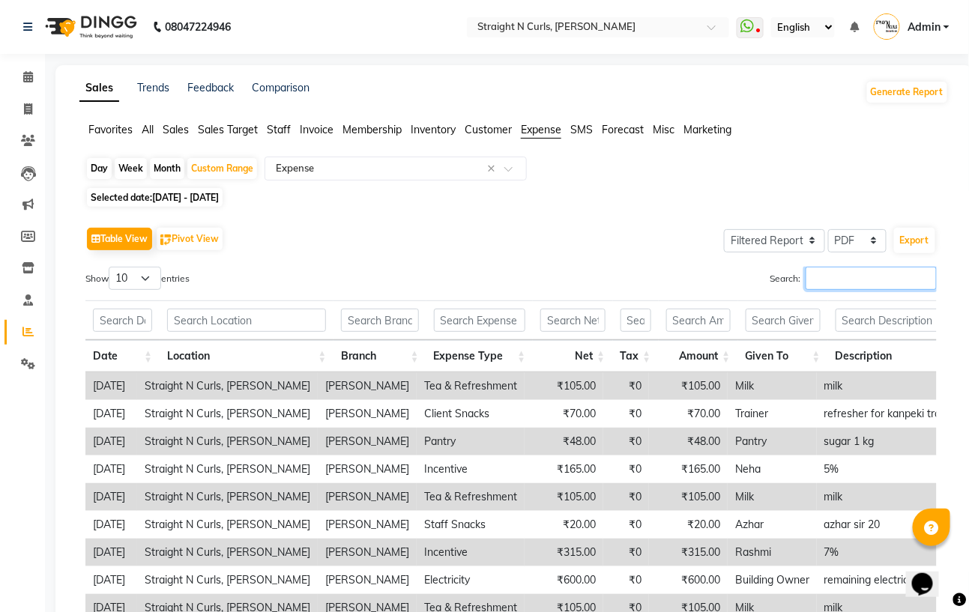
click at [811, 278] on input "Search:" at bounding box center [870, 278] width 131 height 23
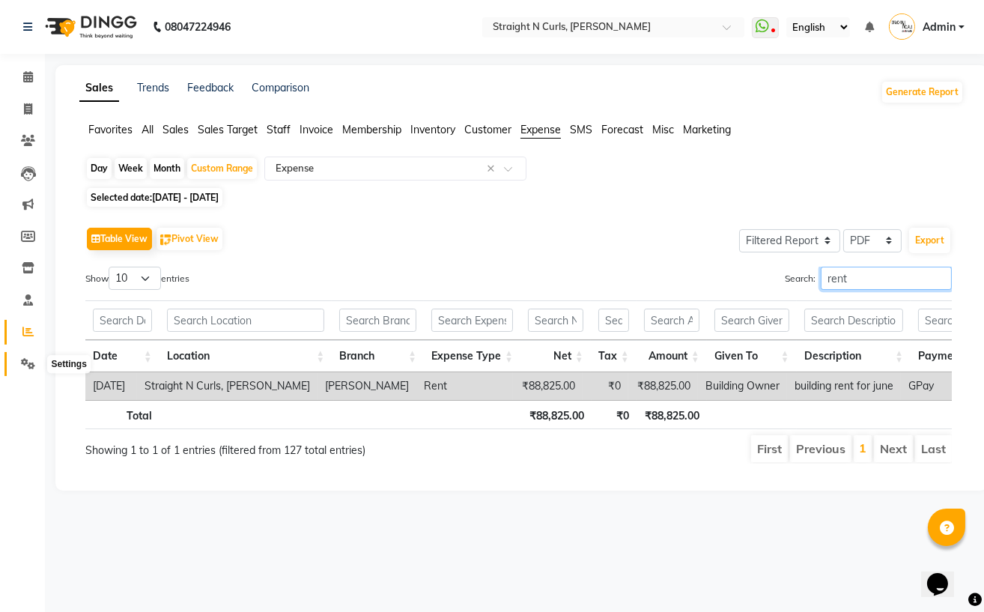
type input "rent"
click at [22, 366] on icon at bounding box center [28, 363] width 14 height 11
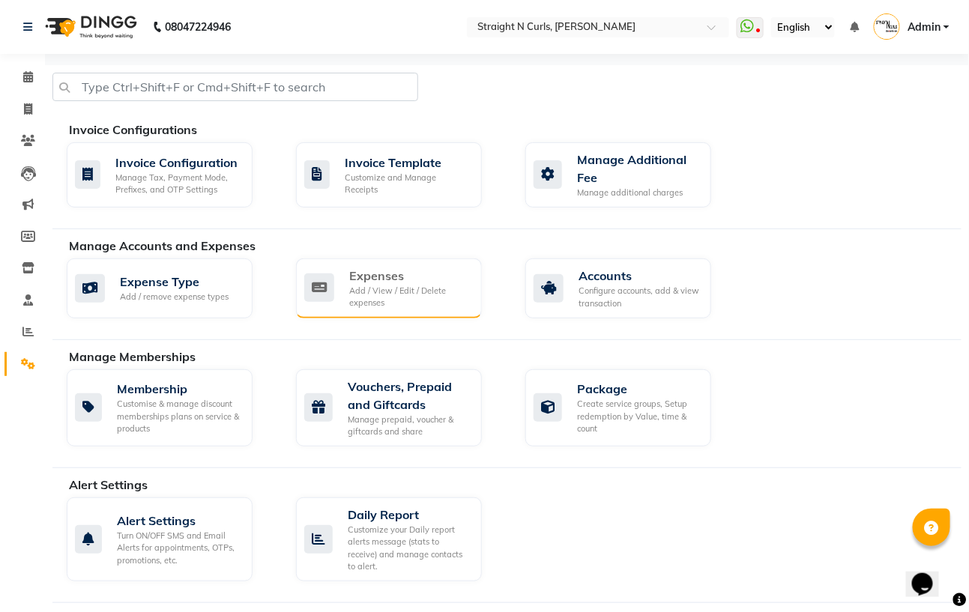
click at [381, 279] on div "Expenses" at bounding box center [409, 276] width 121 height 18
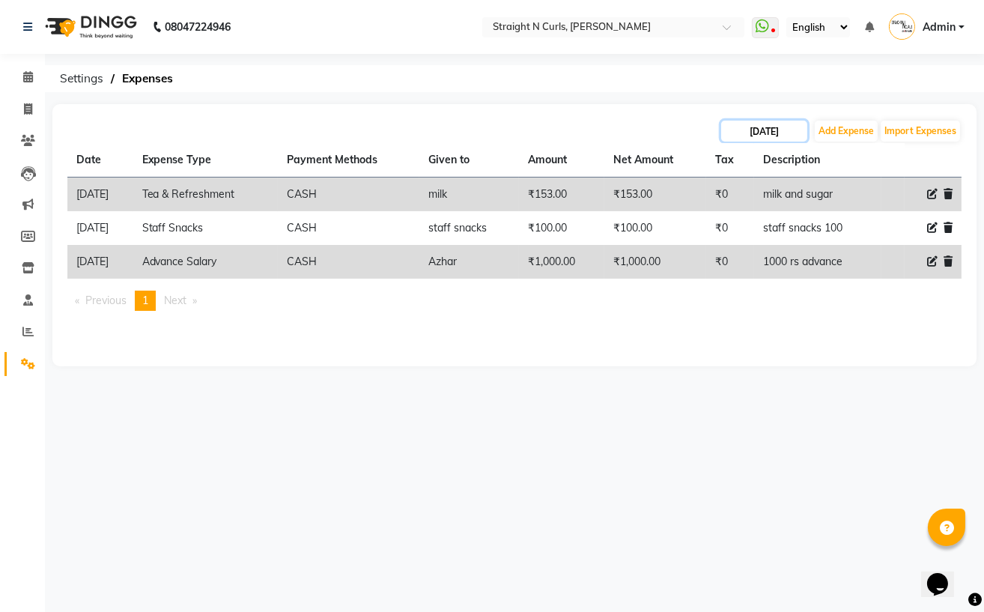
drag, startPoint x: 746, startPoint y: 127, endPoint x: 749, endPoint y: 140, distance: 13.8
click at [747, 129] on input "[DATE]" at bounding box center [764, 131] width 86 height 21
select select "9"
select select "2025"
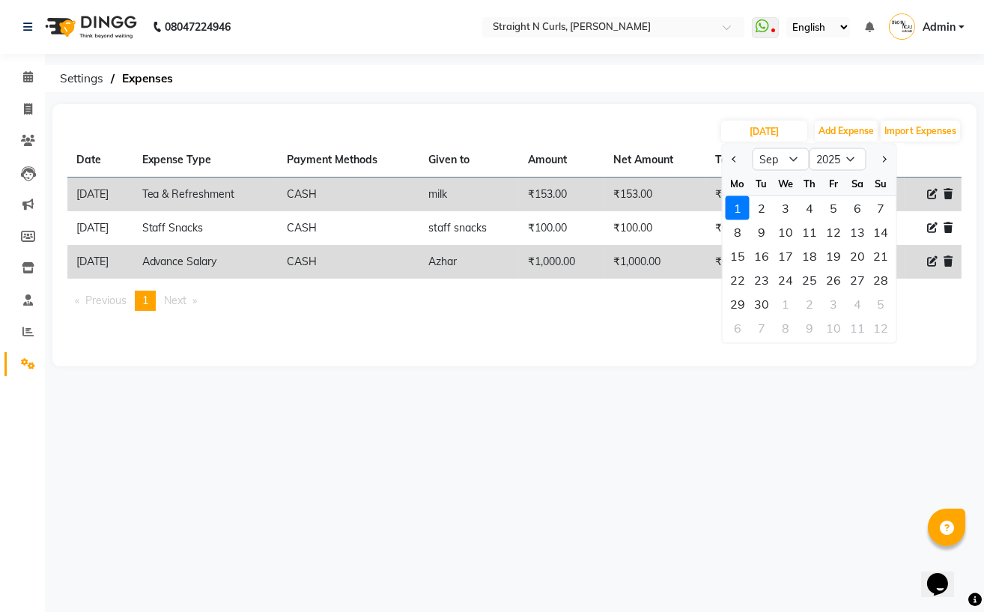
click at [727, 153] on div at bounding box center [738, 160] width 30 height 24
click at [860, 279] on div "27" at bounding box center [858, 280] width 24 height 24
type input "27-09-2025"
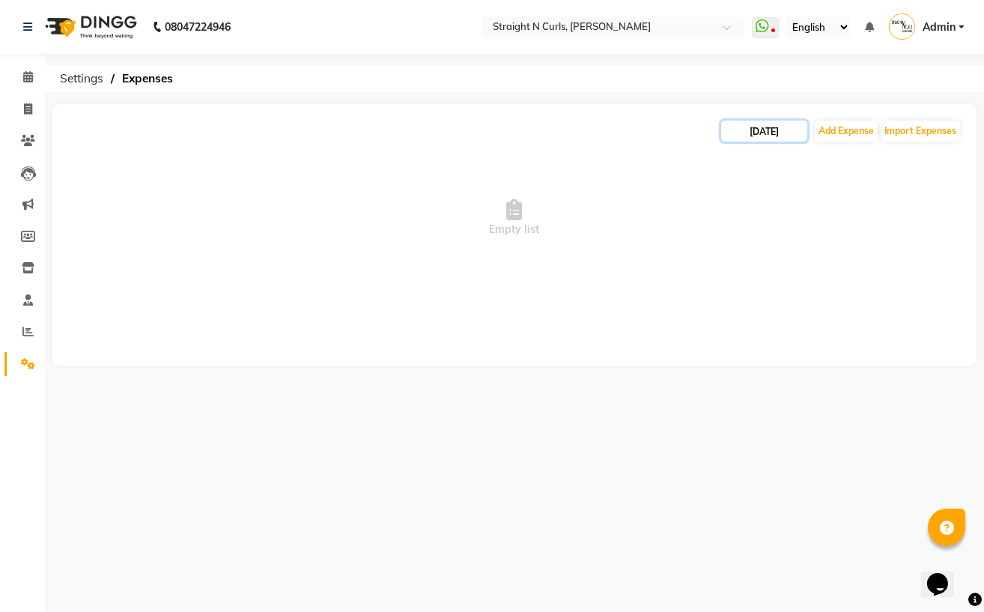
click at [747, 132] on input "27-09-2025" at bounding box center [764, 131] width 86 height 21
select select "9"
select select "2025"
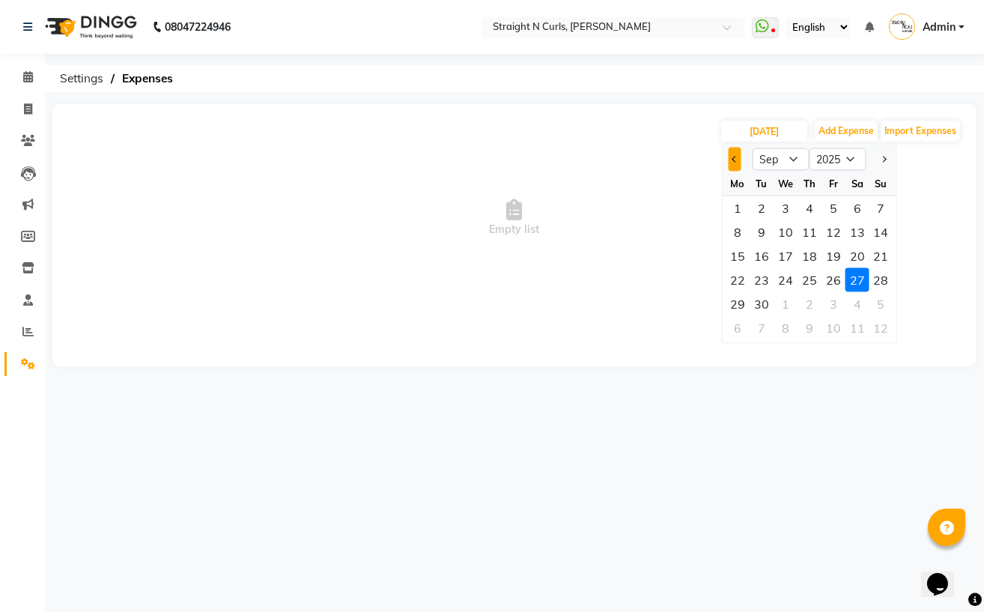
click at [734, 159] on span "Previous month" at bounding box center [735, 159] width 6 height 6
select select "8"
click at [785, 302] on div "27" at bounding box center [786, 304] width 24 height 24
type input "27-08-2025"
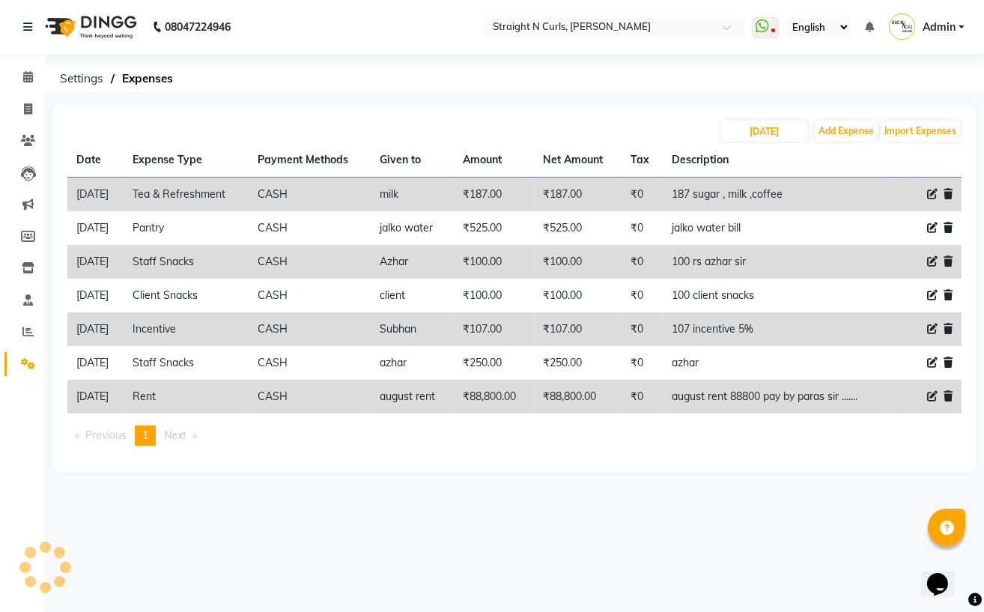
click at [928, 396] on icon at bounding box center [933, 396] width 10 height 10
select select "18810"
select select "1"
select select "6103"
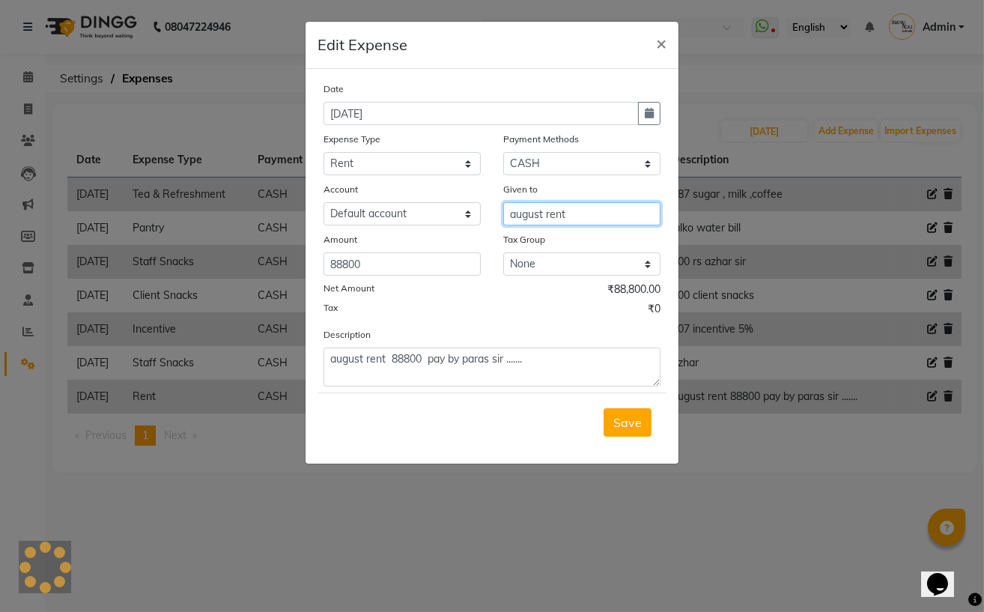
click at [581, 214] on input "august rent" at bounding box center [581, 213] width 157 height 23
type input "building owner"
click at [631, 429] on span "Save" at bounding box center [628, 422] width 28 height 15
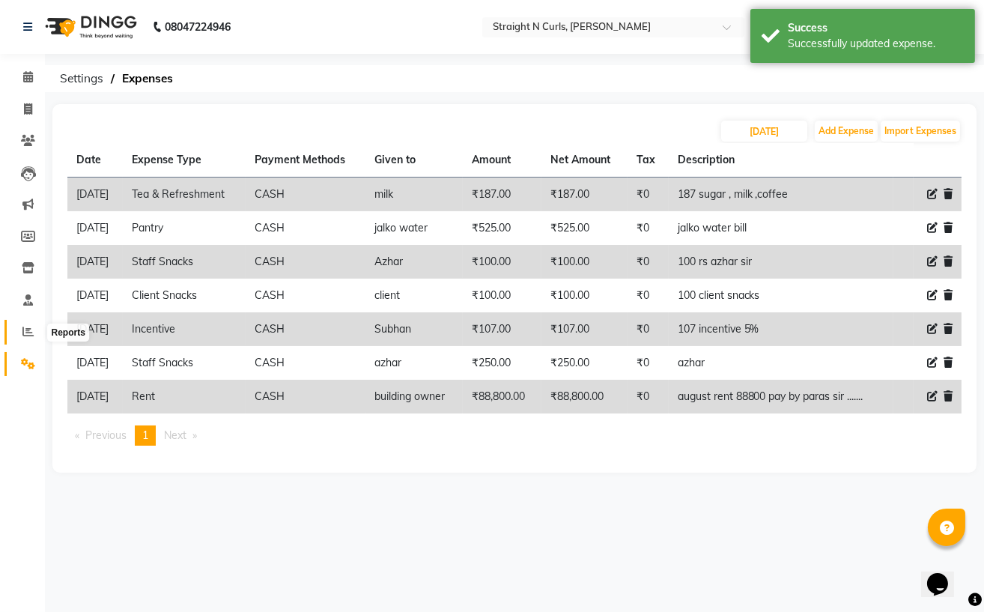
click at [19, 336] on span at bounding box center [28, 332] width 26 height 17
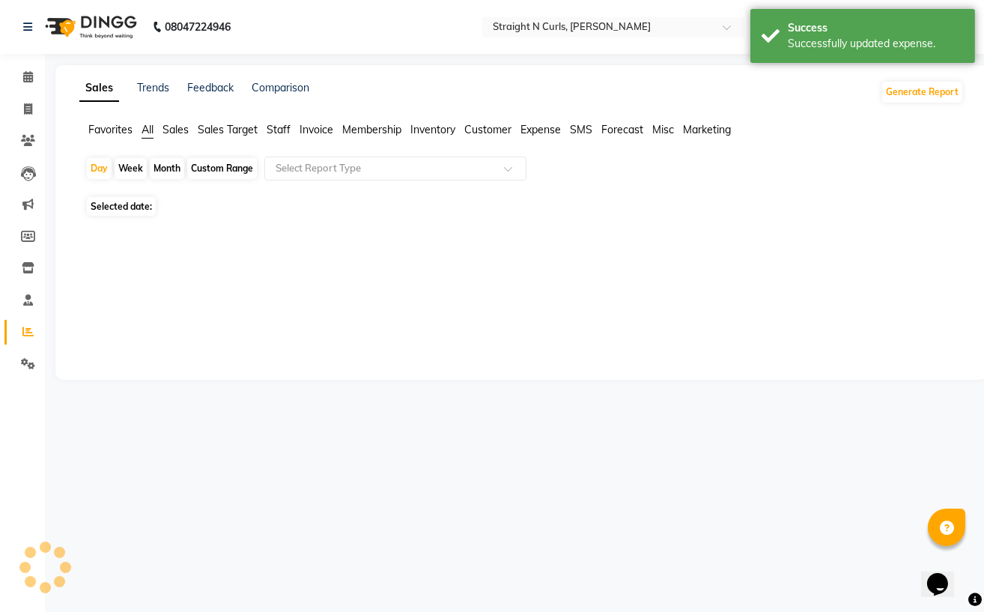
click at [561, 128] on span "Expense" at bounding box center [541, 129] width 40 height 13
drag, startPoint x: 217, startPoint y: 162, endPoint x: 217, endPoint y: 208, distance: 46.4
click at [217, 166] on div "Custom Range" at bounding box center [222, 168] width 70 height 21
select select "9"
select select "2025"
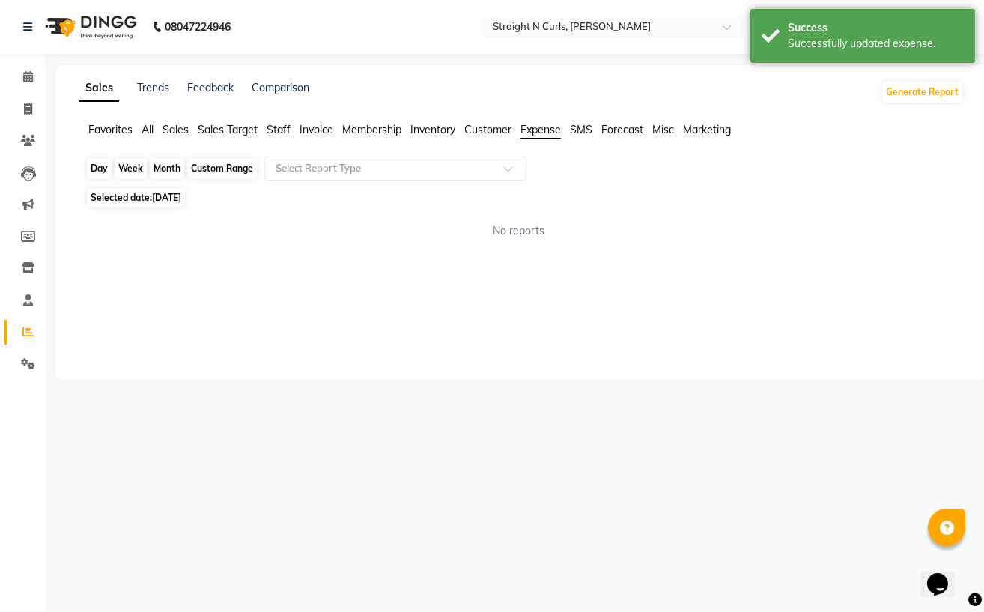
click at [217, 167] on div "Custom Range" at bounding box center [222, 168] width 70 height 21
select select "9"
select select "2025"
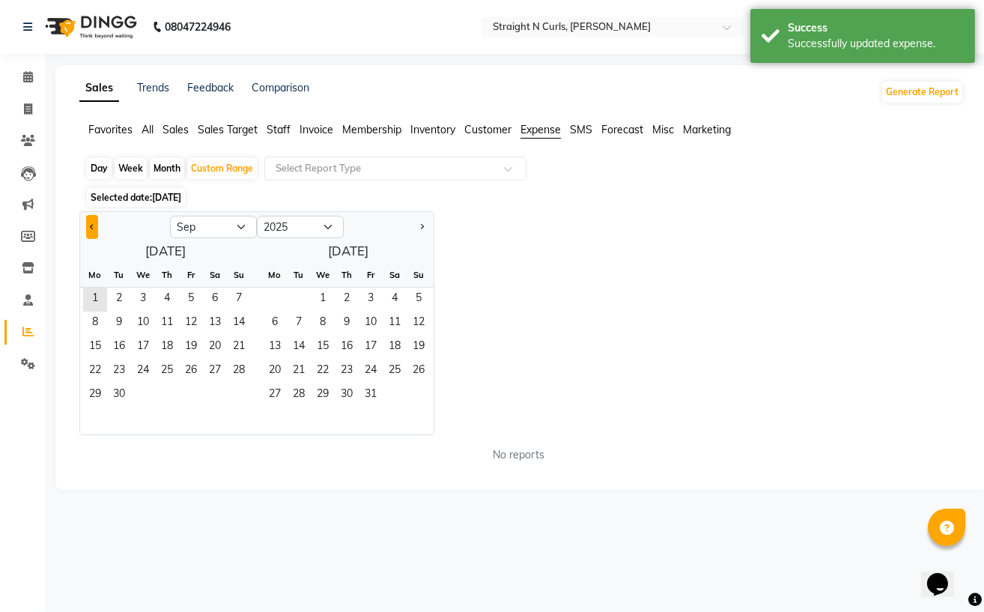
click at [91, 225] on span "Previous month" at bounding box center [92, 226] width 5 height 5
select select "8"
click at [192, 295] on span "1" at bounding box center [191, 300] width 24 height 24
click at [236, 388] on span "31" at bounding box center [239, 396] width 24 height 24
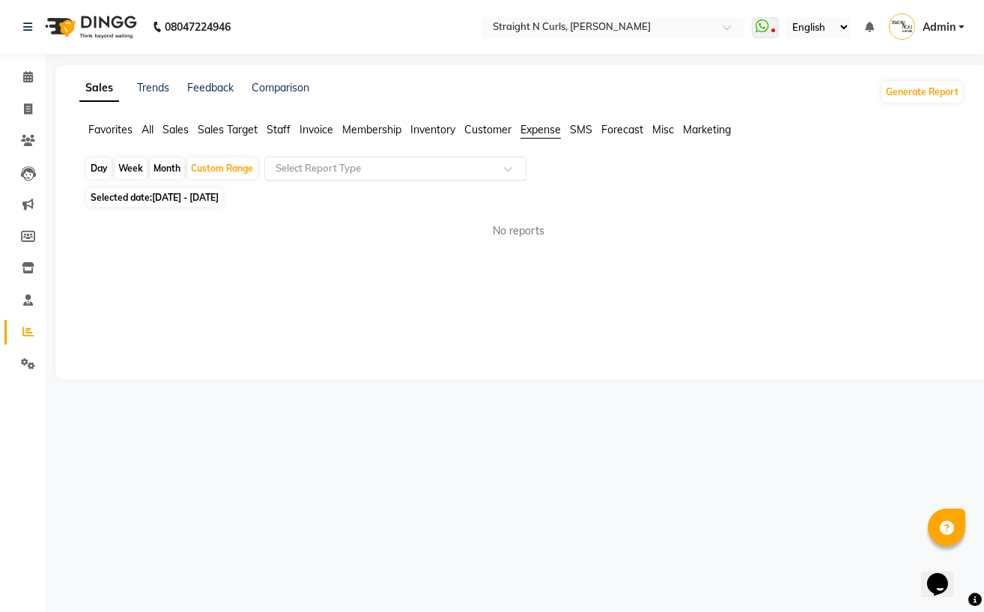
click at [321, 167] on input "text" at bounding box center [381, 168] width 216 height 15
click at [319, 199] on div "No items found" at bounding box center [395, 195] width 261 height 28
click at [536, 131] on span "Expense" at bounding box center [541, 129] width 40 height 13
click at [429, 167] on input "text" at bounding box center [381, 168] width 216 height 15
click at [358, 323] on div "Sales Trends Feedback Comparison Generate Report Favorites All Sales Sales Targ…" at bounding box center [521, 222] width 933 height 315
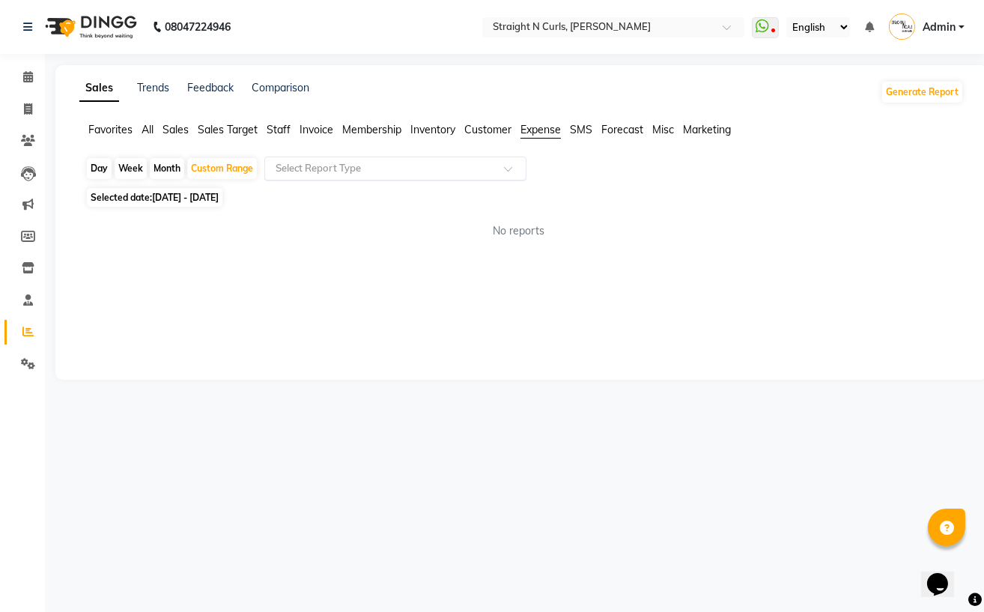
click at [342, 174] on input "text" at bounding box center [381, 168] width 216 height 15
drag, startPoint x: 339, startPoint y: 251, endPoint x: 250, endPoint y: 309, distance: 106.0
click at [250, 309] on div "Sales Trends Feedback Comparison Generate Report Favorites All Sales Sales Targ…" at bounding box center [521, 222] width 933 height 315
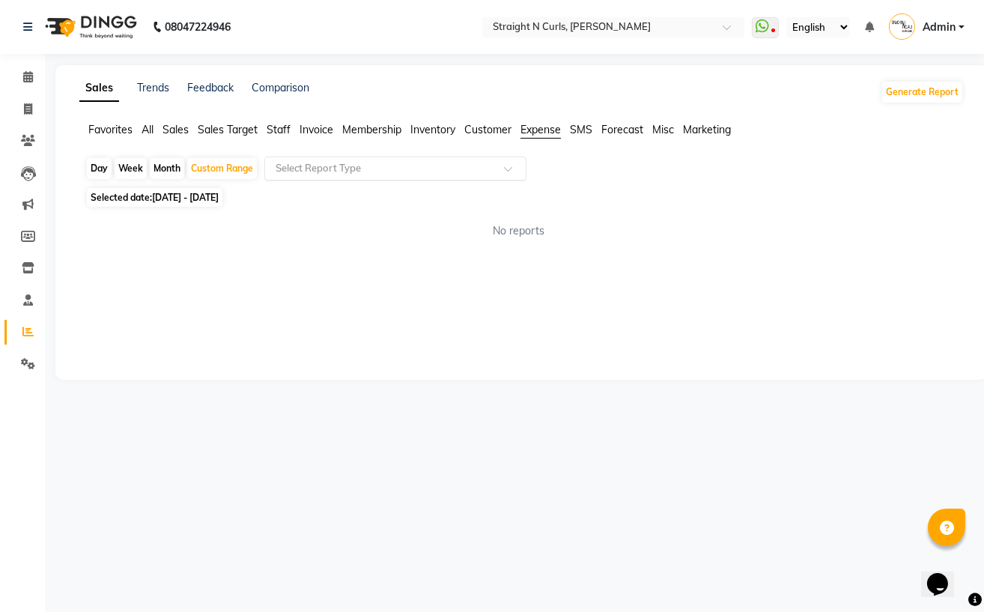
click at [330, 166] on input "text" at bounding box center [381, 168] width 216 height 15
click at [164, 167] on div "Month" at bounding box center [167, 168] width 34 height 21
select select "8"
select select "2025"
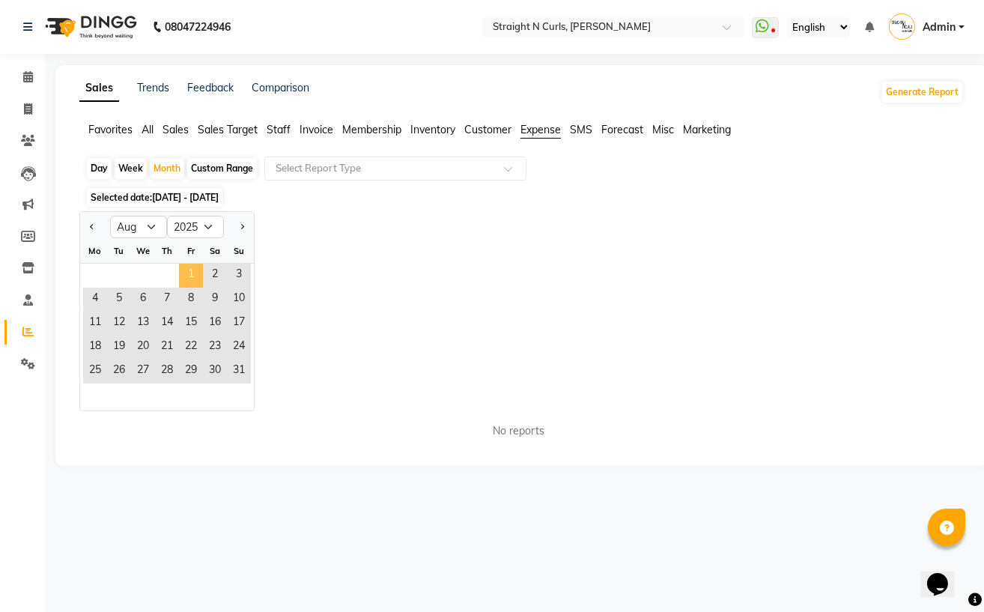
click at [188, 275] on span "1" at bounding box center [191, 276] width 24 height 24
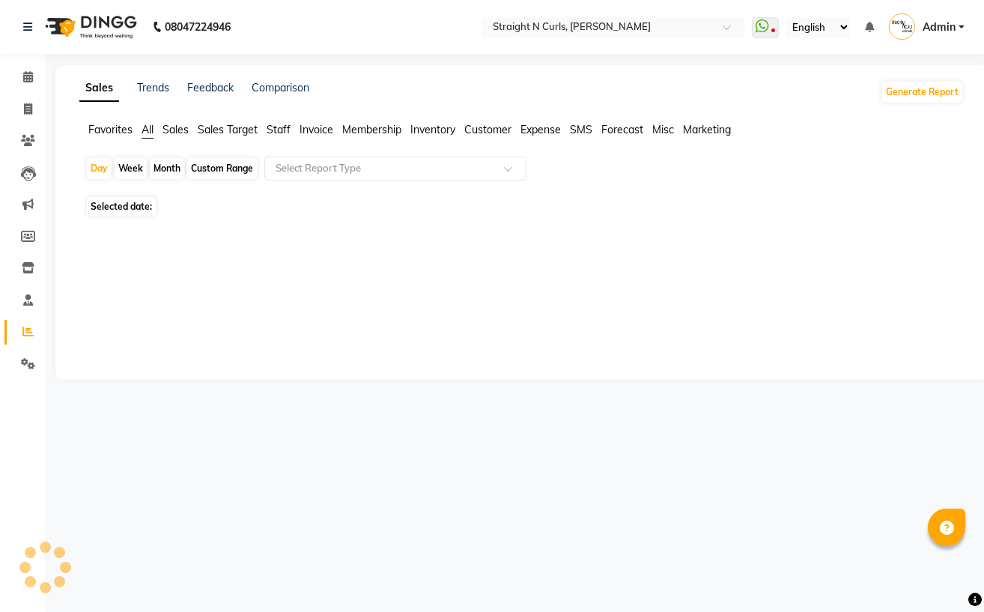
select select "en"
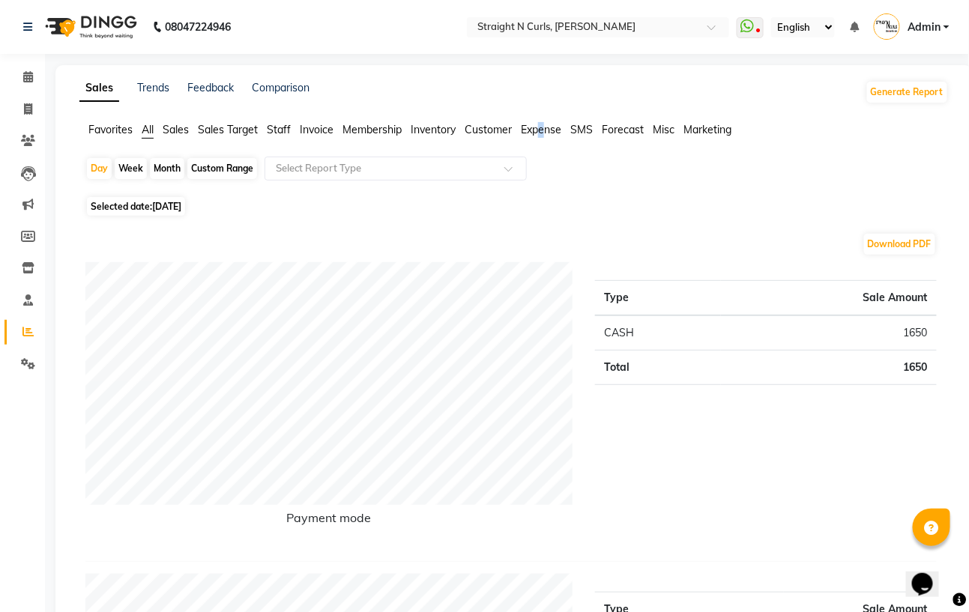
click at [544, 126] on span "Expense" at bounding box center [541, 129] width 40 height 13
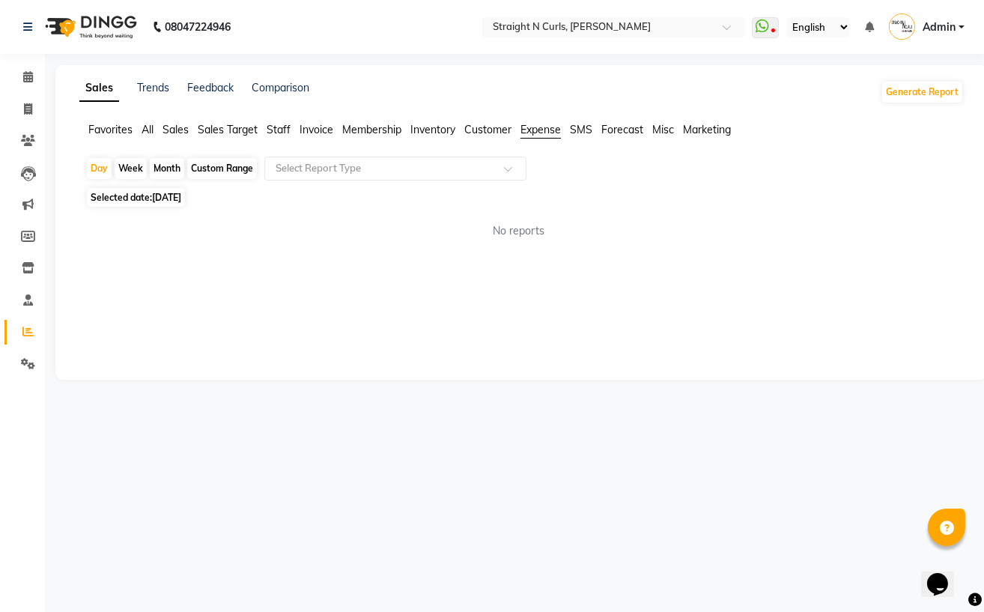
click at [216, 173] on div "Custom Range" at bounding box center [222, 168] width 70 height 21
select select "9"
select select "2025"
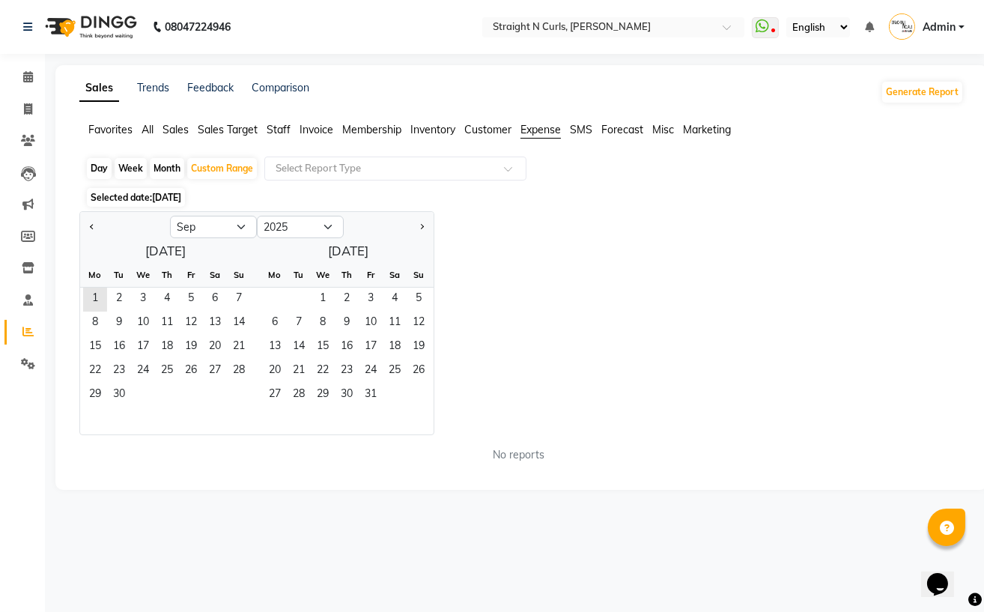
click at [83, 229] on div at bounding box center [125, 227] width 90 height 24
click at [91, 224] on span "Previous month" at bounding box center [92, 226] width 5 height 5
select select "8"
drag, startPoint x: 192, startPoint y: 295, endPoint x: 200, endPoint y: 327, distance: 33.3
click at [192, 296] on span "1" at bounding box center [191, 300] width 24 height 24
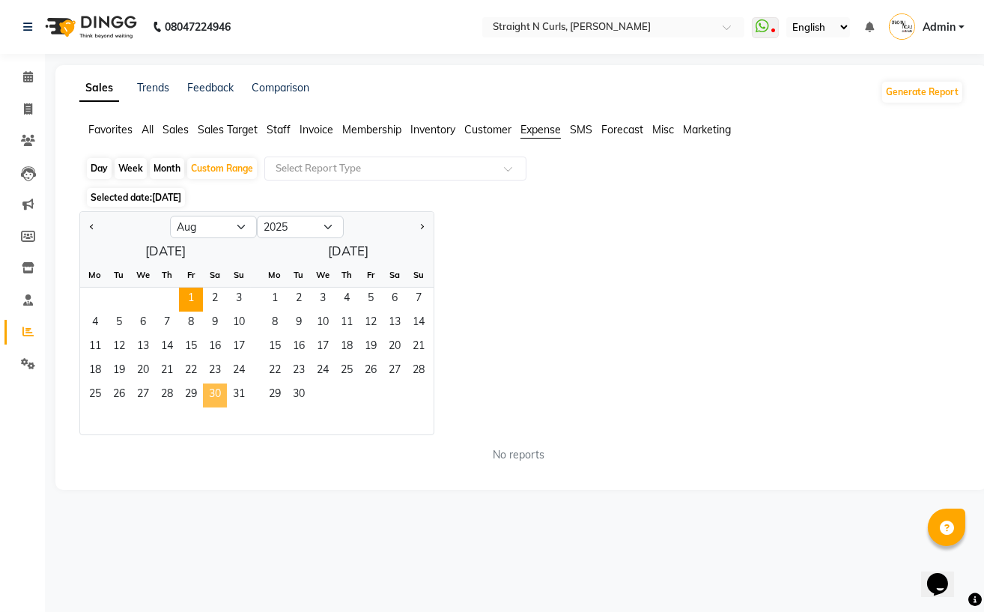
click at [226, 392] on span "30" at bounding box center [215, 396] width 24 height 24
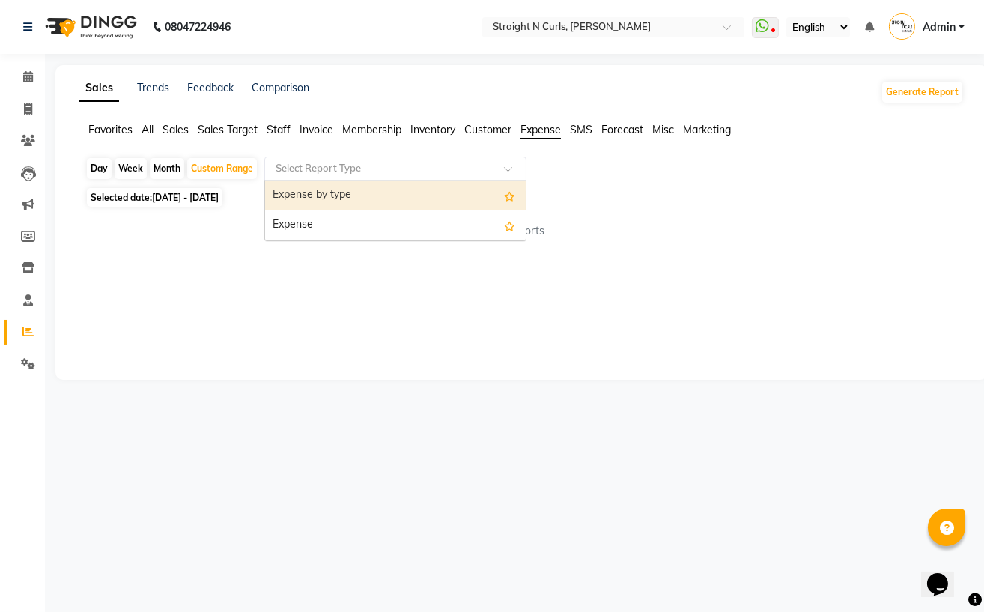
drag, startPoint x: 358, startPoint y: 169, endPoint x: 359, endPoint y: 190, distance: 21.0
click at [359, 174] on input "text" at bounding box center [381, 168] width 216 height 15
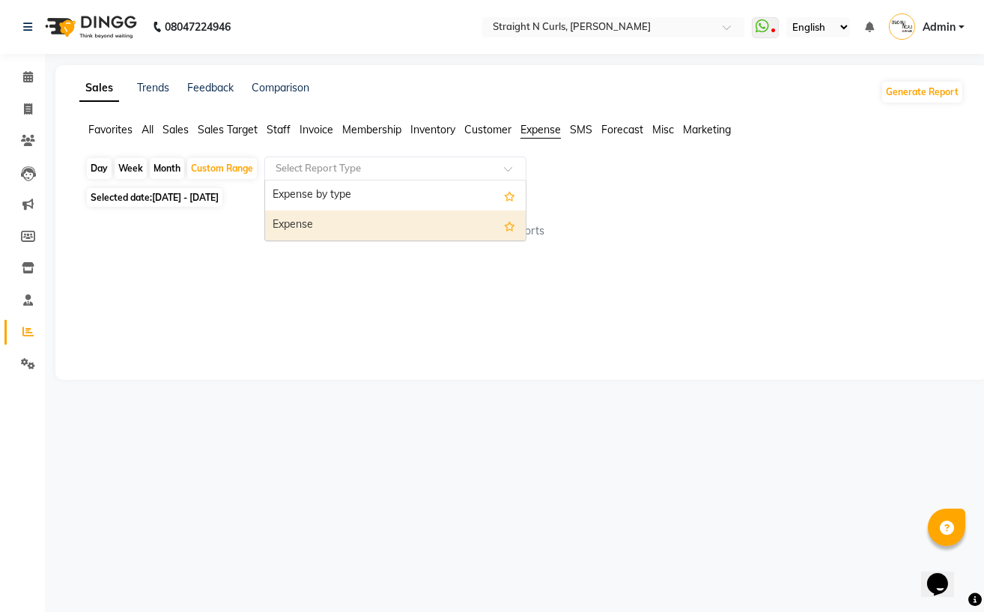
click at [363, 225] on div "Expense" at bounding box center [395, 226] width 261 height 30
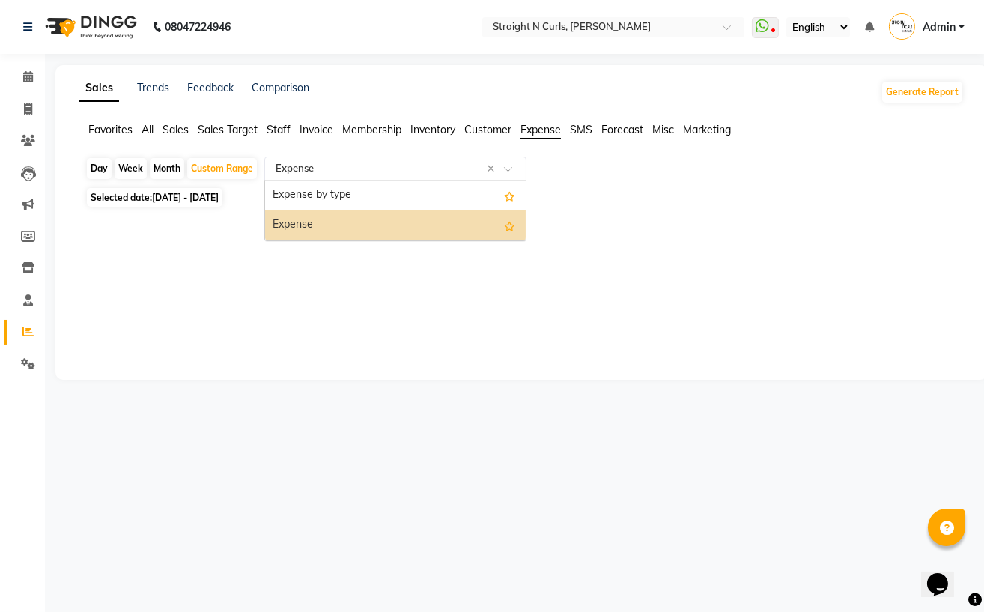
click at [288, 411] on div "08047224946 Select Location × Straight N Curls, Rajendra Nagar WhatsApp Status …" at bounding box center [492, 306] width 984 height 612
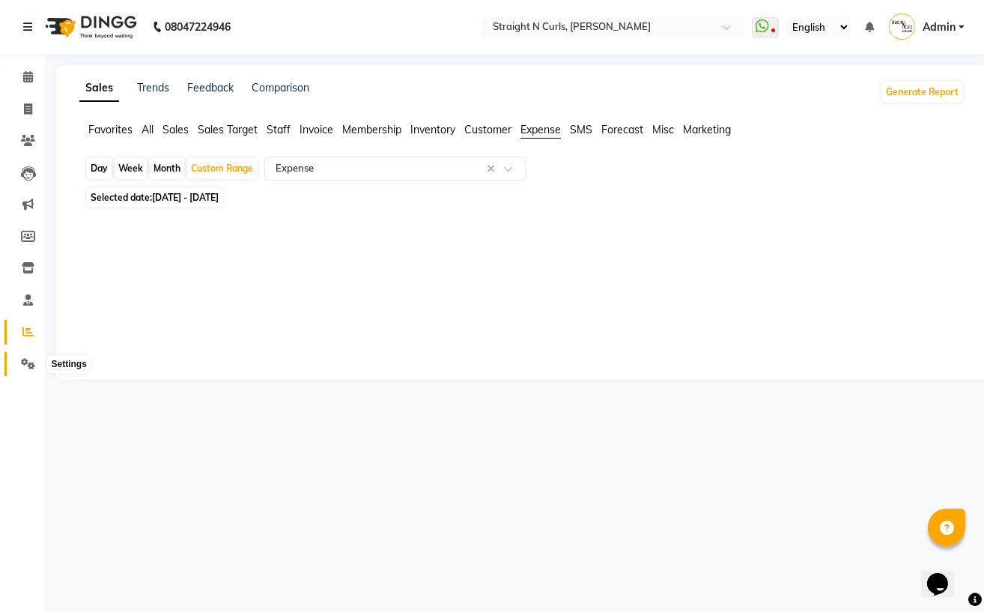
click at [28, 363] on icon at bounding box center [28, 363] width 14 height 11
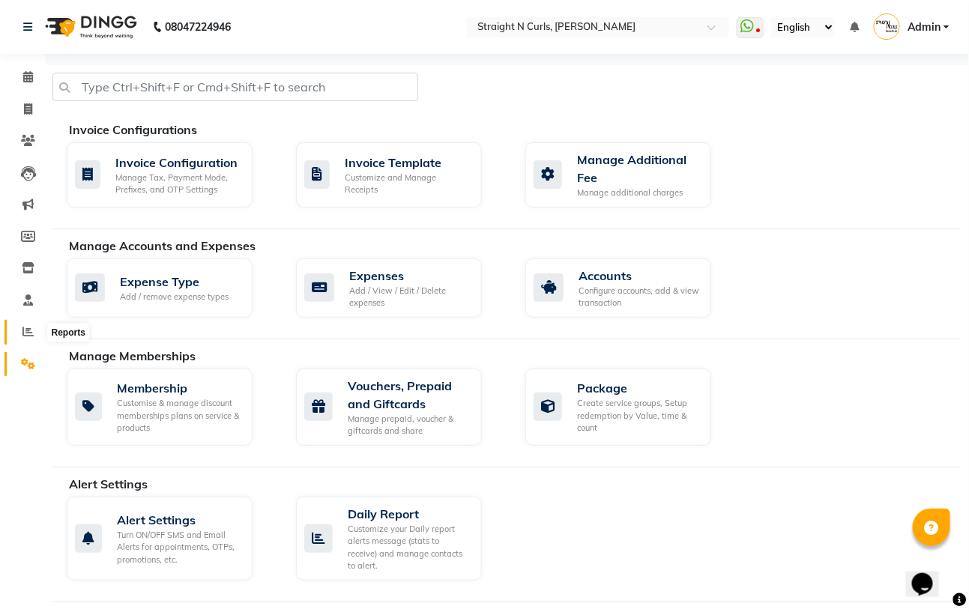
click at [24, 336] on icon at bounding box center [27, 331] width 11 height 11
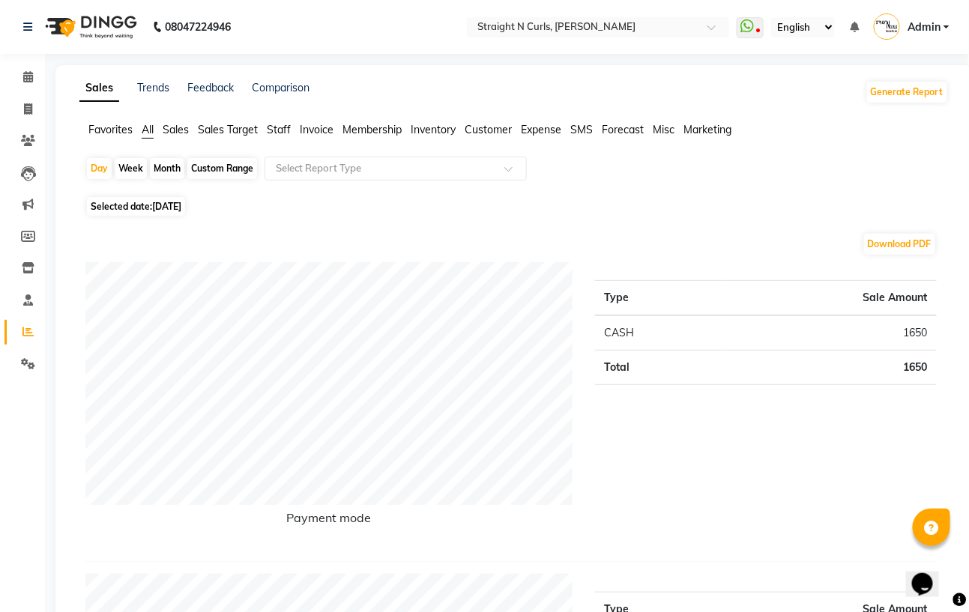
click at [545, 135] on span "Expense" at bounding box center [541, 129] width 40 height 13
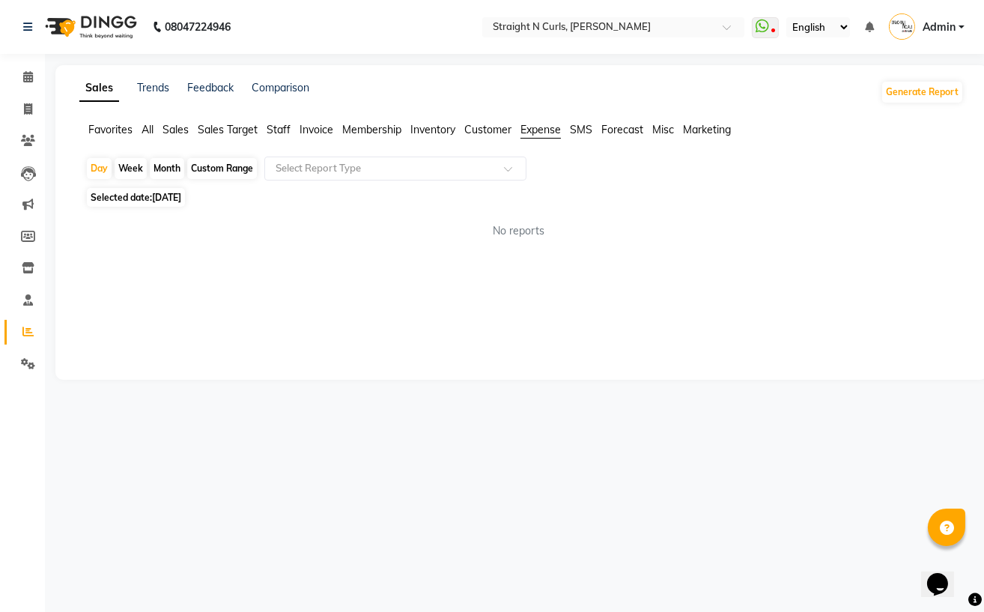
click at [229, 163] on div "Custom Range" at bounding box center [222, 168] width 70 height 21
select select "9"
select select "2025"
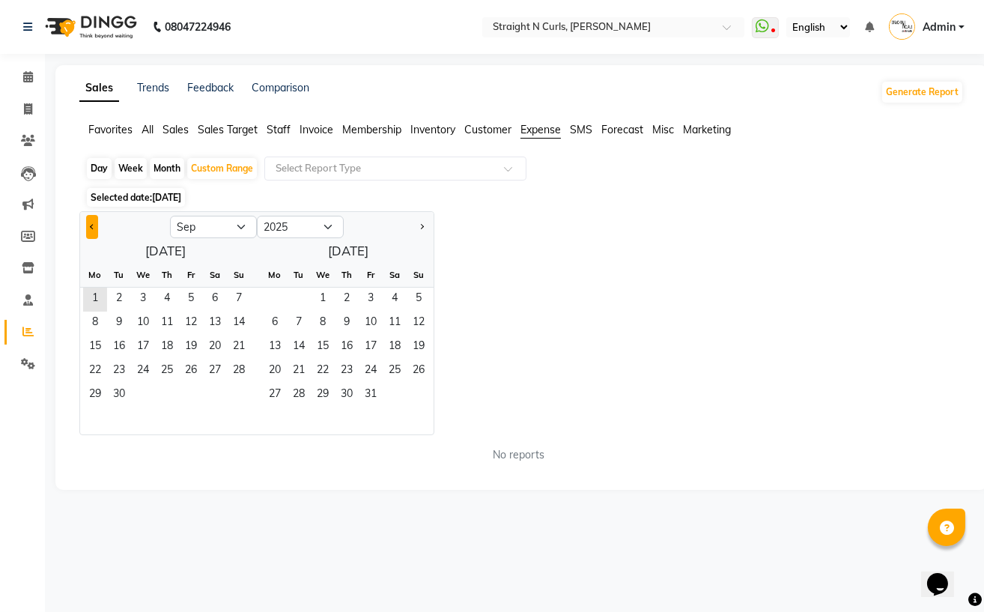
click at [90, 222] on button "Previous month" at bounding box center [92, 227] width 12 height 24
select select "8"
click at [189, 297] on span "1" at bounding box center [191, 300] width 24 height 24
click at [239, 392] on span "31" at bounding box center [239, 396] width 24 height 24
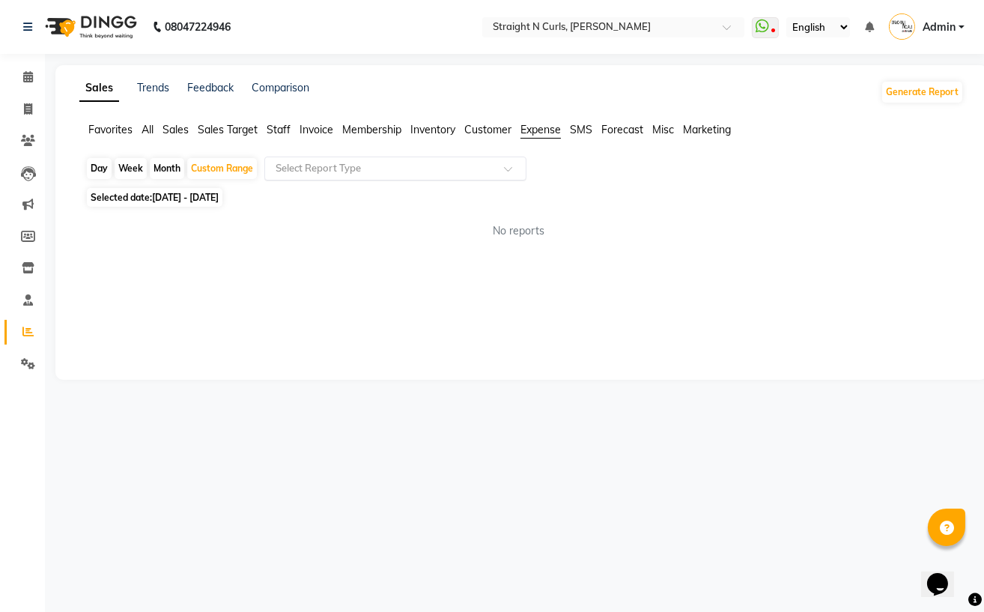
click at [414, 164] on input "text" at bounding box center [381, 168] width 216 height 15
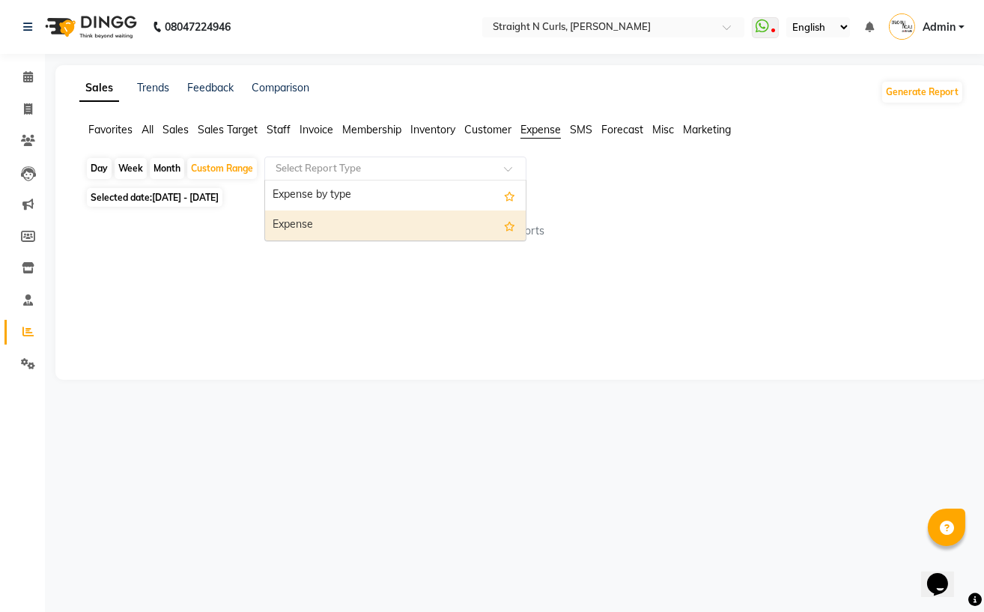
click at [369, 225] on div "Expense" at bounding box center [395, 226] width 261 height 30
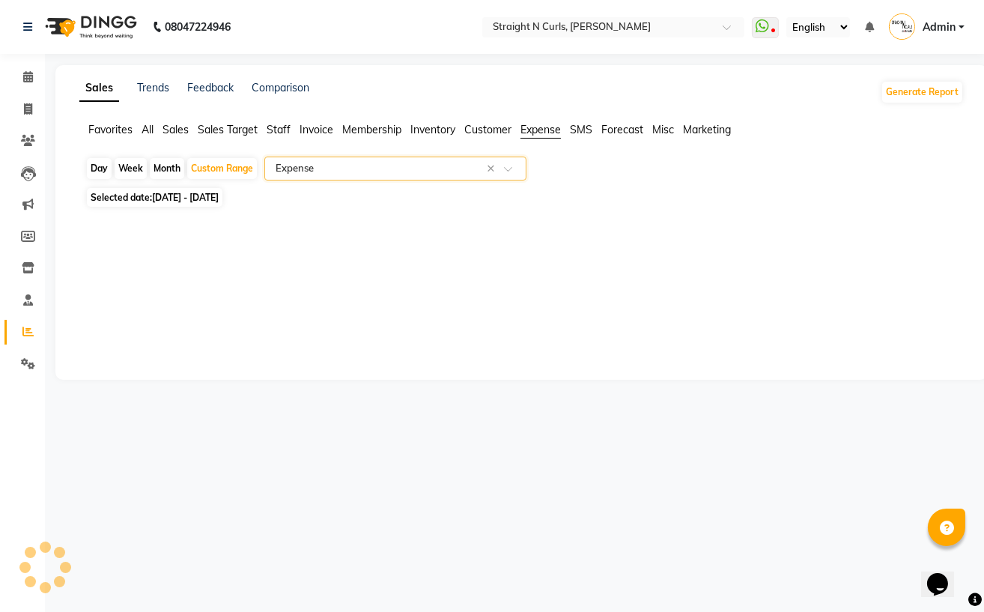
select select "filtered_report"
select select "pdf"
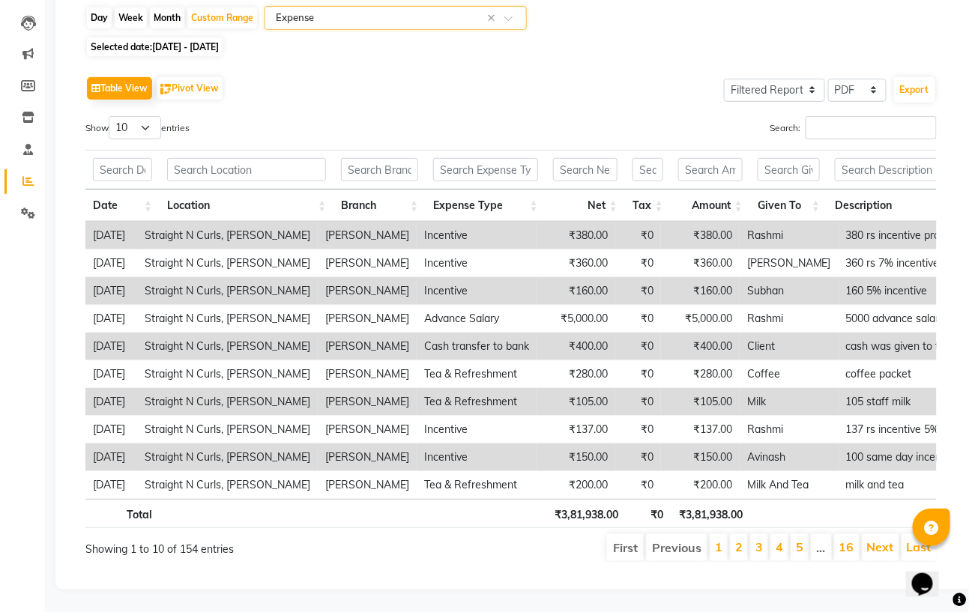
scroll to position [183, 0]
click at [844, 116] on input "Search:" at bounding box center [870, 127] width 131 height 23
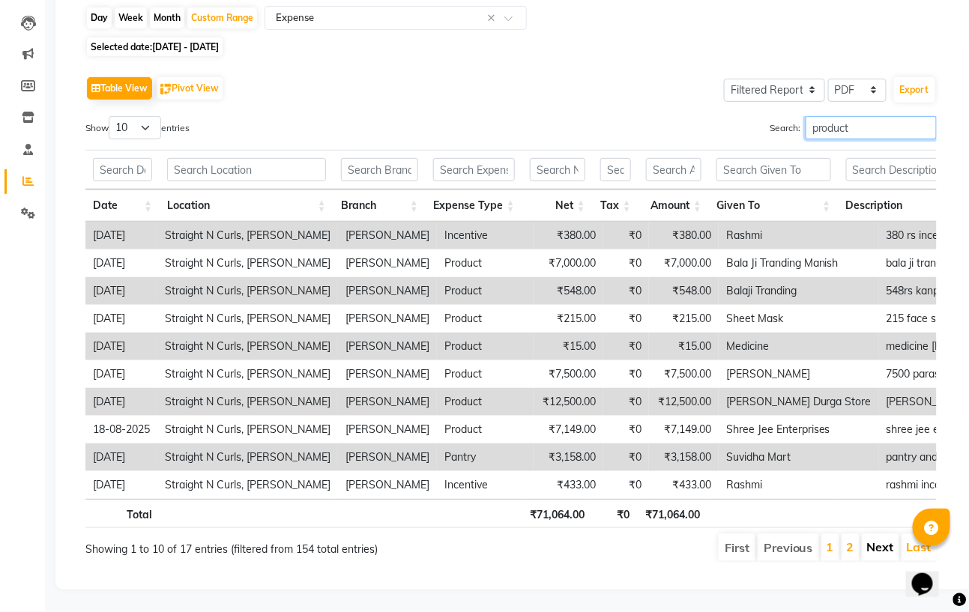
type input "product"
click at [879, 539] on link "Next" at bounding box center [880, 546] width 27 height 15
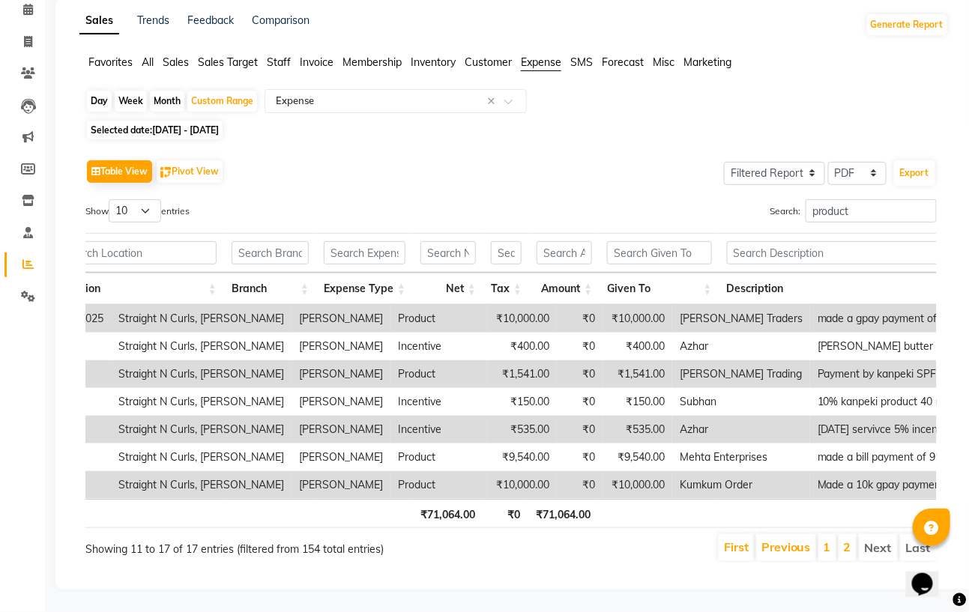
scroll to position [0, 0]
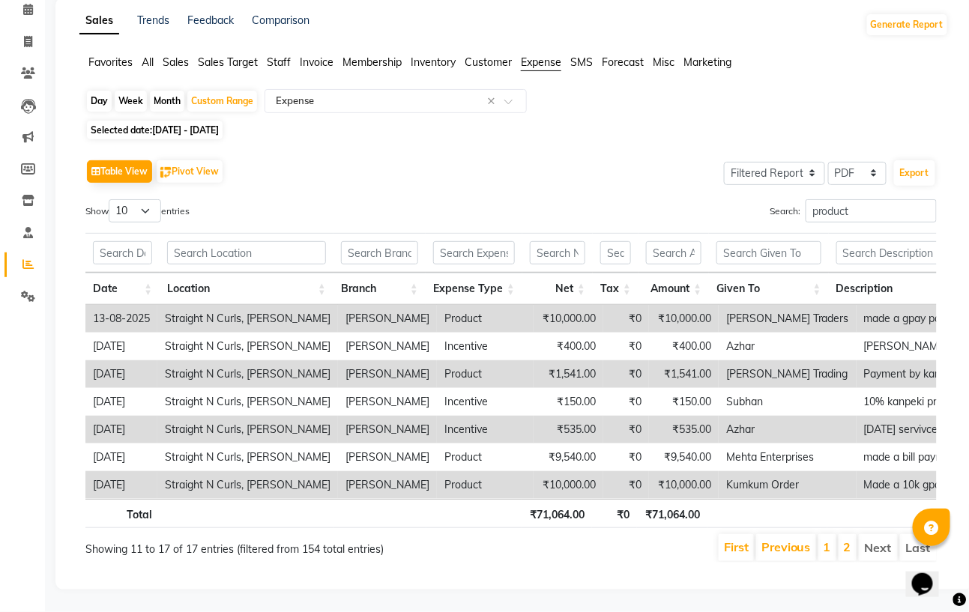
click at [884, 535] on li "Next" at bounding box center [878, 547] width 39 height 27
click at [736, 539] on link "First" at bounding box center [736, 546] width 25 height 15
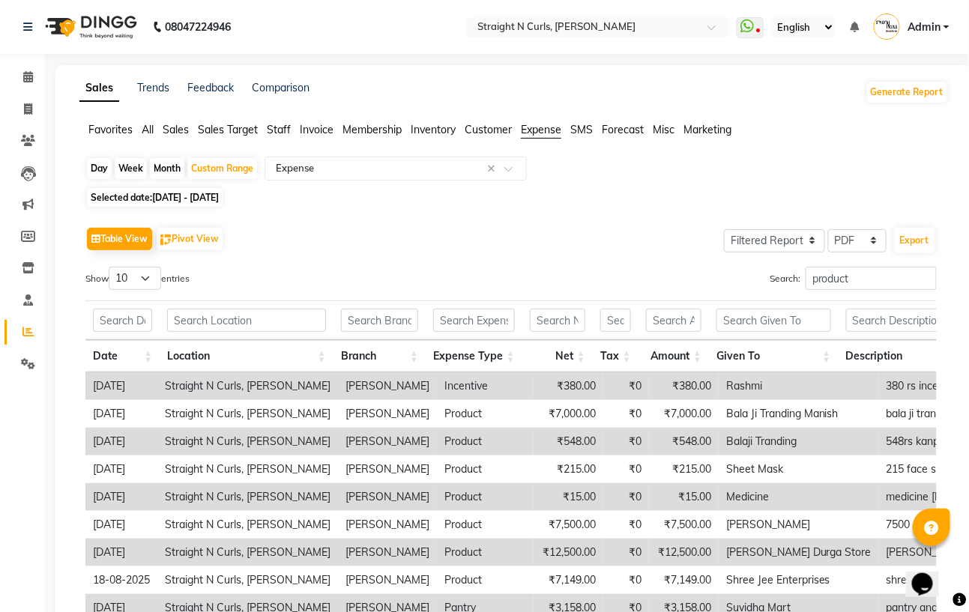
click at [164, 169] on div "Month" at bounding box center [167, 168] width 34 height 21
select select "8"
select select "2025"
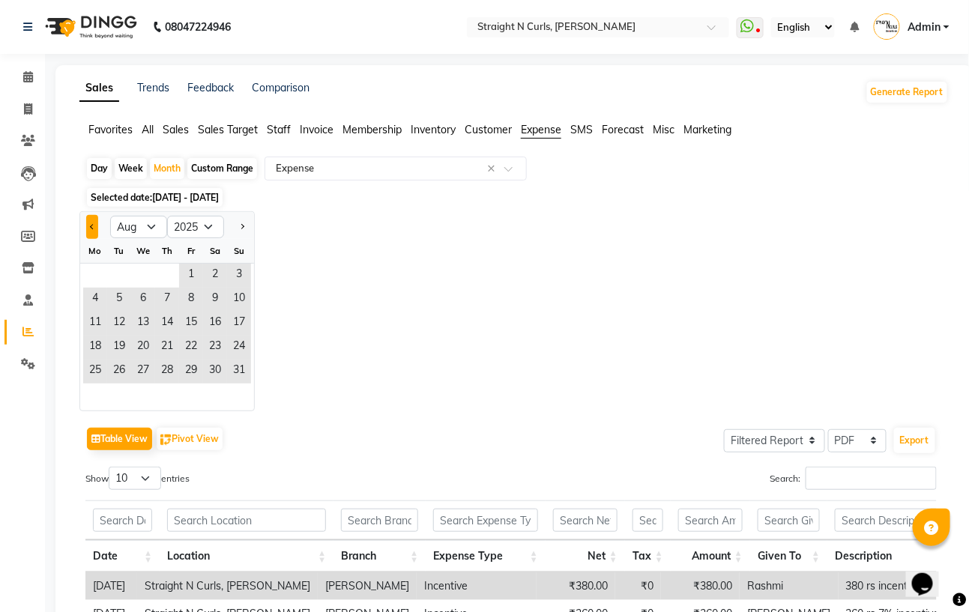
click at [86, 226] on button "Previous month" at bounding box center [92, 227] width 12 height 24
select select "7"
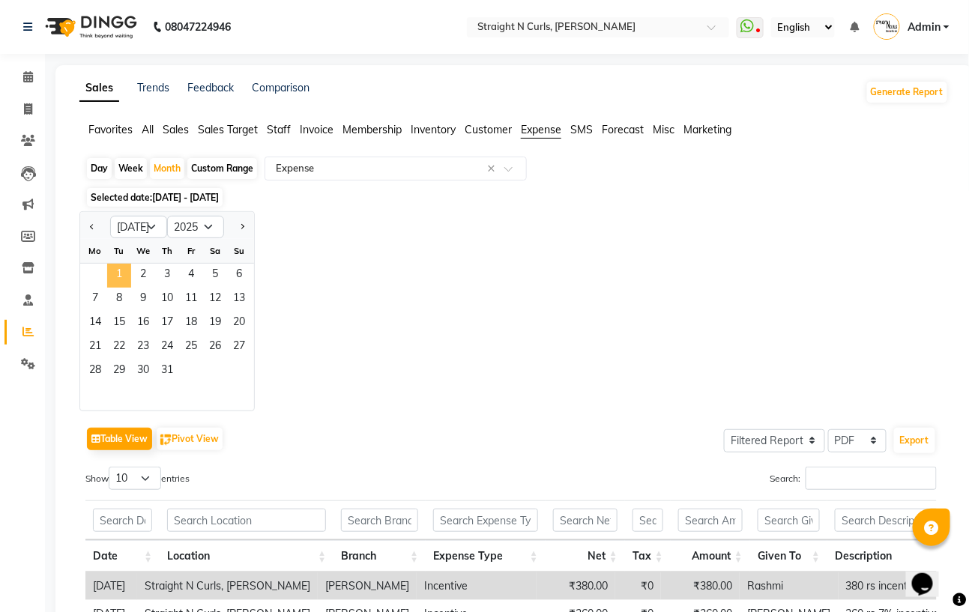
click at [116, 272] on span "1" at bounding box center [119, 276] width 24 height 24
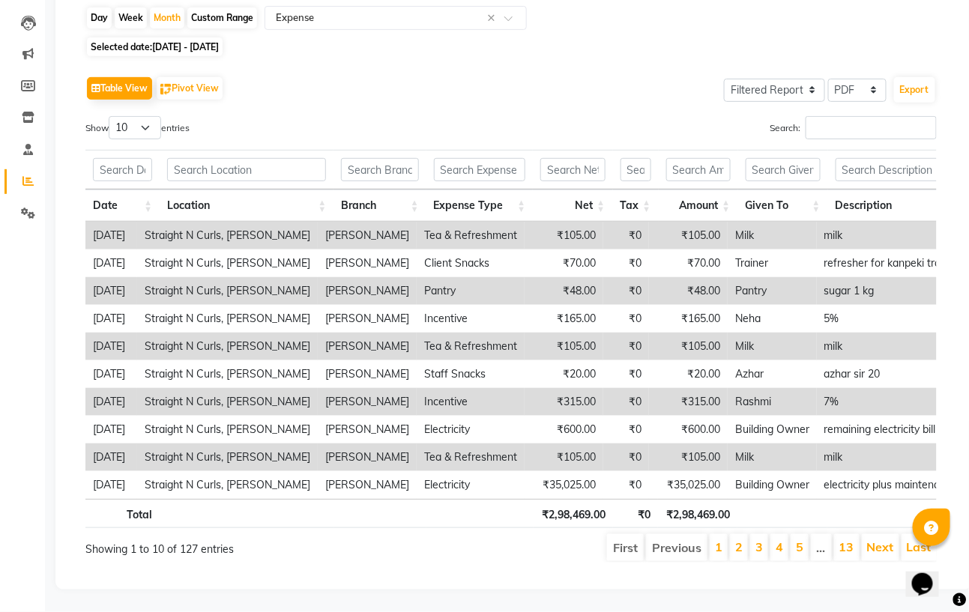
scroll to position [183, 0]
click at [853, 116] on input "Search:" at bounding box center [870, 127] width 131 height 23
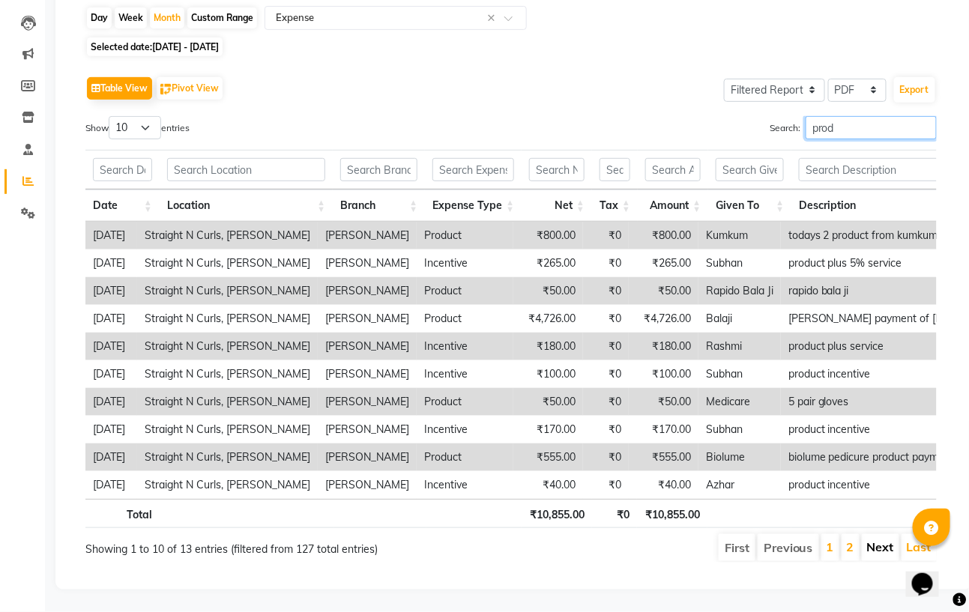
type input "prod"
click at [879, 539] on link "Next" at bounding box center [880, 546] width 27 height 15
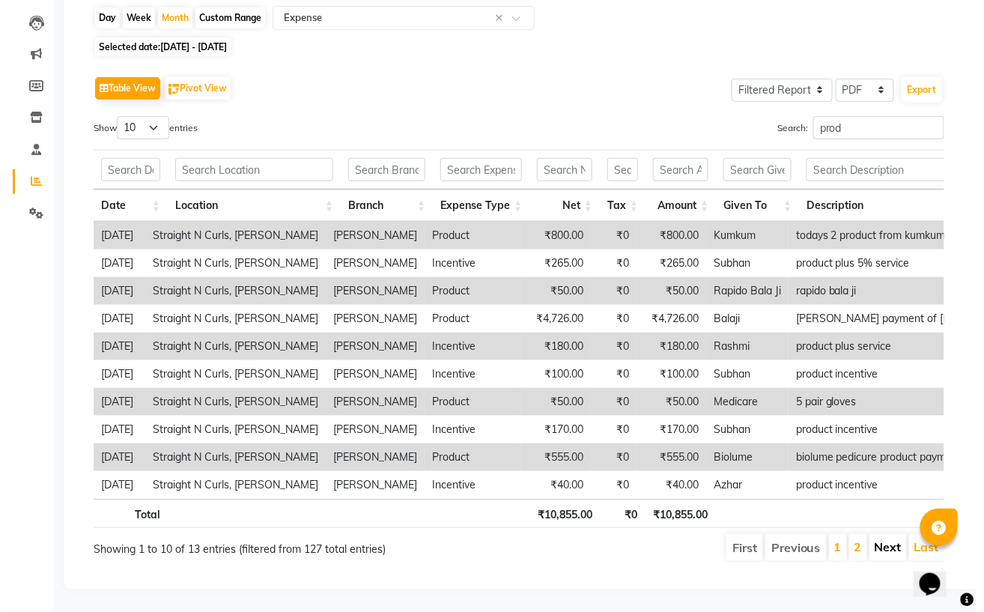
scroll to position [0, 0]
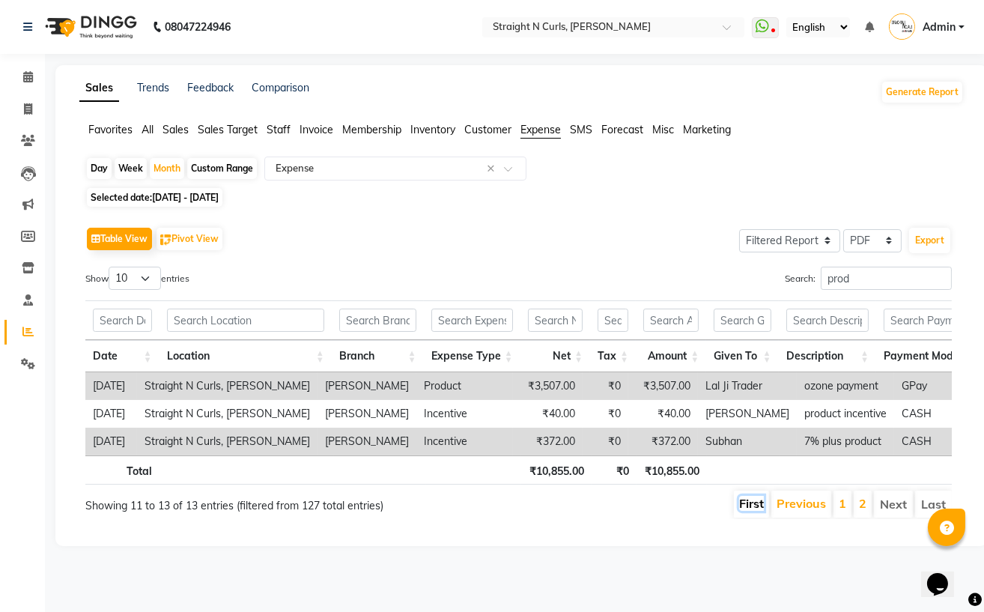
click at [751, 511] on link "First" at bounding box center [751, 503] width 25 height 15
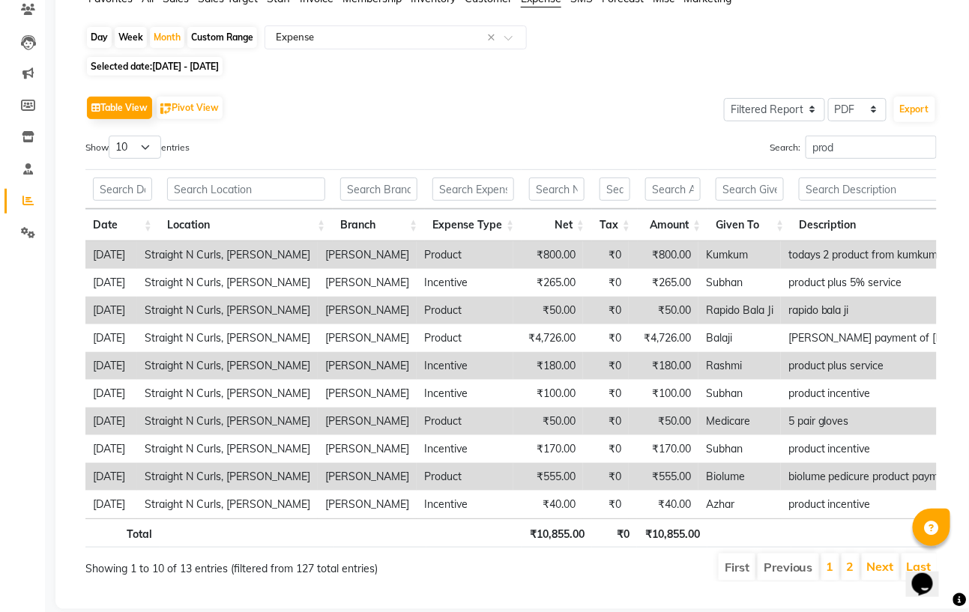
scroll to position [83, 0]
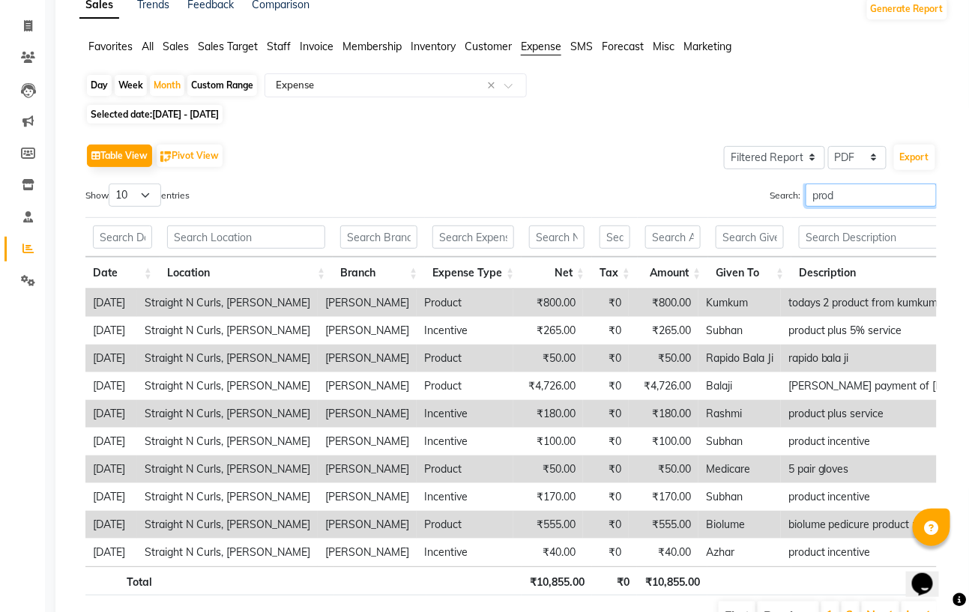
click at [837, 190] on input "prod" at bounding box center [870, 195] width 131 height 23
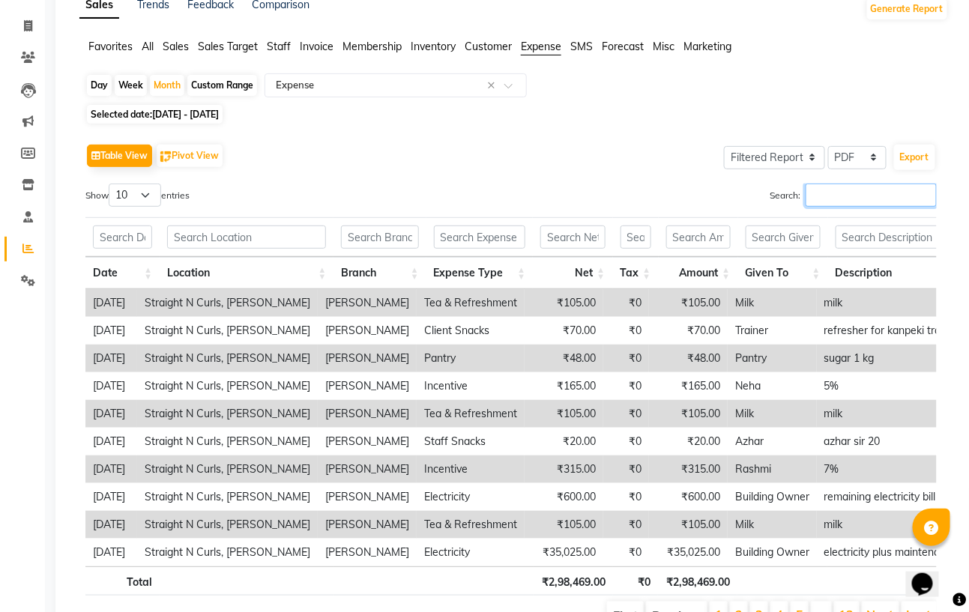
click at [826, 194] on input "Search:" at bounding box center [870, 195] width 131 height 23
click at [673, 180] on div "Table View Pivot View Select Full Report Filtered Report Select CSV PDF Export …" at bounding box center [510, 385] width 851 height 490
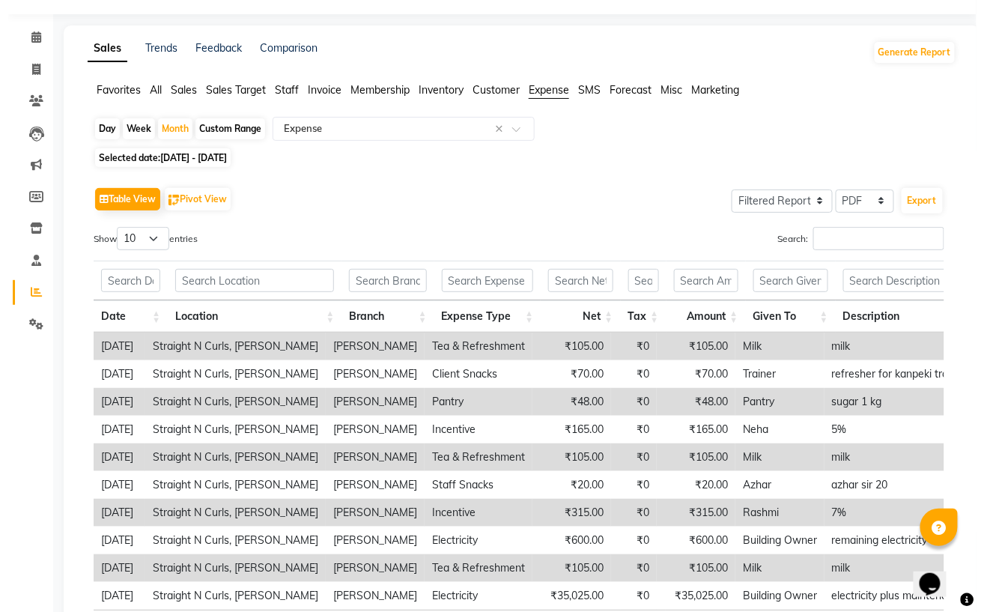
scroll to position [0, 0]
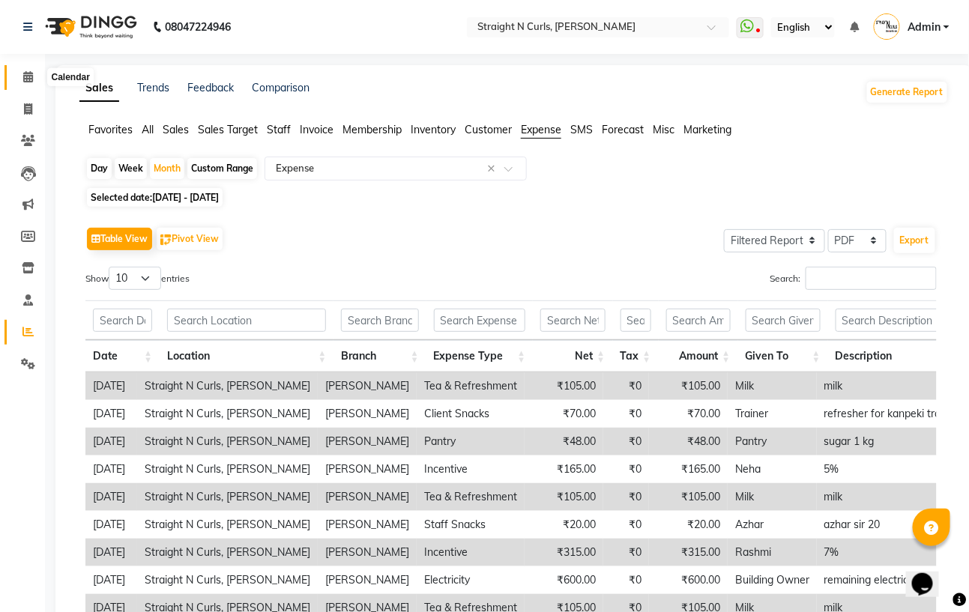
click at [29, 80] on icon at bounding box center [28, 76] width 10 height 11
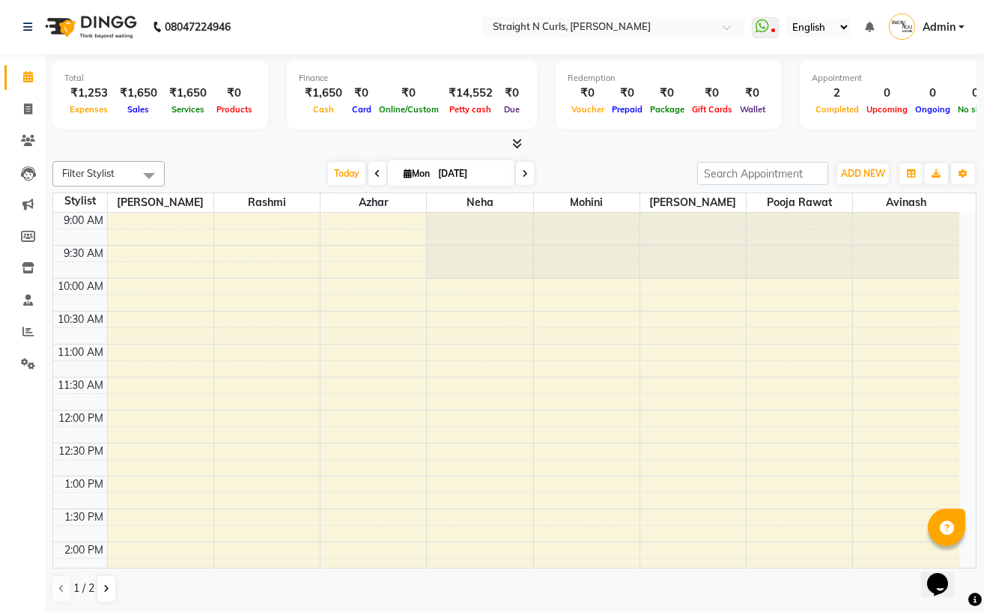
click at [24, 76] on icon at bounding box center [28, 76] width 10 height 11
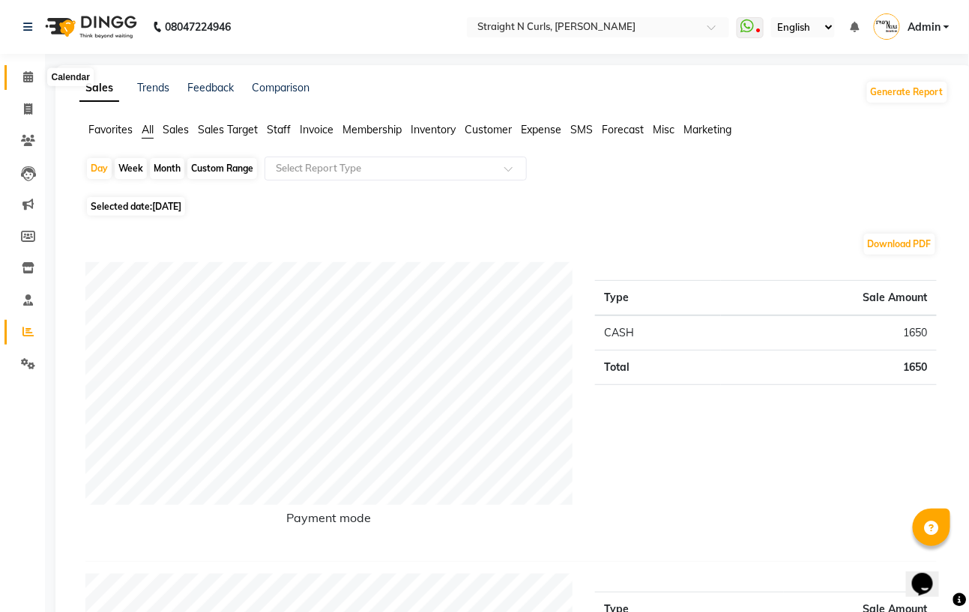
click at [28, 74] on icon at bounding box center [28, 76] width 10 height 11
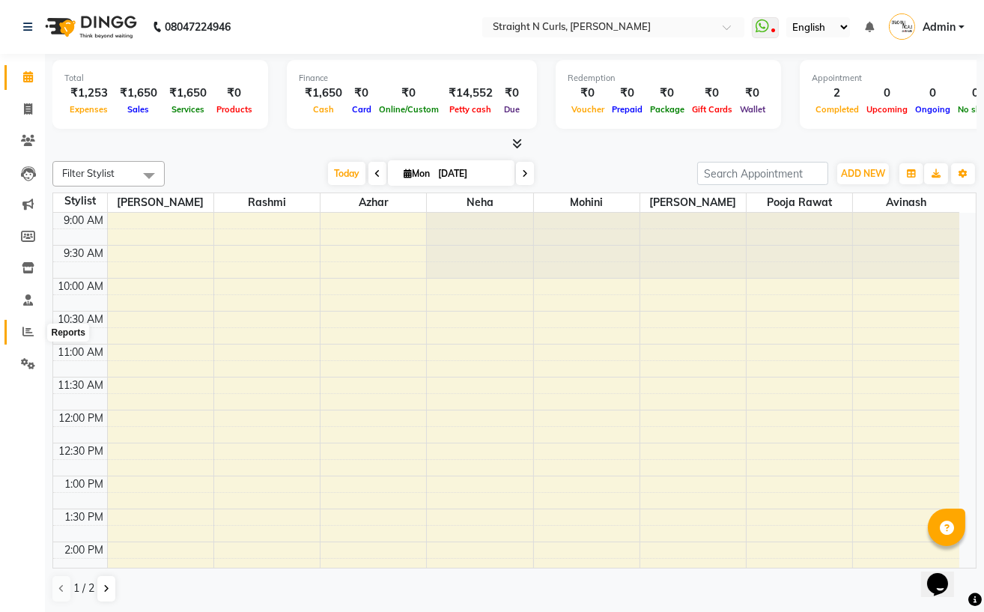
click at [28, 330] on icon at bounding box center [27, 331] width 11 height 11
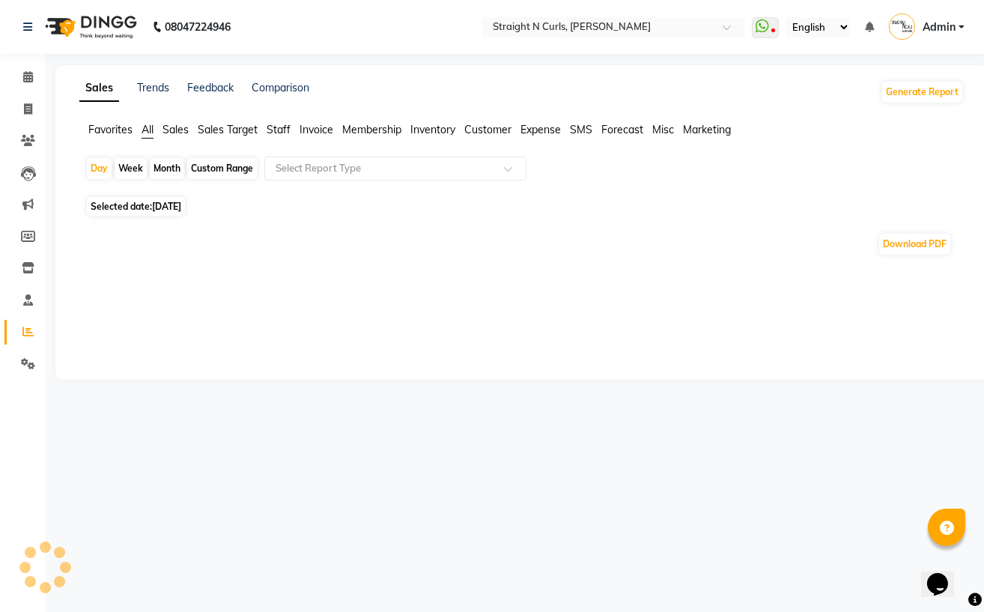
click at [214, 166] on div "Custom Range" at bounding box center [222, 168] width 70 height 21
select select "9"
select select "2025"
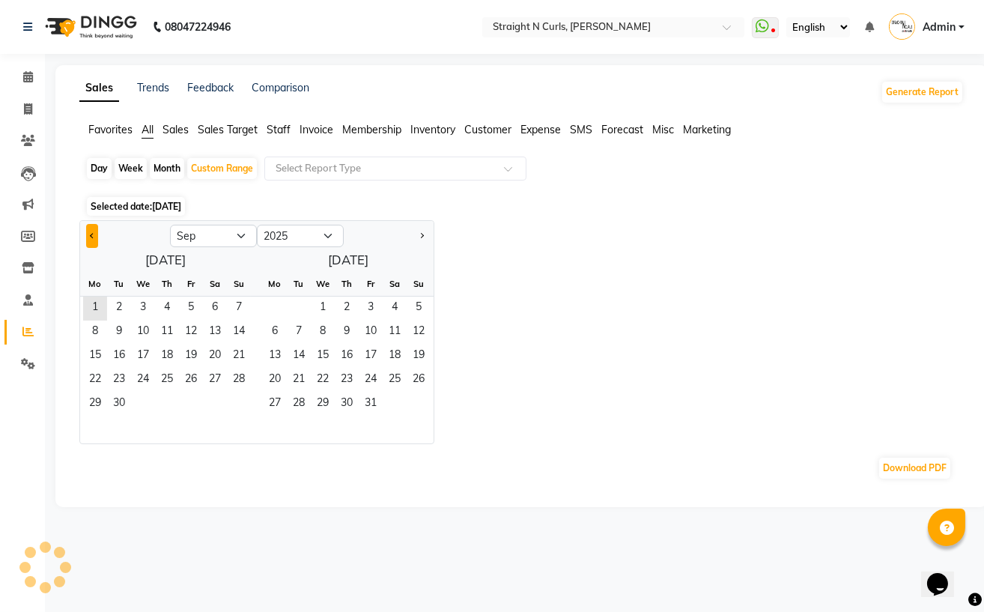
click at [86, 234] on button "Previous month" at bounding box center [92, 236] width 12 height 24
select select "7"
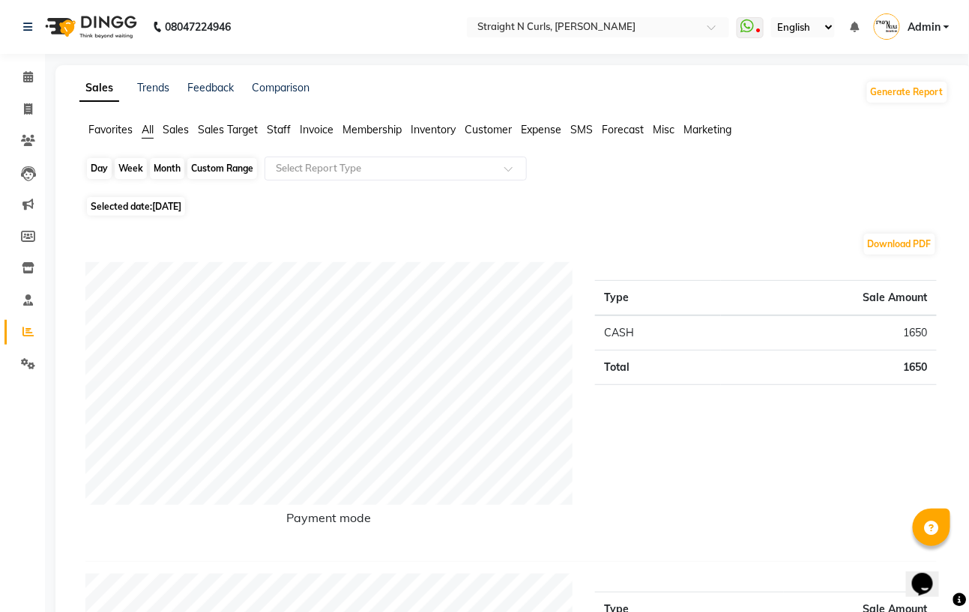
click at [212, 175] on div "Custom Range" at bounding box center [222, 168] width 70 height 21
select select "9"
select select "2025"
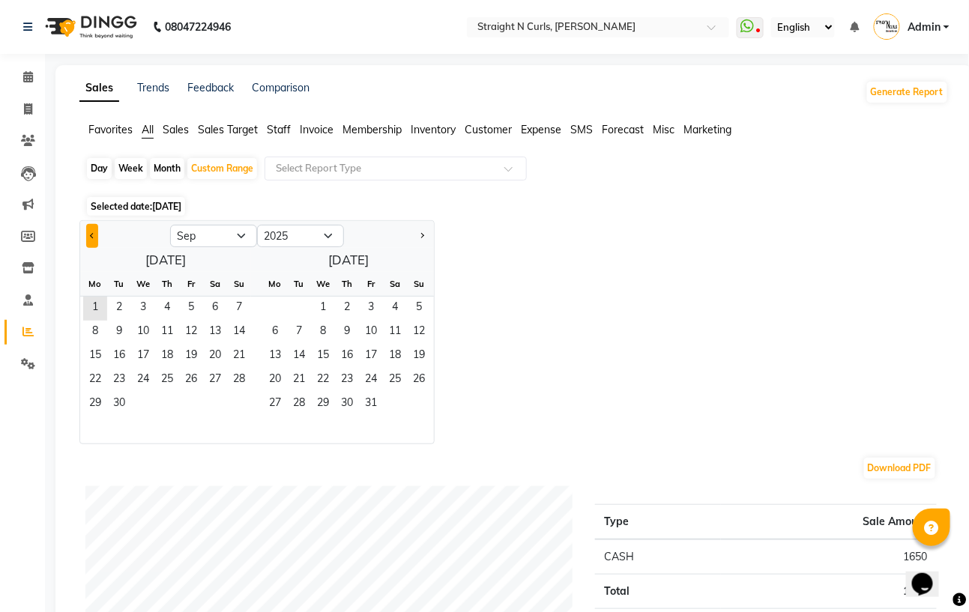
click at [88, 239] on button "Previous month" at bounding box center [92, 236] width 12 height 24
select select "7"
click at [121, 306] on span "1" at bounding box center [119, 309] width 24 height 24
click at [176, 399] on span "31" at bounding box center [167, 405] width 24 height 24
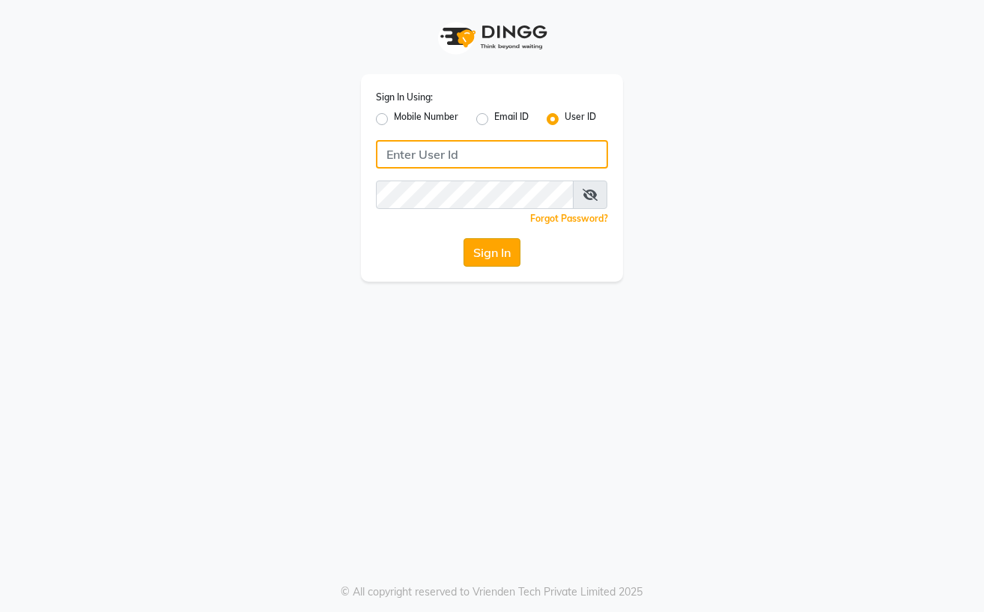
type input "Straight N Curls"
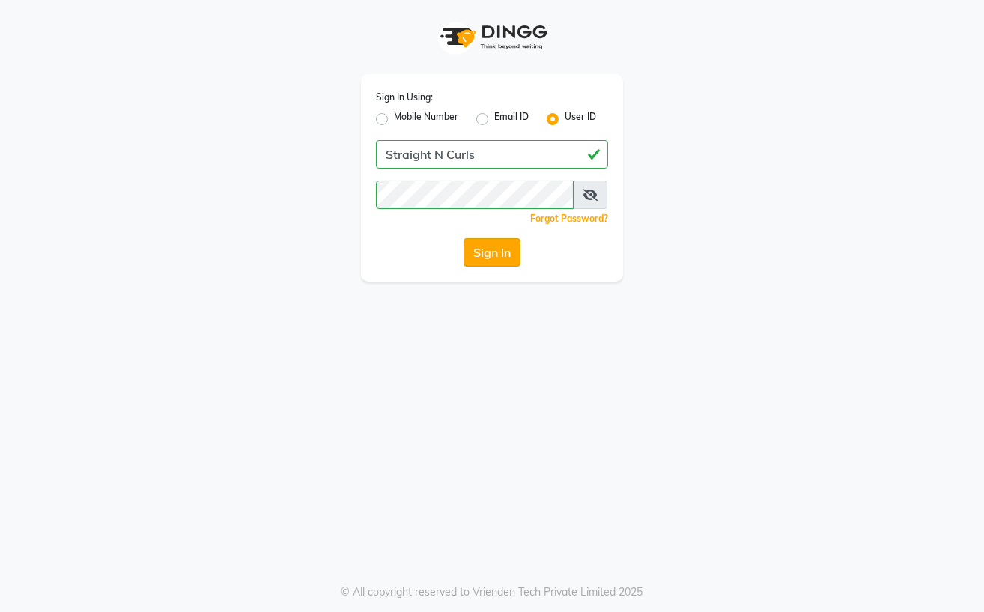
click at [504, 255] on button "Sign In" at bounding box center [492, 252] width 57 height 28
click at [499, 252] on button "Sign In" at bounding box center [492, 252] width 57 height 28
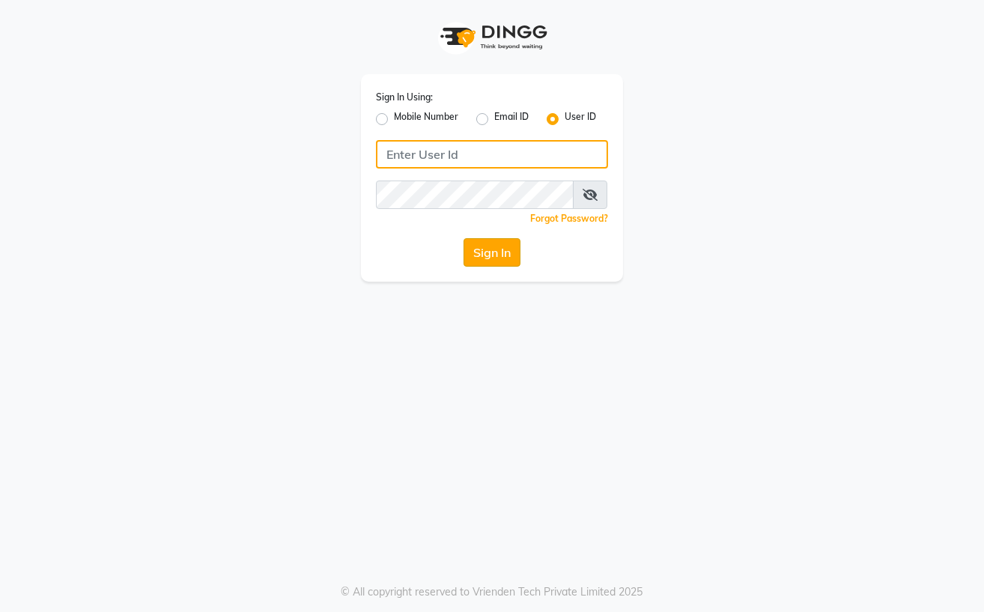
type input "Straight N Curls"
click at [496, 256] on button "Sign In" at bounding box center [492, 252] width 57 height 28
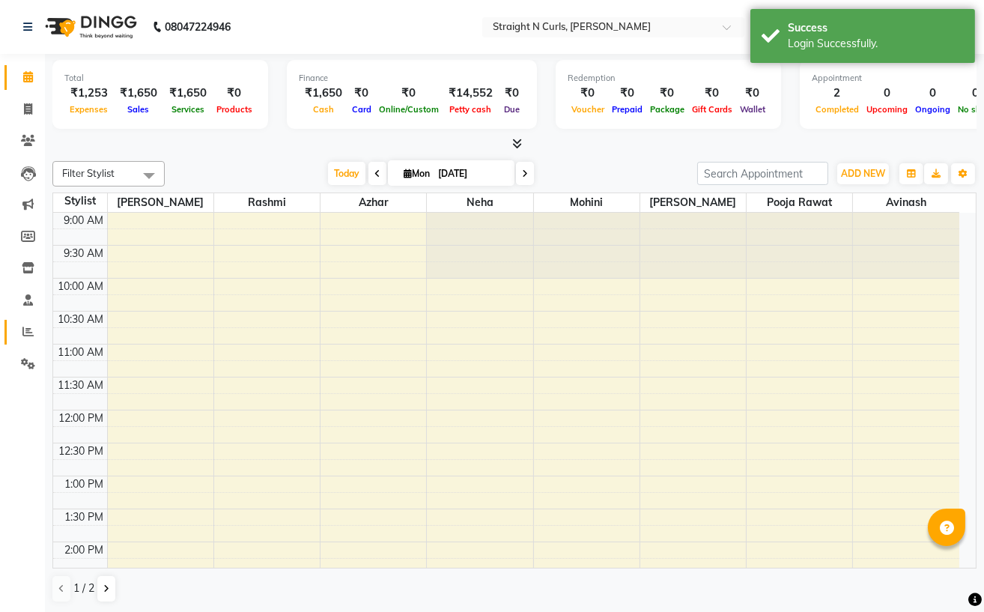
click at [25, 333] on icon at bounding box center [27, 331] width 11 height 11
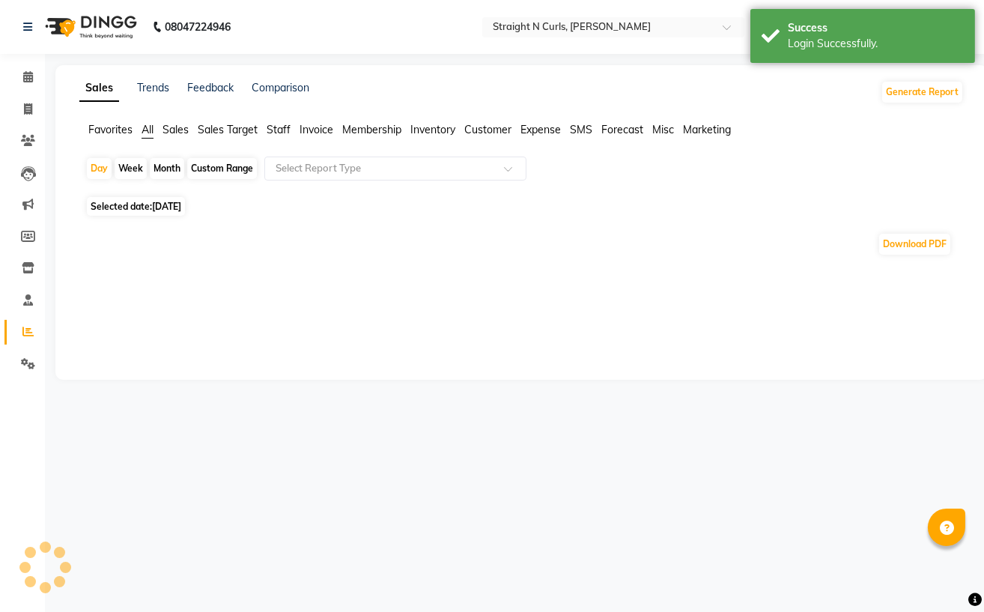
click at [209, 167] on div "Custom Range" at bounding box center [222, 168] width 70 height 21
select select "9"
select select "2025"
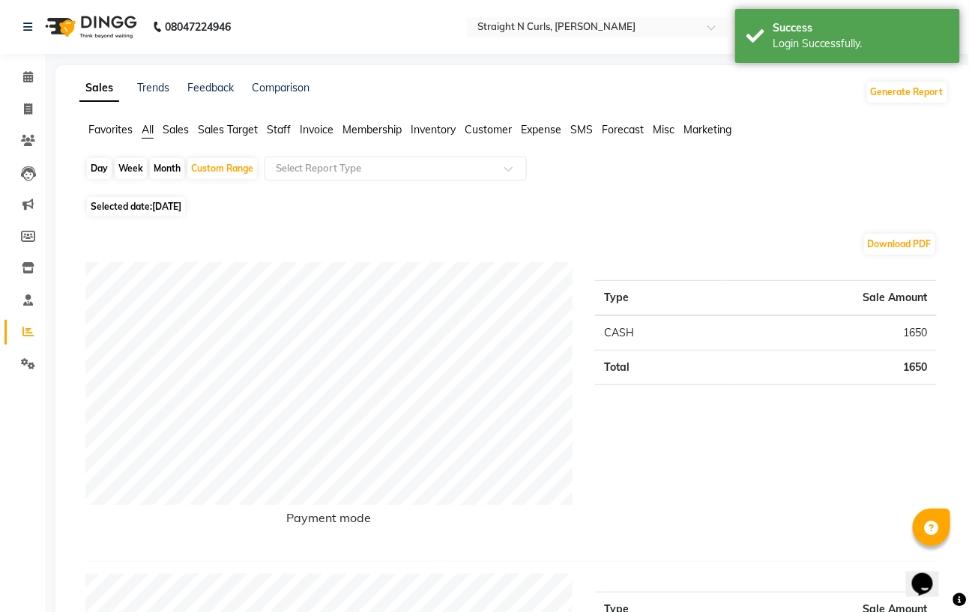
click at [94, 235] on div "Download PDF" at bounding box center [510, 244] width 851 height 24
click at [213, 164] on div "Custom Range" at bounding box center [222, 168] width 70 height 21
select select "9"
select select "2025"
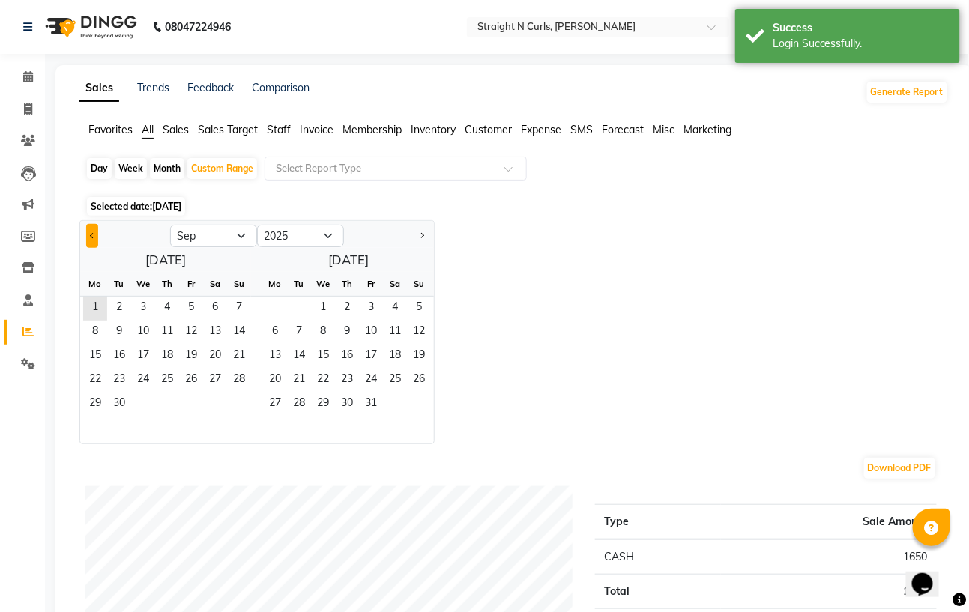
click at [94, 238] on button "Previous month" at bounding box center [92, 236] width 12 height 24
select select "7"
click at [121, 300] on span "1" at bounding box center [119, 309] width 24 height 24
click at [168, 393] on span "31" at bounding box center [167, 405] width 24 height 24
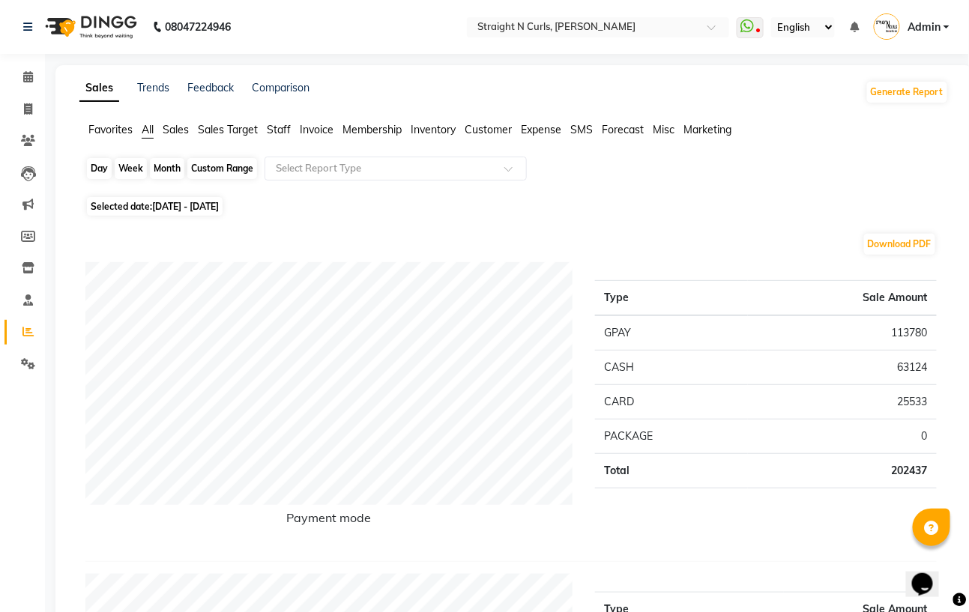
click at [207, 163] on div "Custom Range" at bounding box center [222, 168] width 70 height 21
select select "7"
select select "2025"
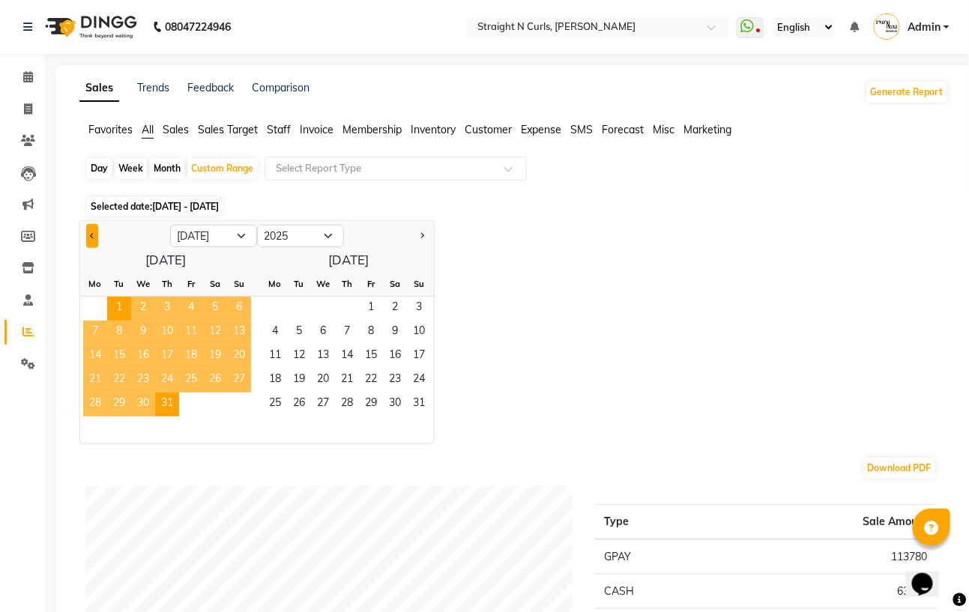
click at [87, 234] on button "Previous month" at bounding box center [92, 236] width 12 height 24
select select "6"
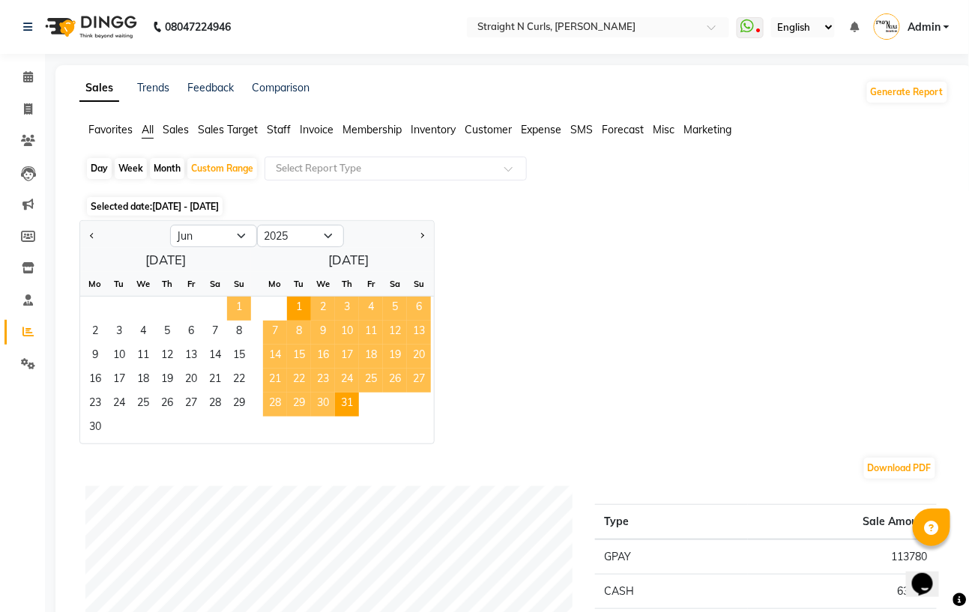
click at [240, 300] on span "1" at bounding box center [239, 309] width 24 height 24
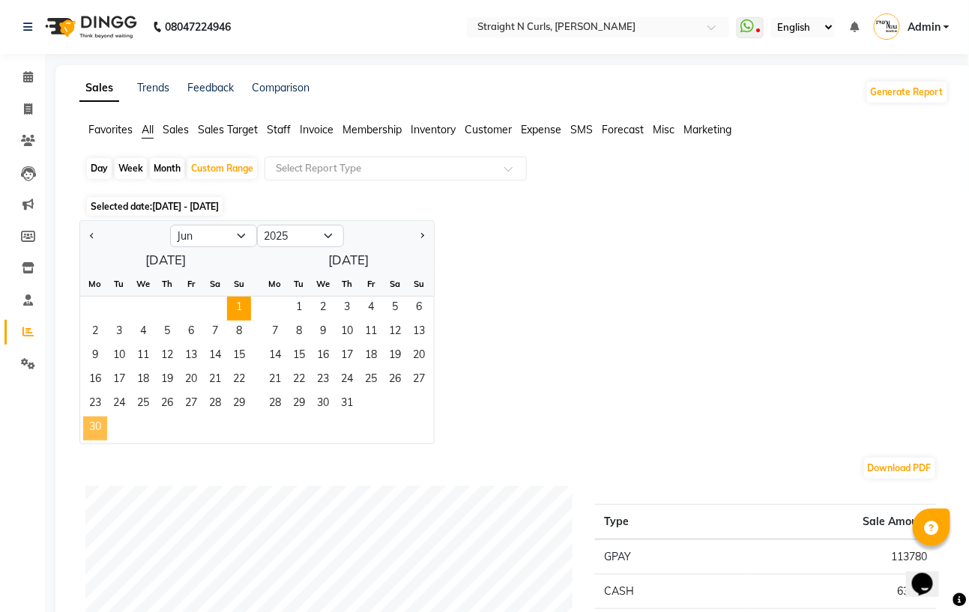
click at [111, 424] on div "30" at bounding box center [165, 430] width 171 height 27
click at [96, 420] on span "30" at bounding box center [95, 429] width 24 height 24
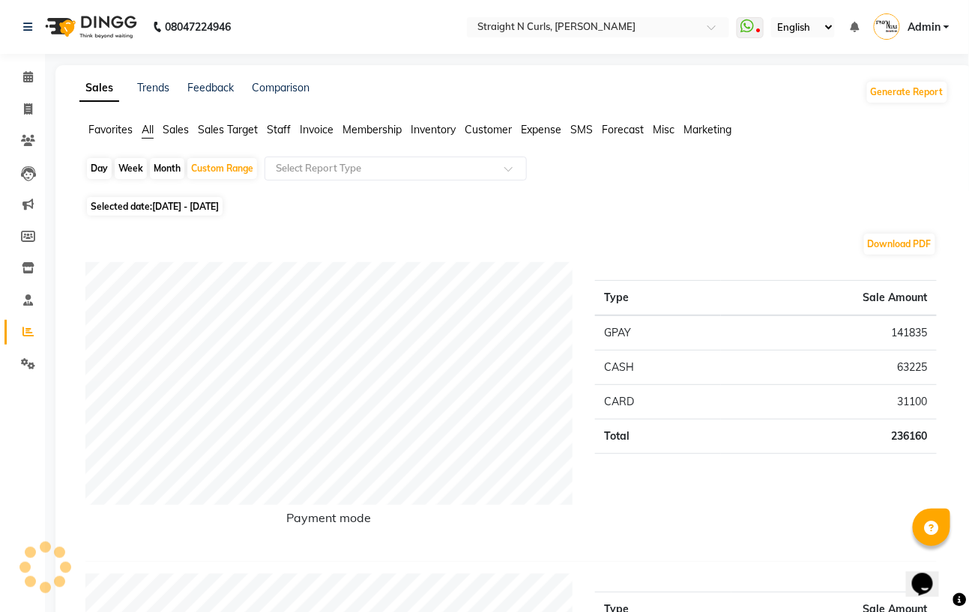
click at [159, 169] on div "Month" at bounding box center [167, 168] width 34 height 21
select select "6"
select select "2025"
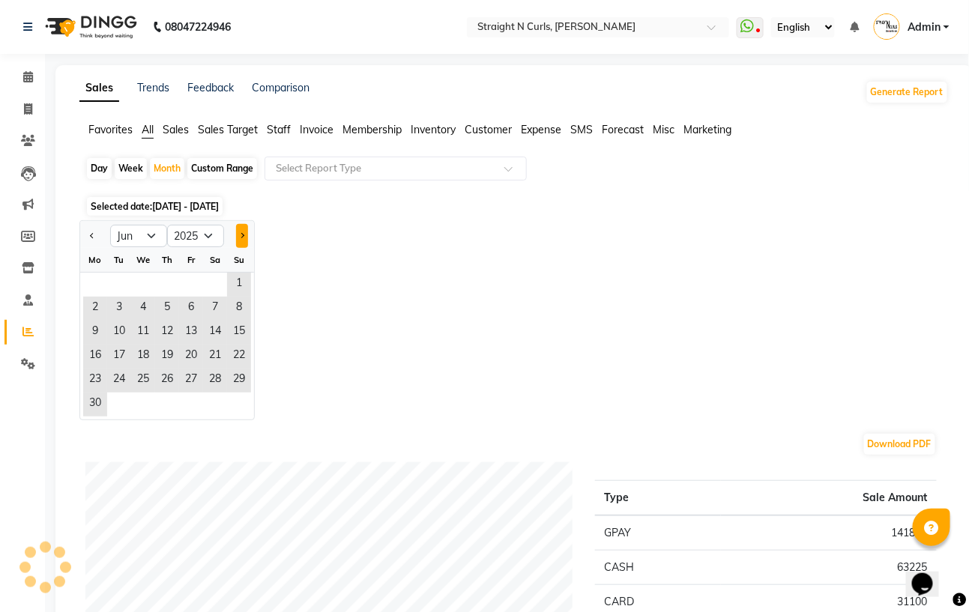
click at [244, 240] on button "Next month" at bounding box center [242, 236] width 12 height 24
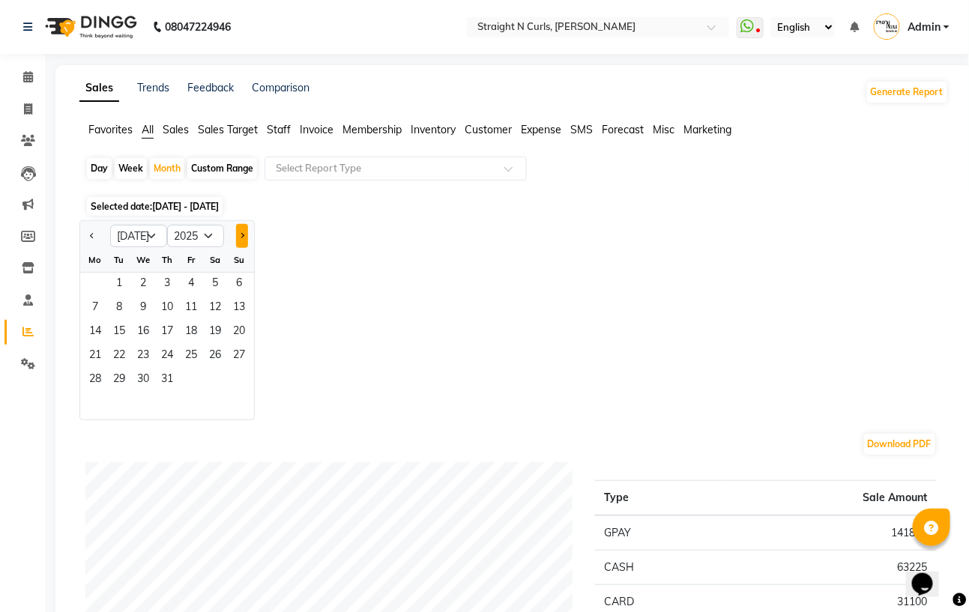
click at [244, 237] on button "Next month" at bounding box center [242, 236] width 12 height 24
select select "8"
click at [192, 282] on span "1" at bounding box center [191, 285] width 24 height 24
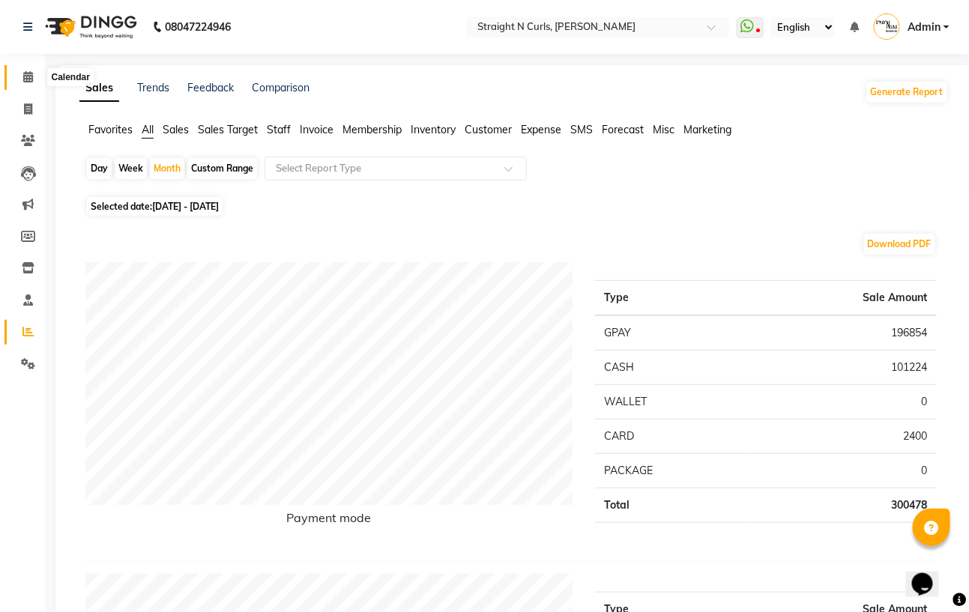
click at [29, 82] on icon at bounding box center [28, 76] width 10 height 11
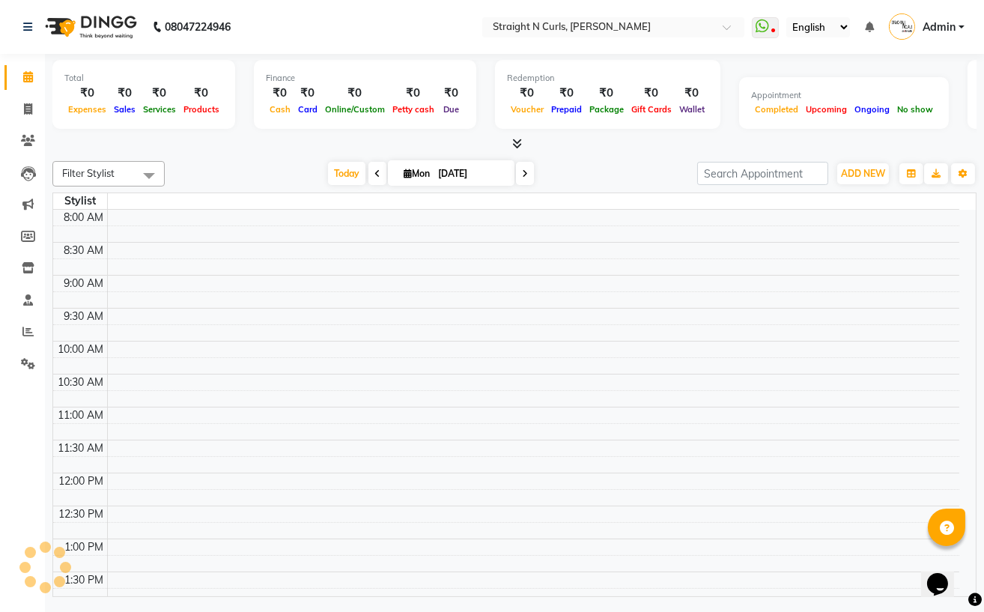
click at [268, 149] on div at bounding box center [514, 144] width 925 height 16
click at [611, 155] on div "Filter Stylist No data available [DATE] [DATE] Toggle Dropdown Add Appointment …" at bounding box center [514, 376] width 925 height 442
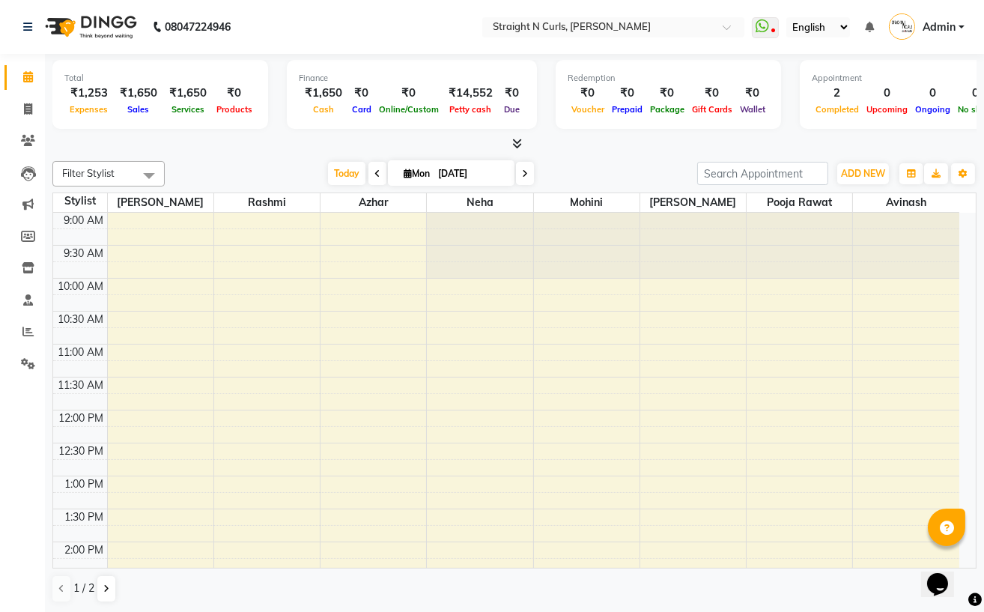
click at [252, 163] on div "[DATE] [DATE]" at bounding box center [431, 174] width 518 height 22
